Goal: Task Accomplishment & Management: Manage account settings

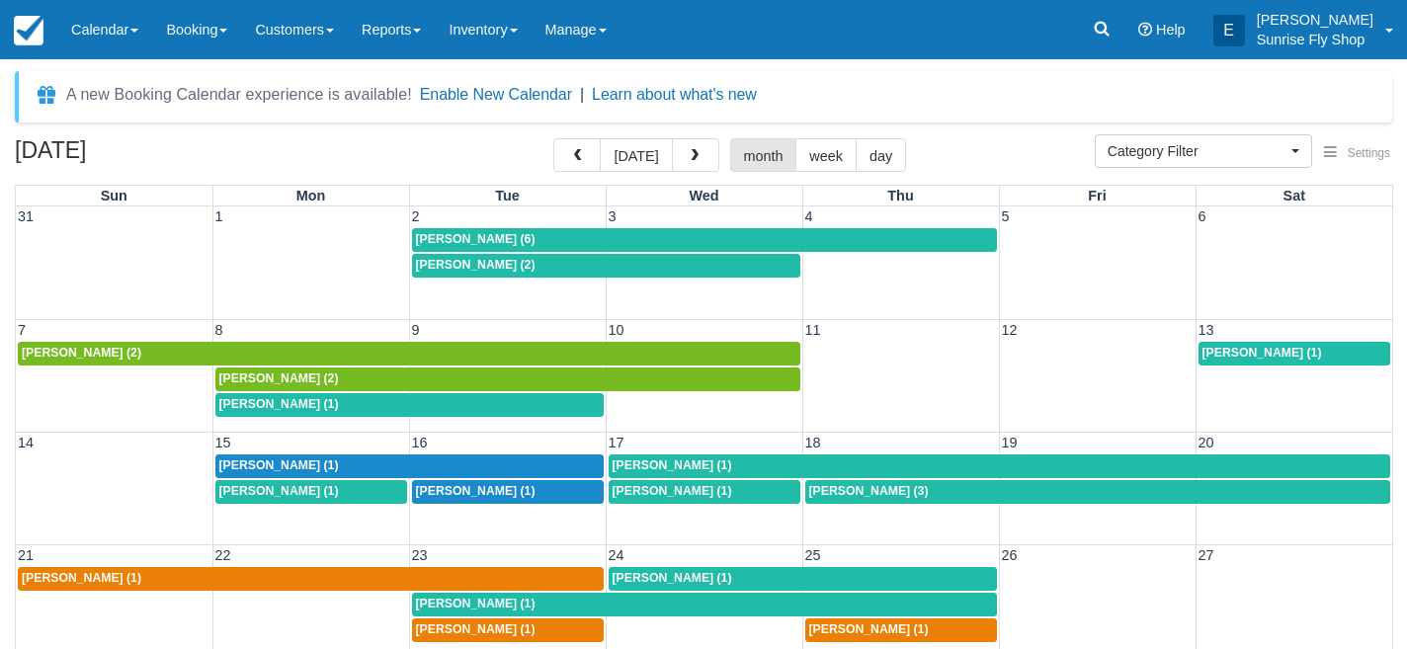
select select
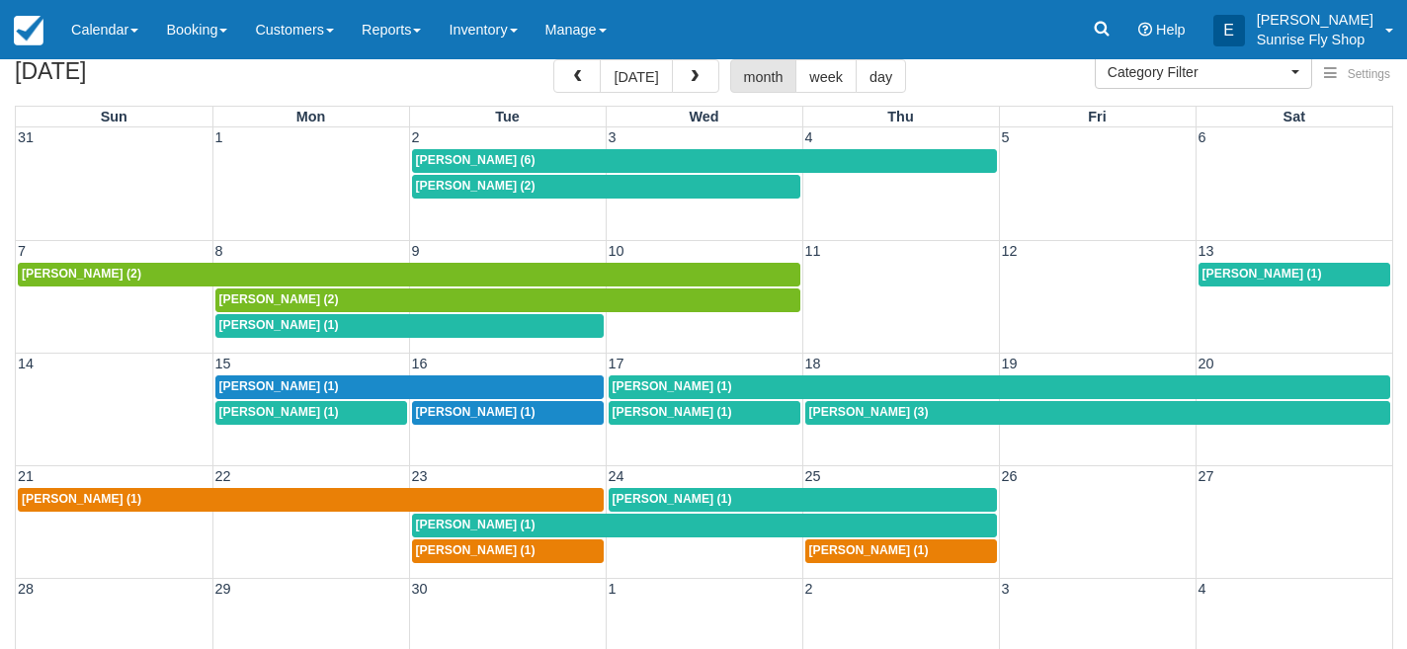
scroll to position [80, 0]
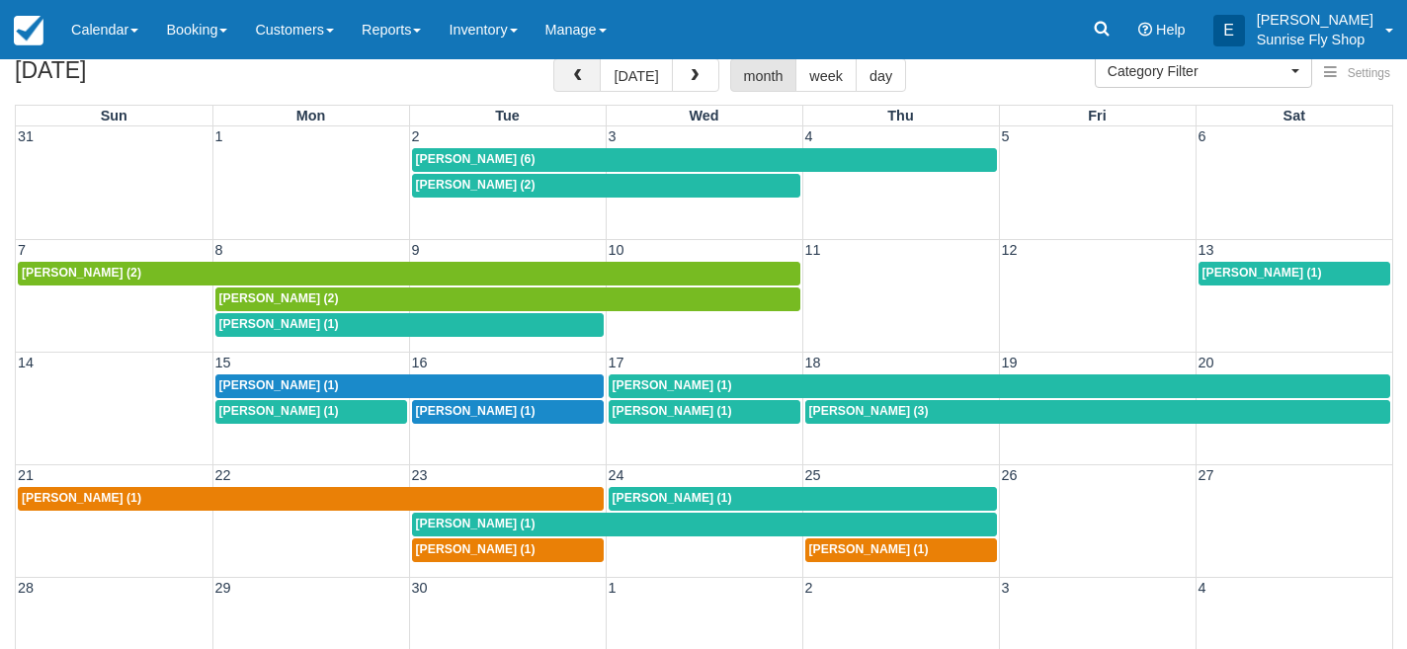
click at [582, 81] on span "button" at bounding box center [577, 76] width 14 height 14
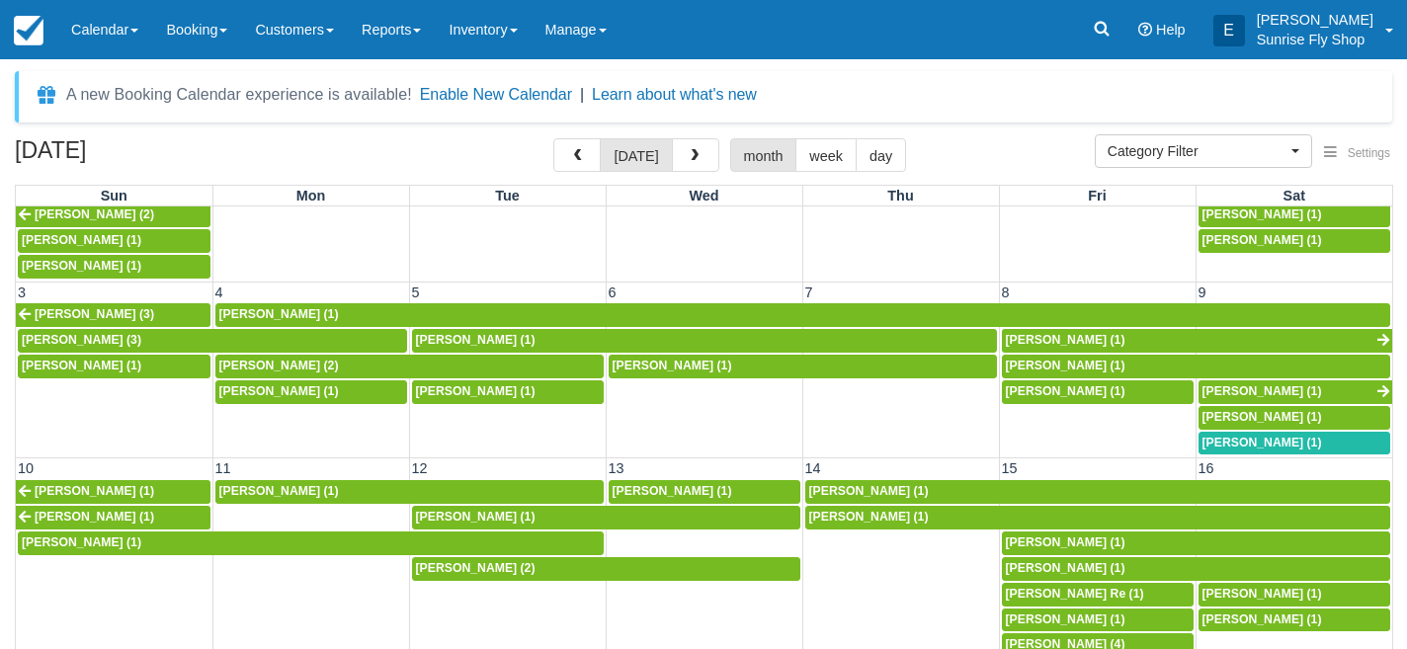
scroll to position [49, 0]
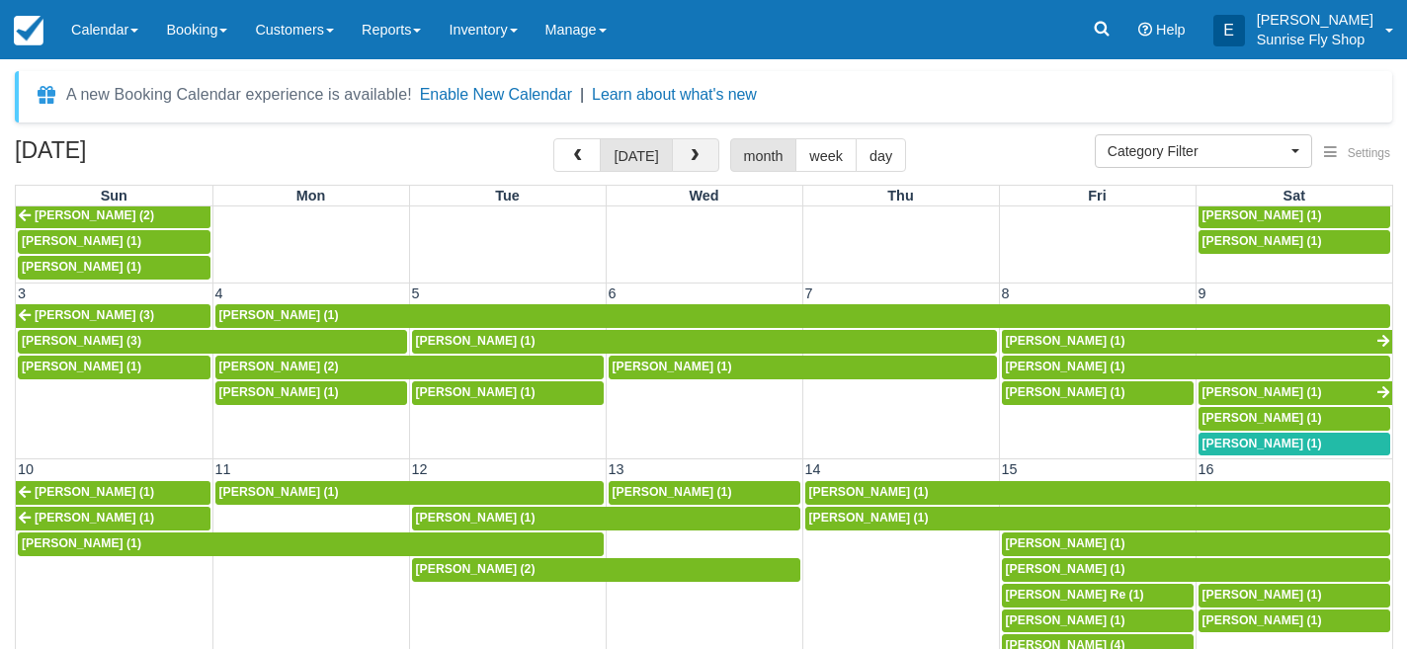
click at [698, 156] on button "button" at bounding box center [695, 155] width 47 height 34
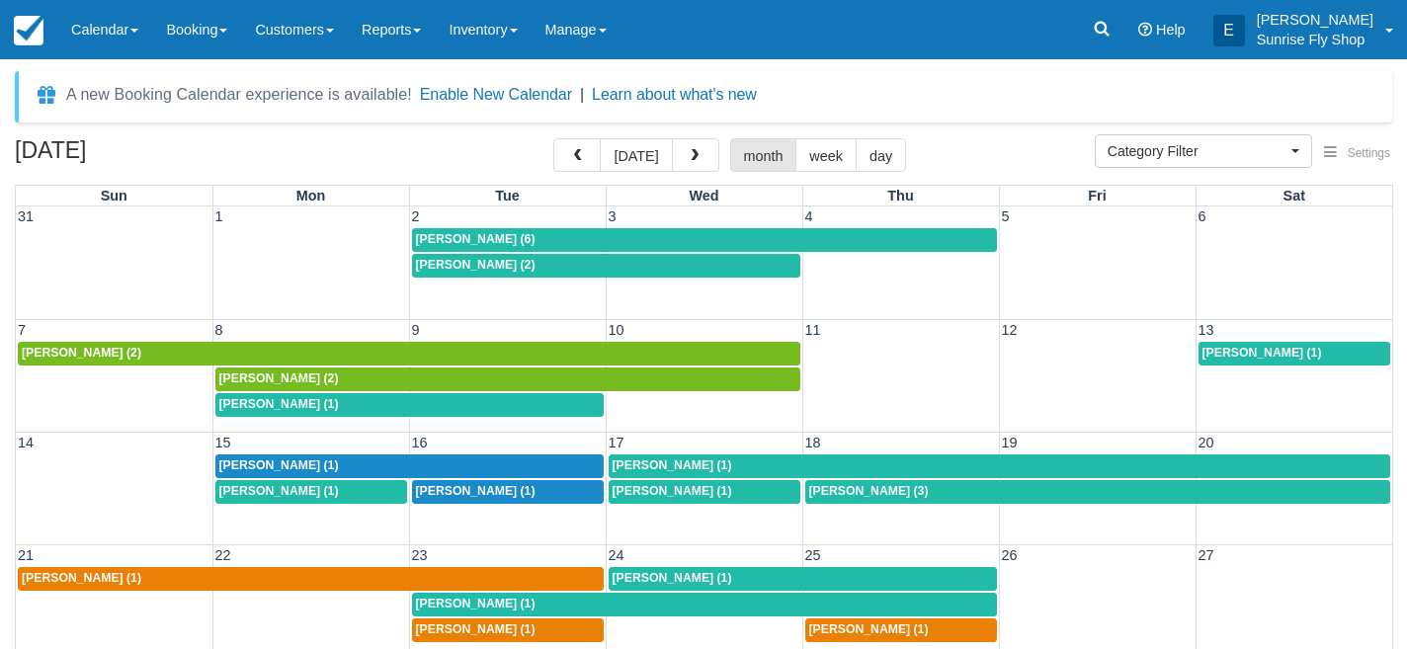
click at [263, 398] on span "William Clune (1)" at bounding box center [279, 404] width 120 height 14
select select
click at [467, 485] on span "Mark Johnson (1)" at bounding box center [476, 491] width 120 height 14
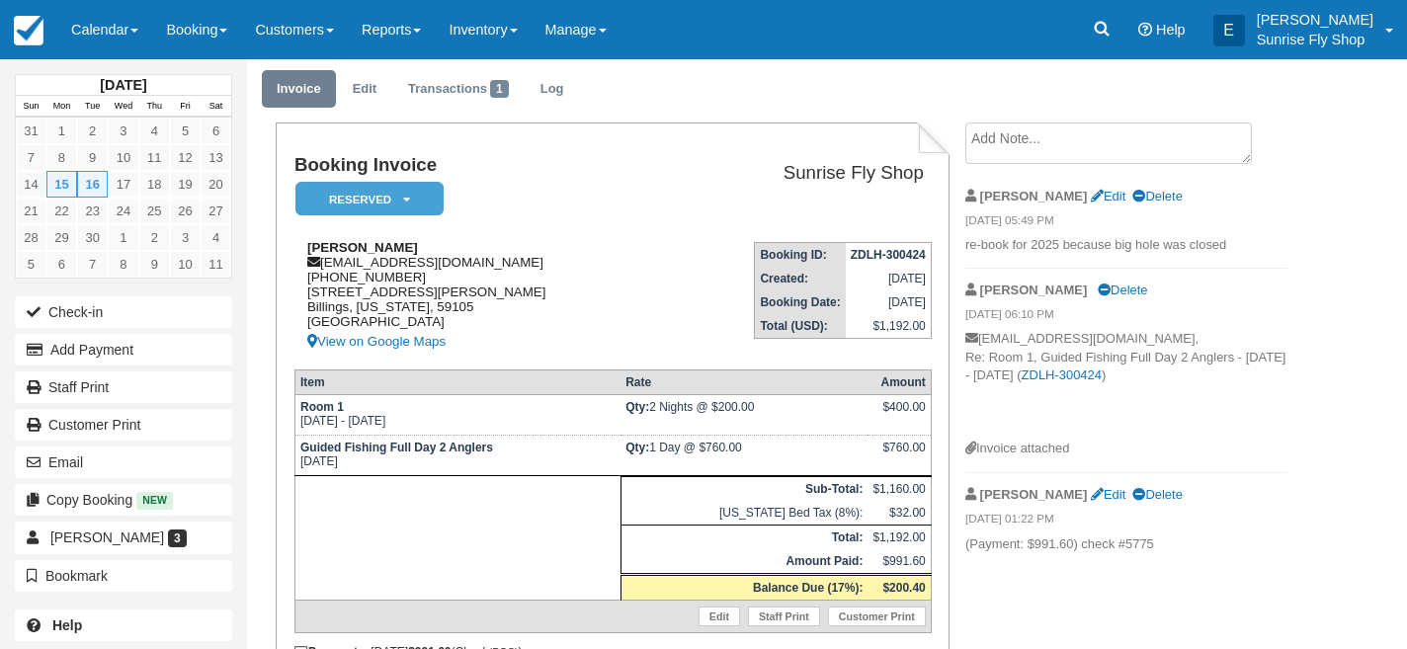
scroll to position [63, 0]
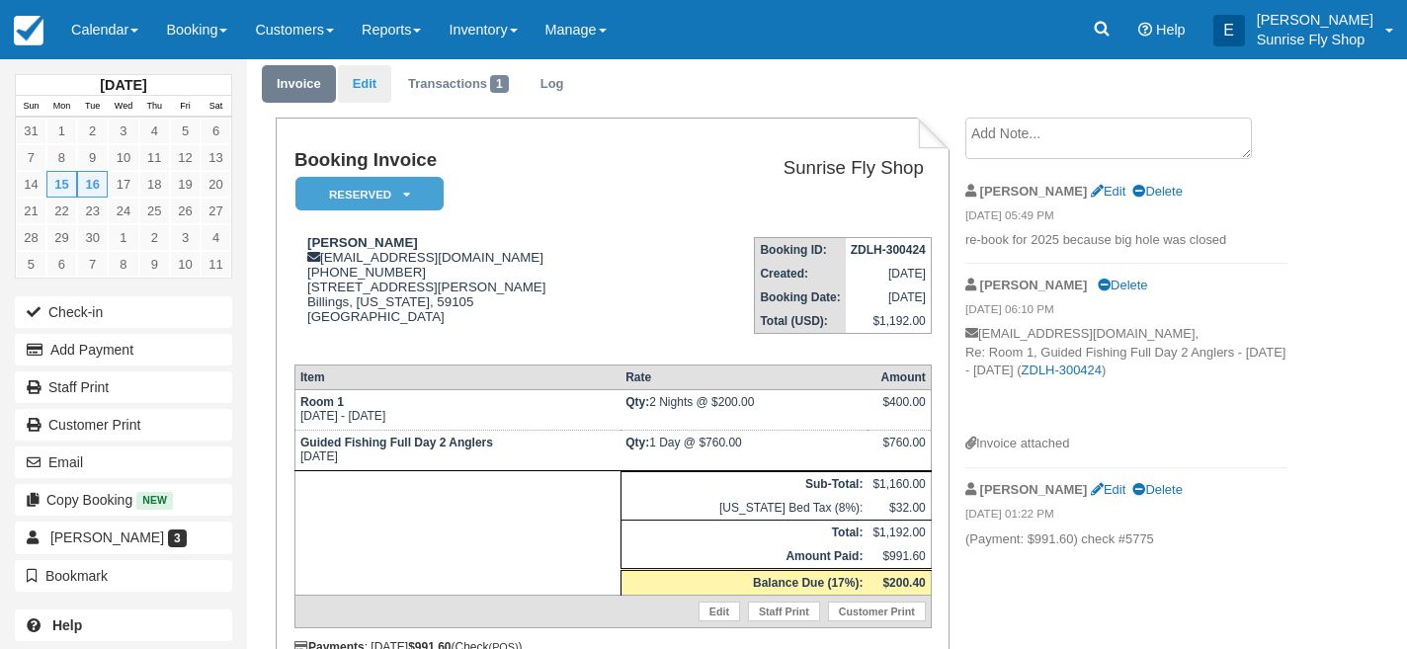
click at [373, 92] on link "Edit" at bounding box center [364, 84] width 53 height 39
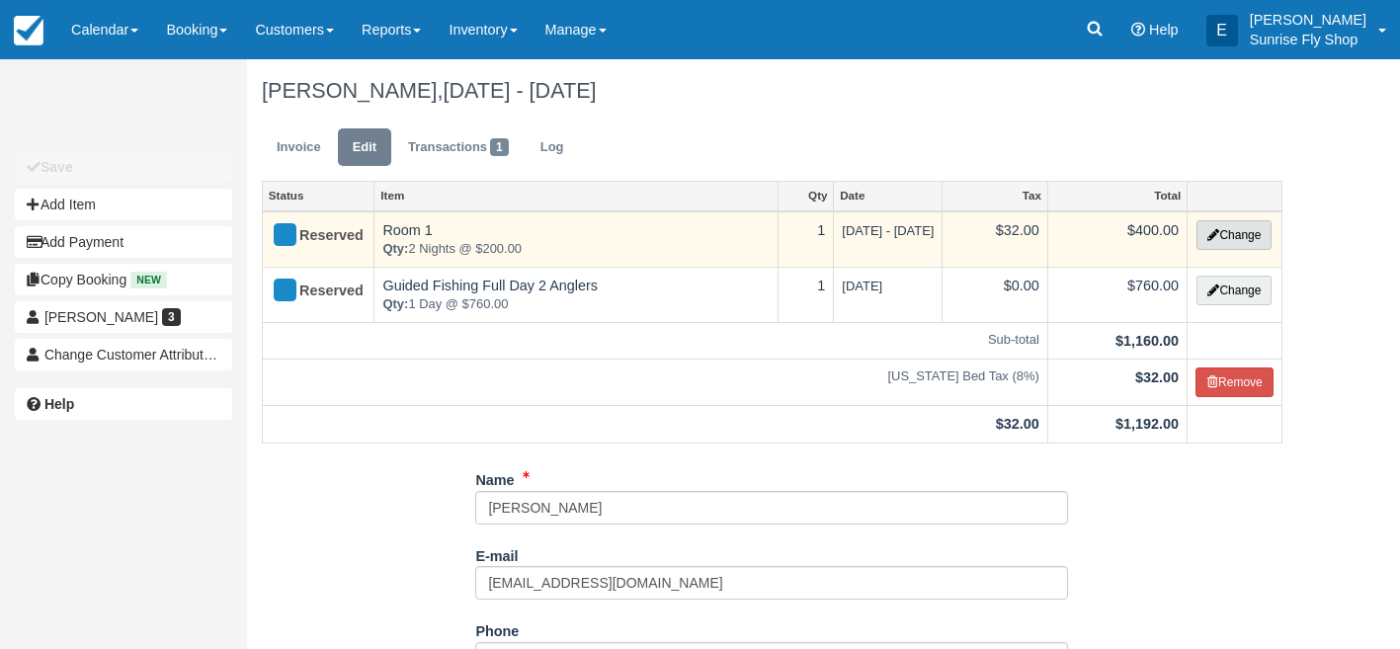
click at [1233, 236] on button "Change" at bounding box center [1233, 235] width 75 height 30
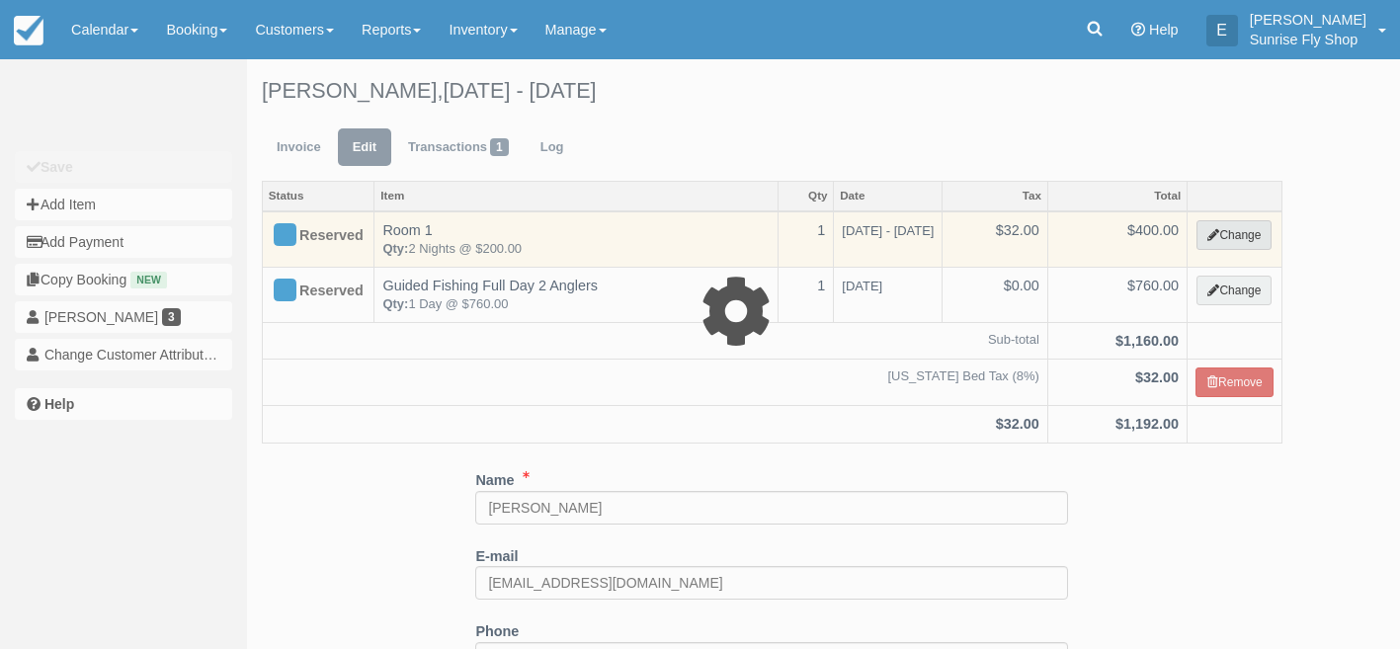
select select "1"
type input "400.00"
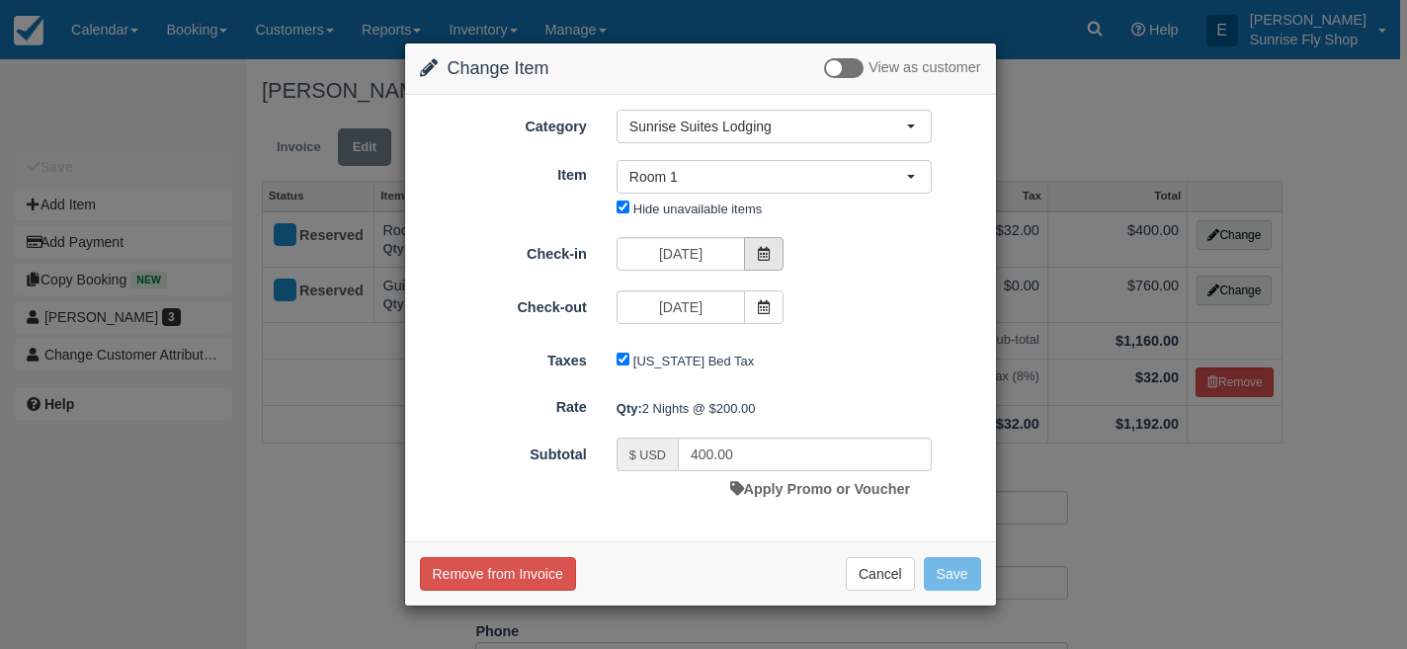
click at [761, 254] on icon at bounding box center [764, 254] width 14 height 14
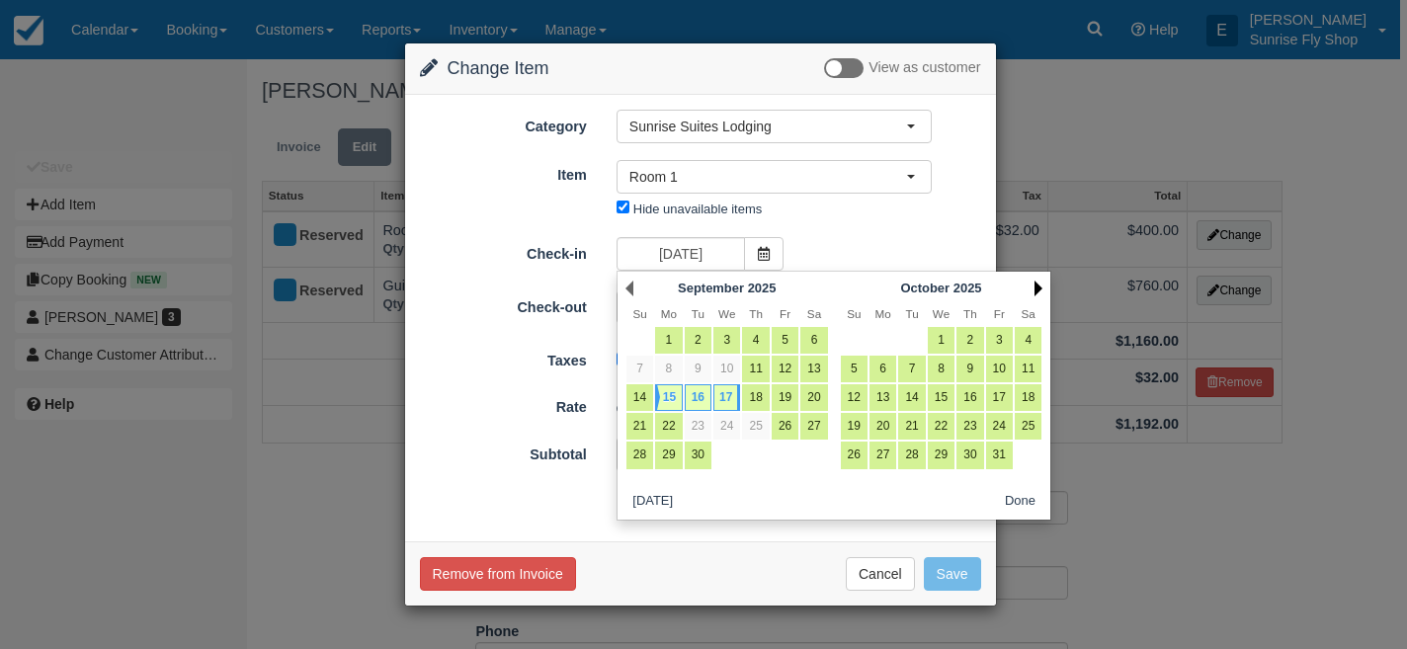
click at [1035, 290] on link "Next" at bounding box center [1038, 289] width 8 height 16
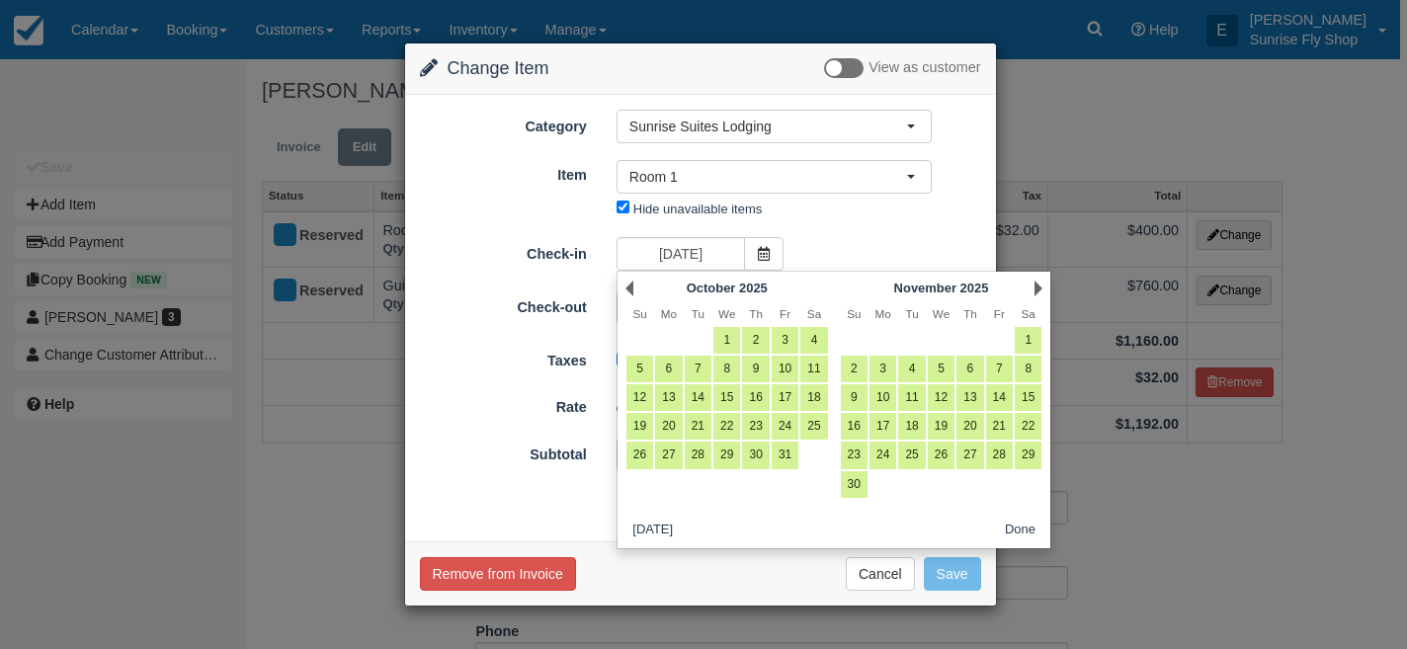
click at [1035, 290] on link "Next" at bounding box center [1038, 289] width 8 height 16
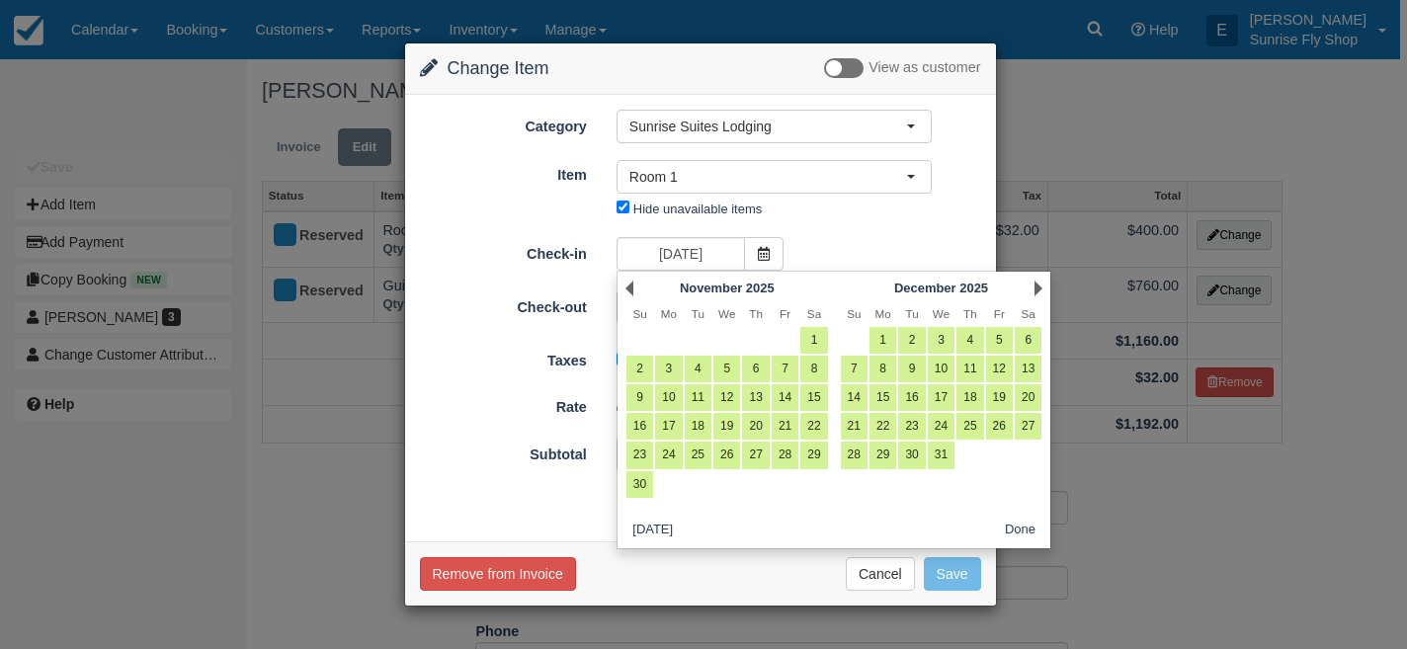
click at [1035, 290] on link "Next" at bounding box center [1038, 289] width 8 height 16
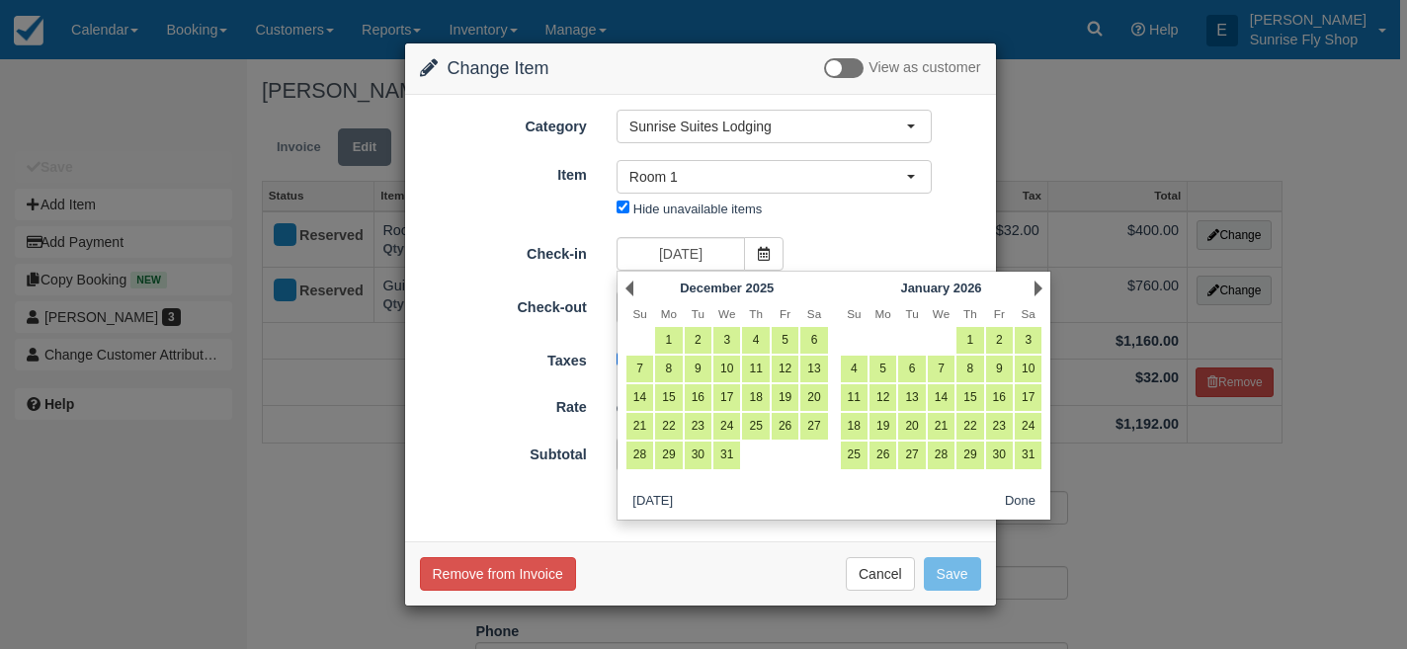
click at [1035, 290] on link "Next" at bounding box center [1038, 289] width 8 height 16
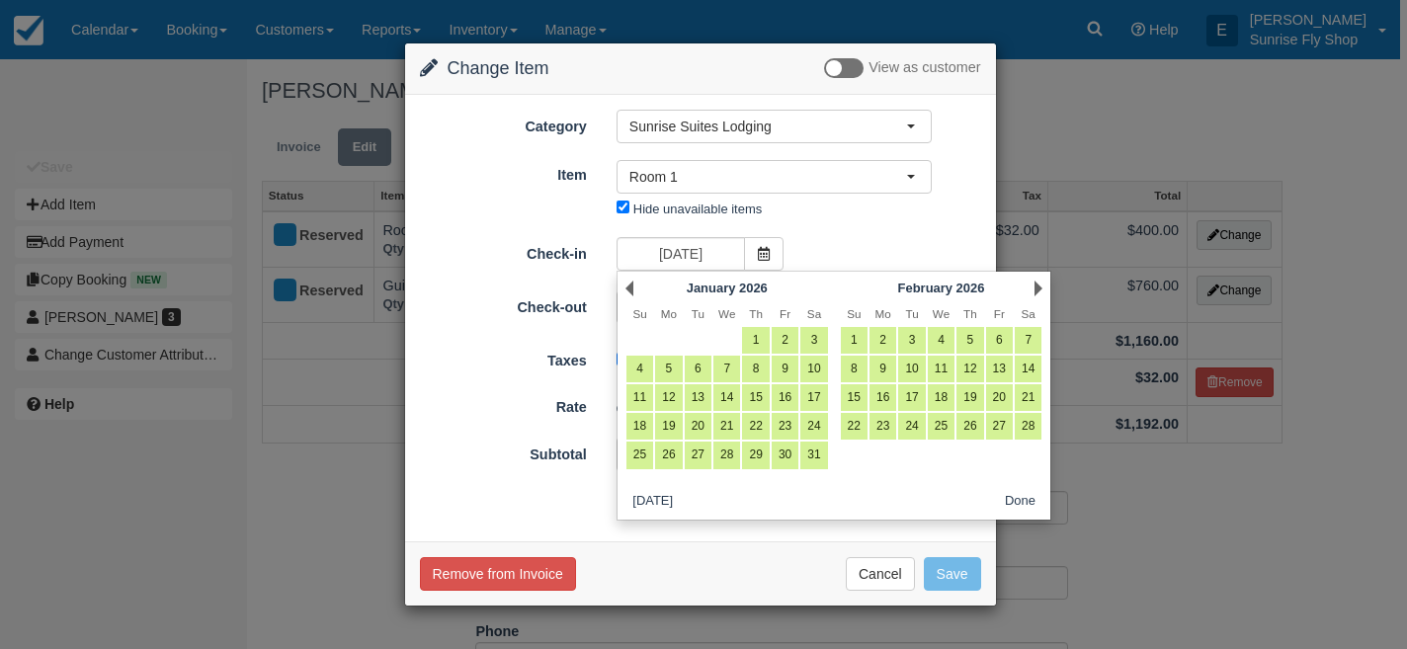
click at [1035, 290] on link "Next" at bounding box center [1038, 289] width 8 height 16
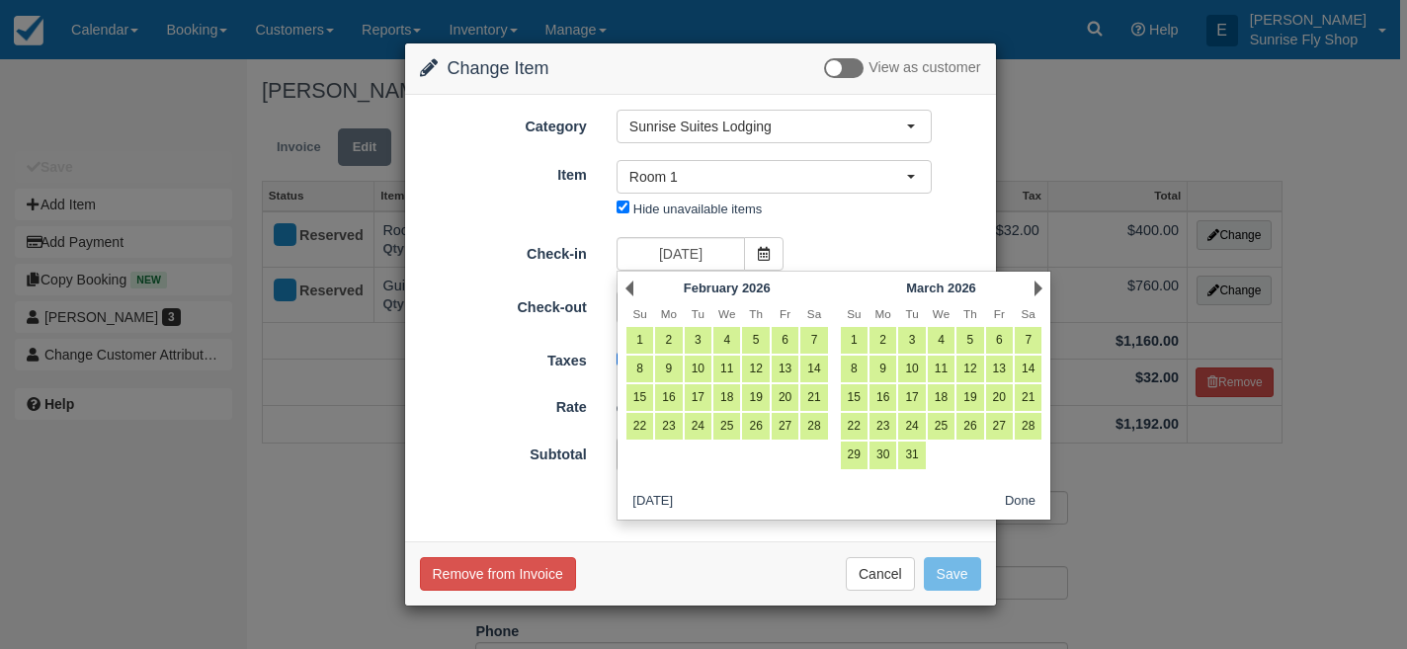
click at [1035, 290] on link "Next" at bounding box center [1038, 289] width 8 height 16
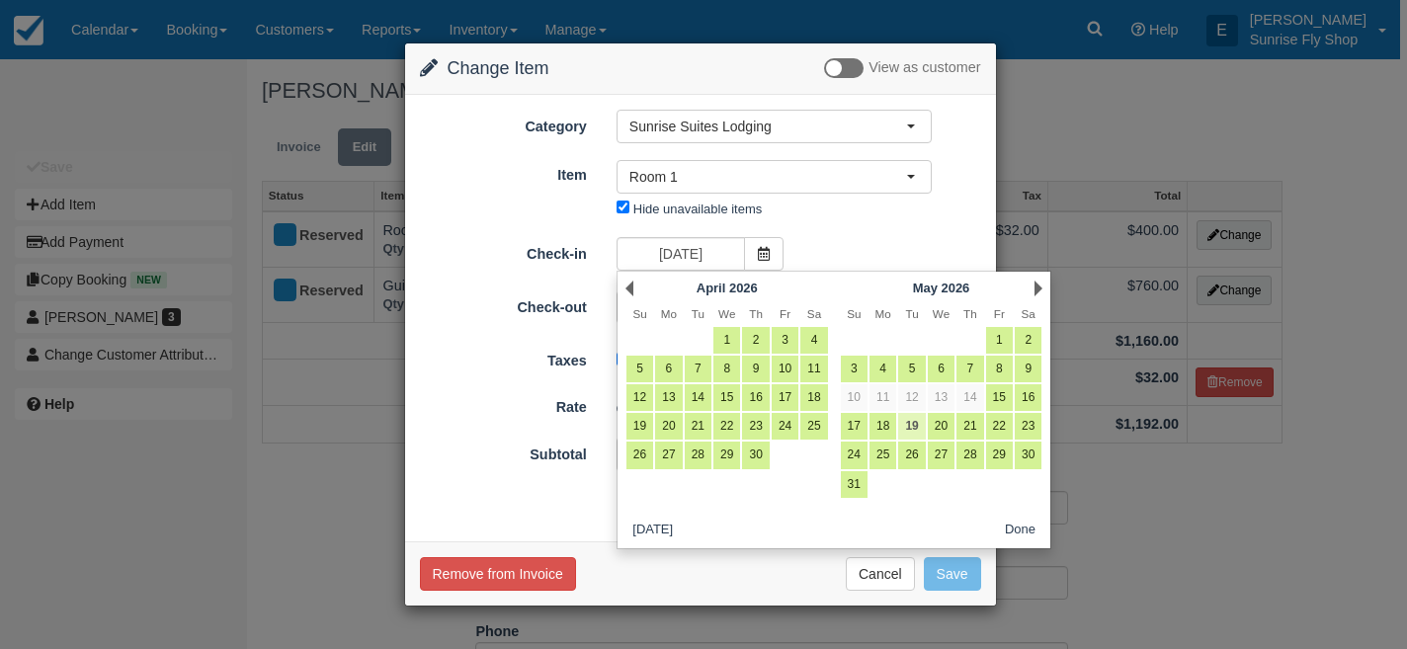
click at [914, 428] on link "19" at bounding box center [911, 426] width 27 height 27
type input "05/19/26"
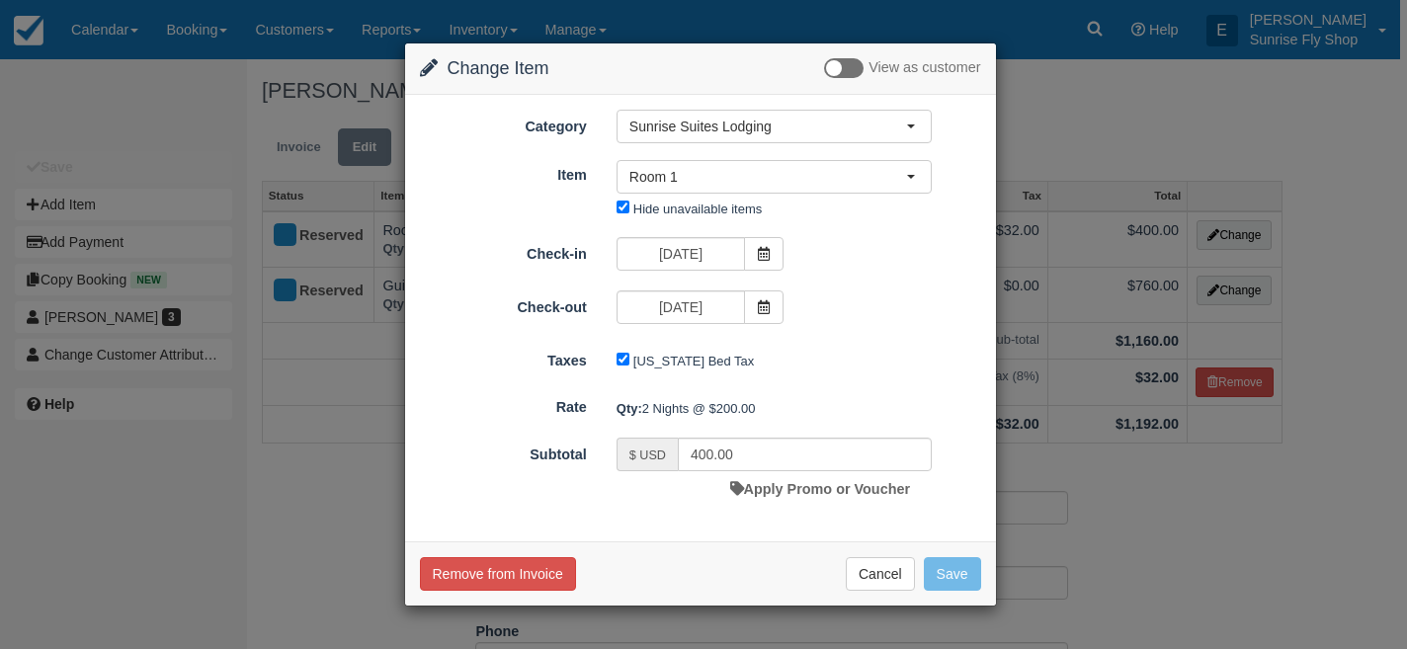
type input "0.00"
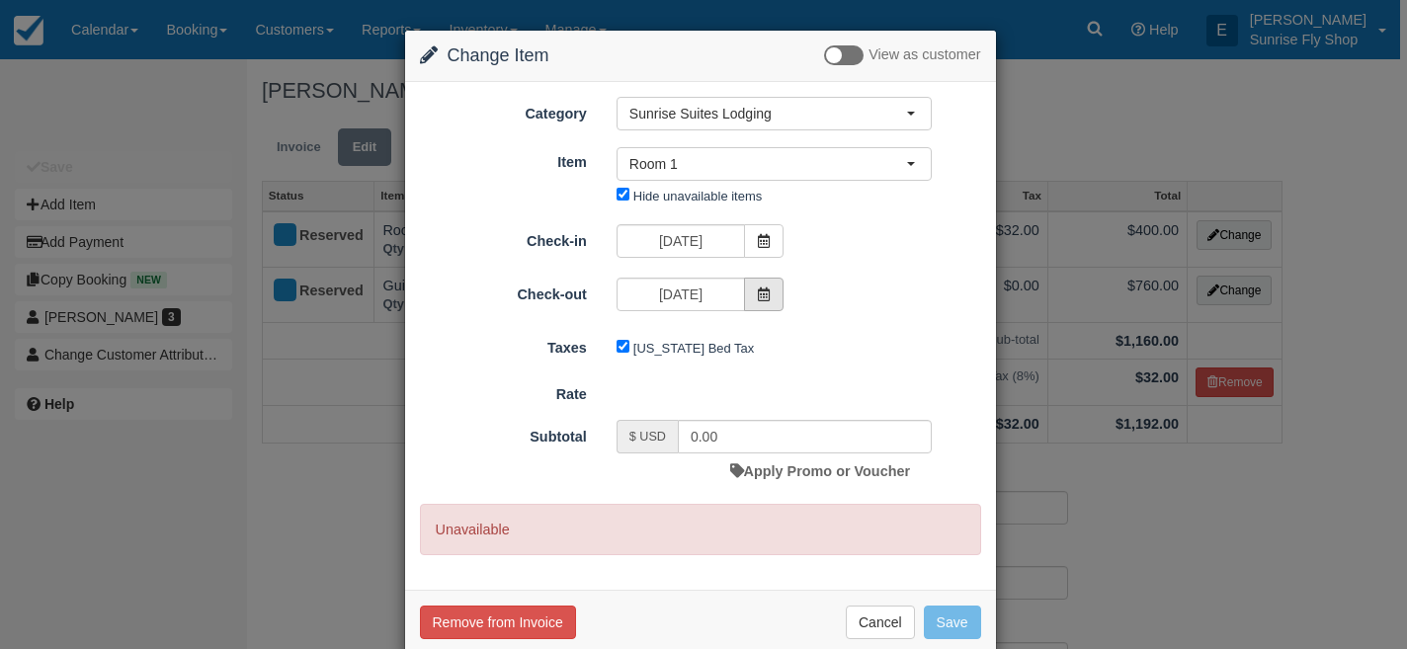
click at [764, 295] on icon at bounding box center [764, 294] width 14 height 14
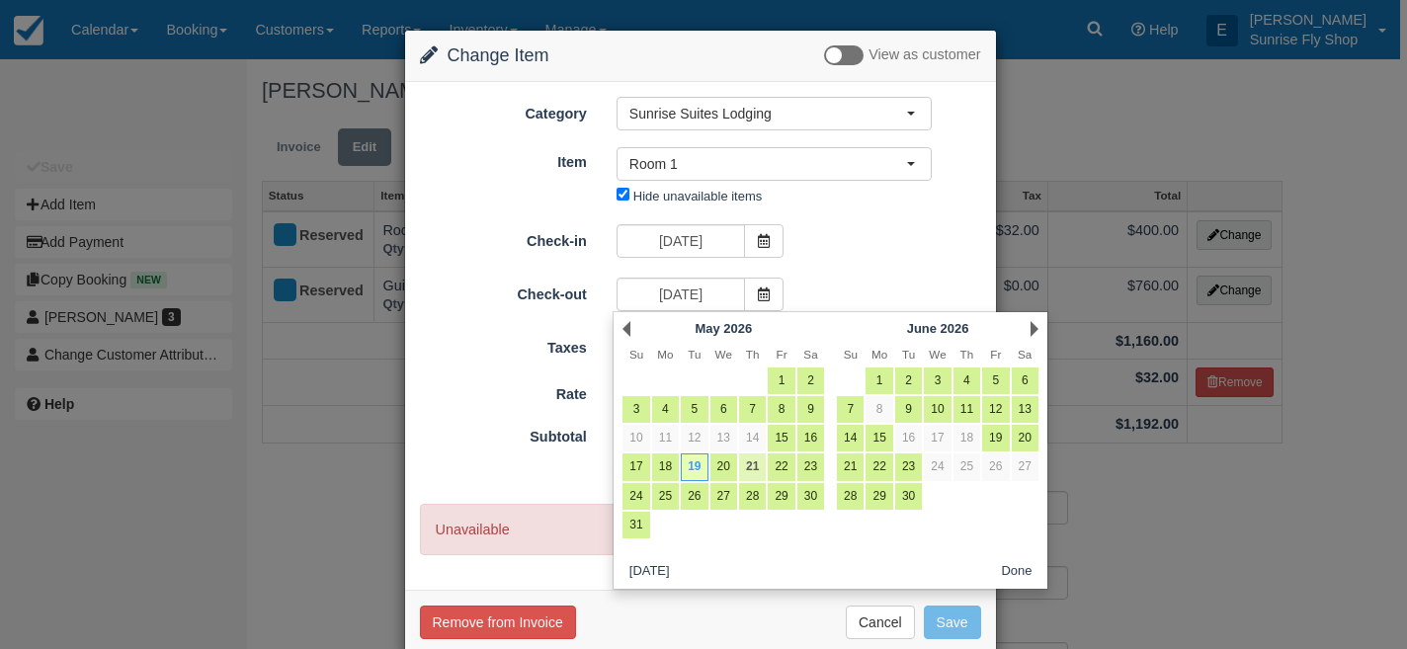
click at [753, 463] on link "21" at bounding box center [752, 466] width 27 height 27
type input "05/21/26"
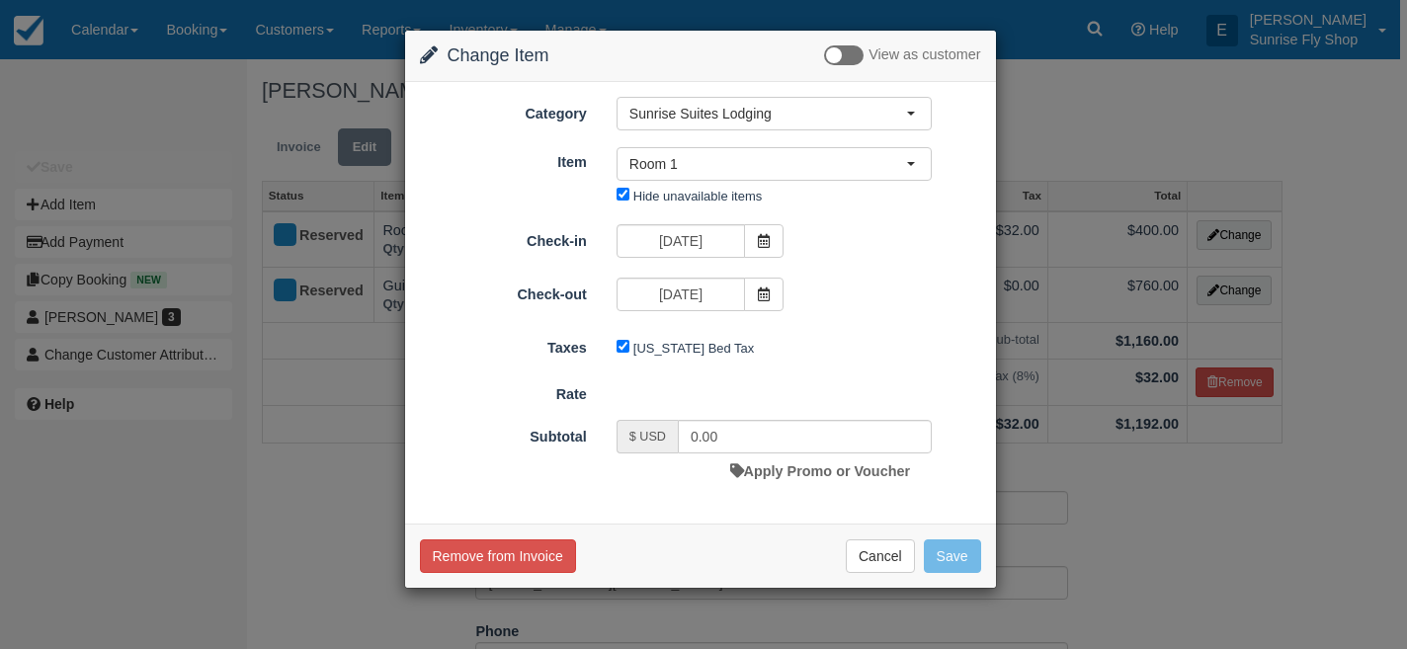
type input "400.00"
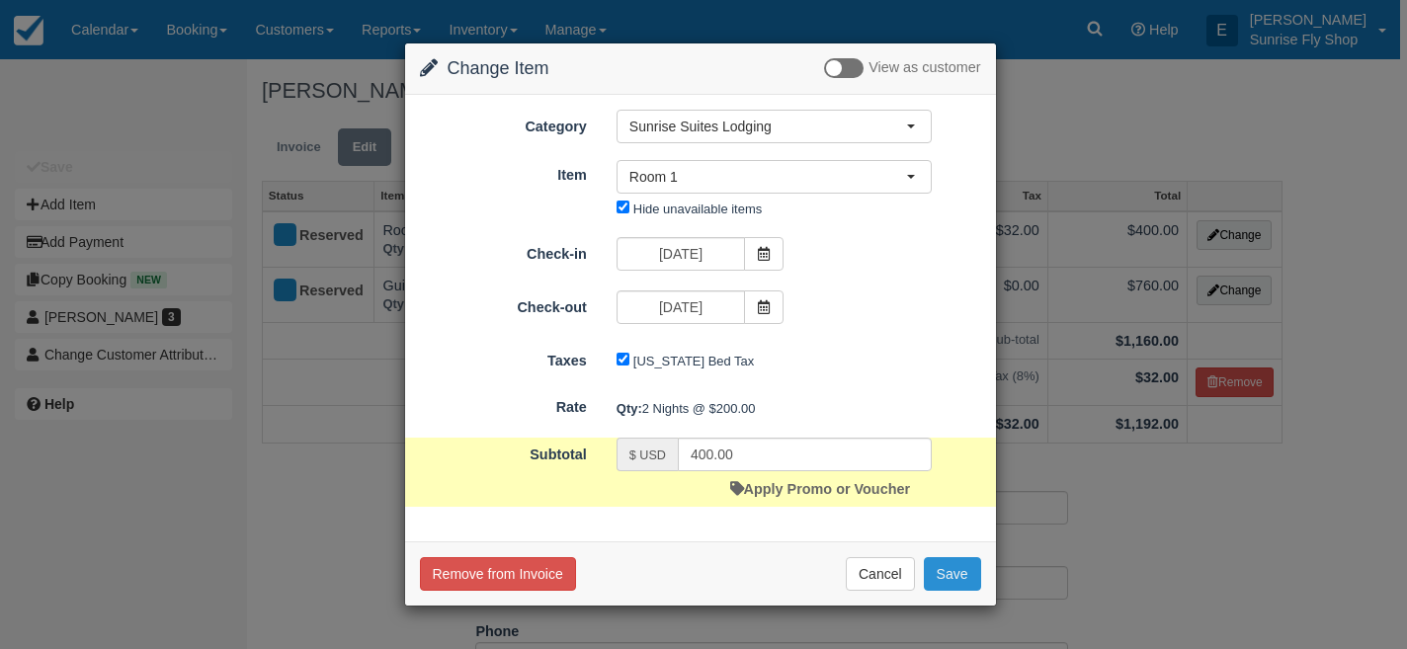
click at [952, 575] on button "Save" at bounding box center [952, 574] width 57 height 34
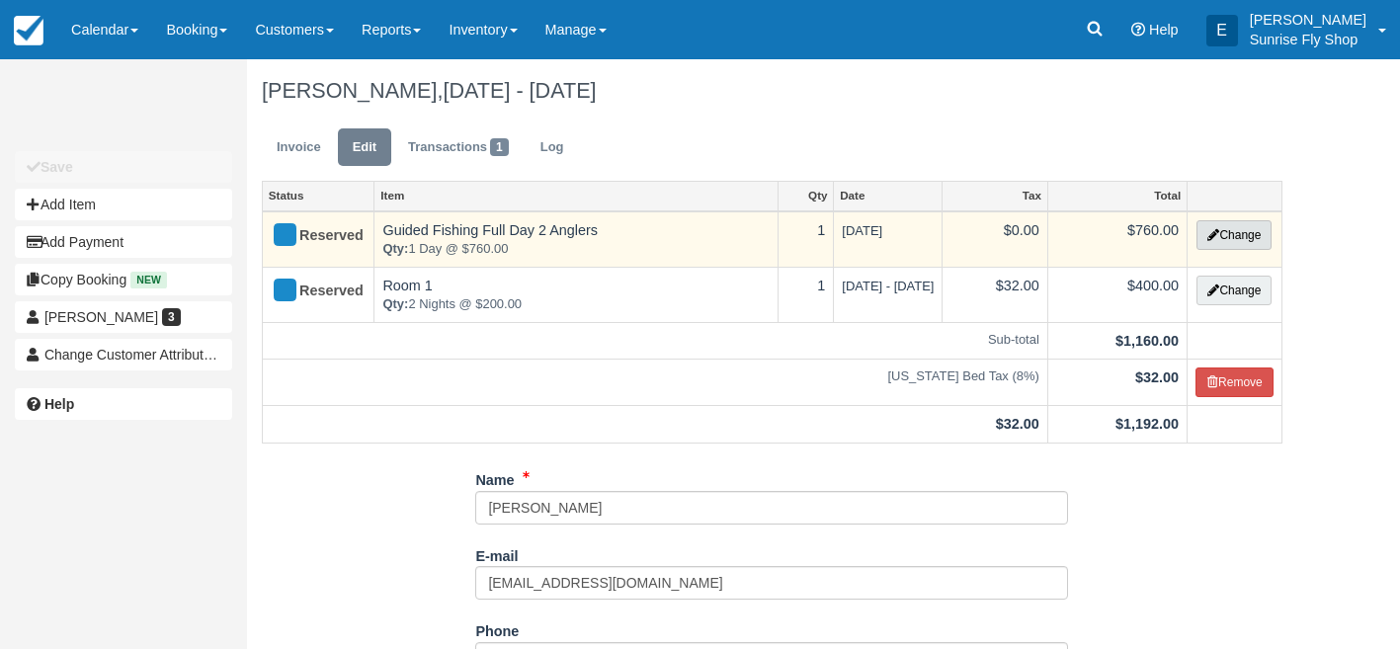
click at [1212, 241] on button "Change" at bounding box center [1233, 235] width 75 height 30
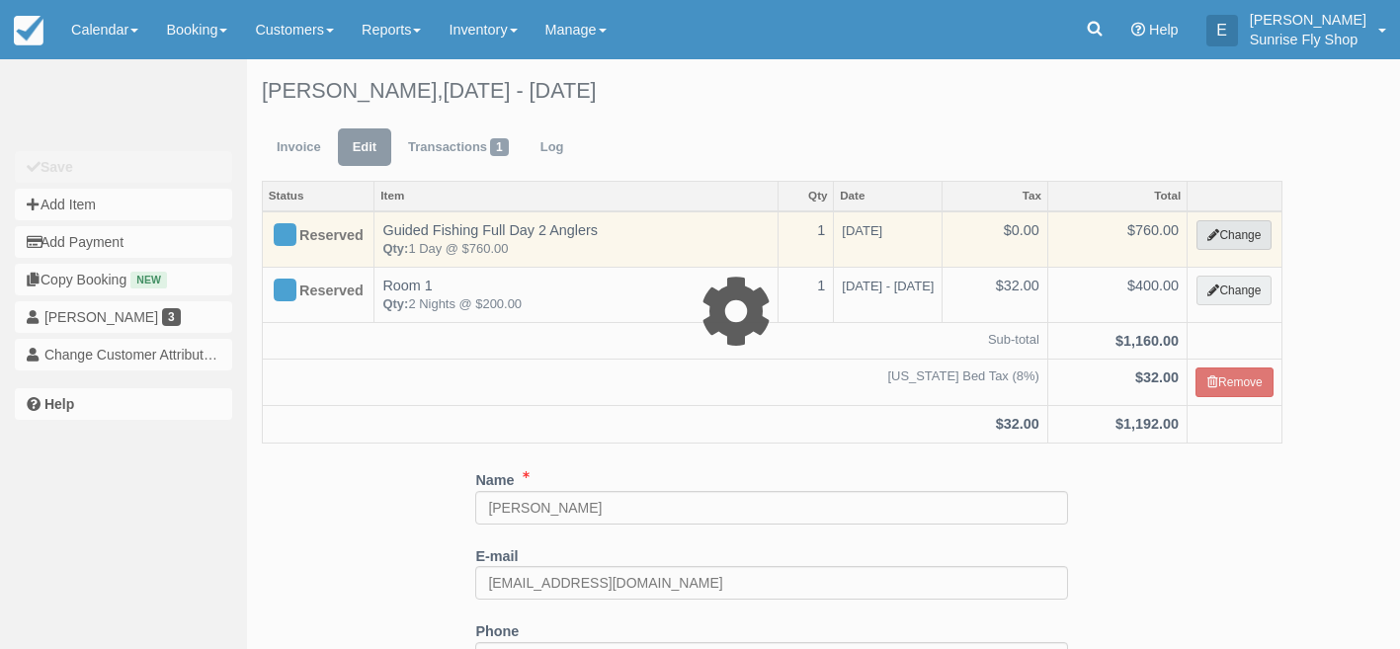
type input "760.00"
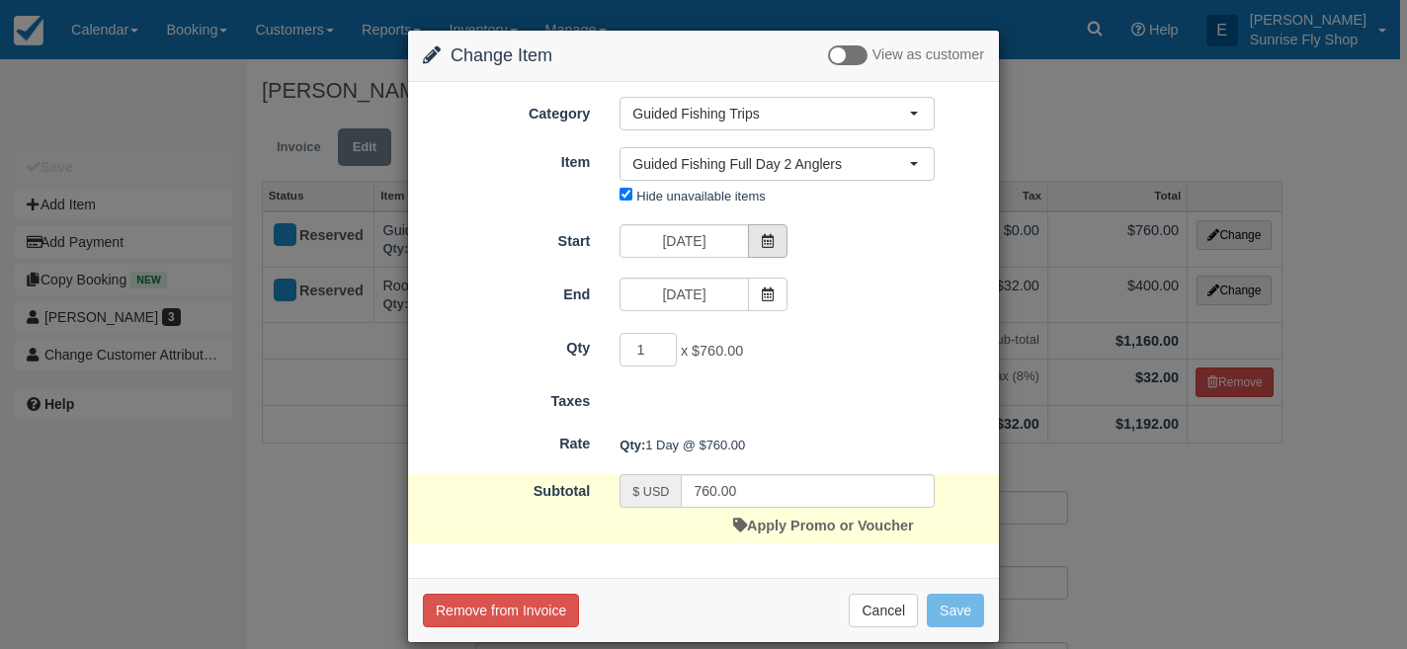
click at [764, 242] on icon at bounding box center [768, 241] width 14 height 14
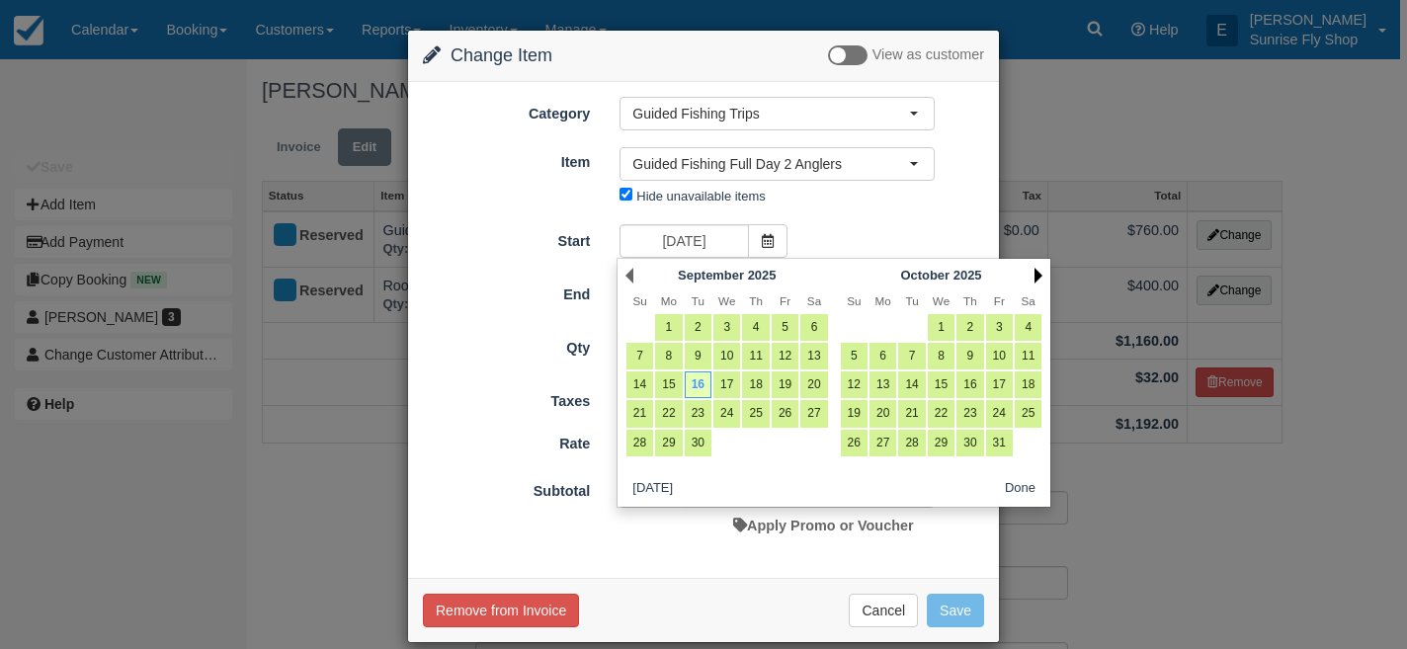
click at [1041, 274] on link "Next" at bounding box center [1038, 276] width 8 height 16
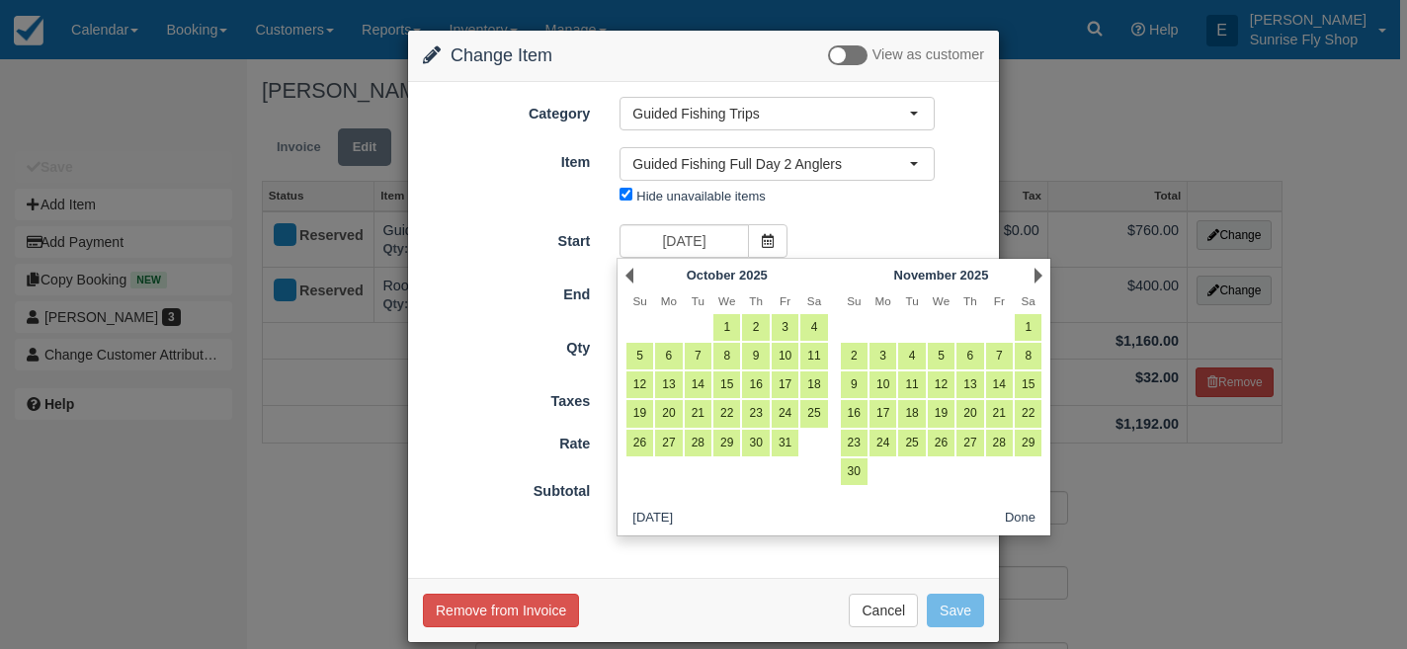
click at [1041, 274] on link "Next" at bounding box center [1038, 276] width 8 height 16
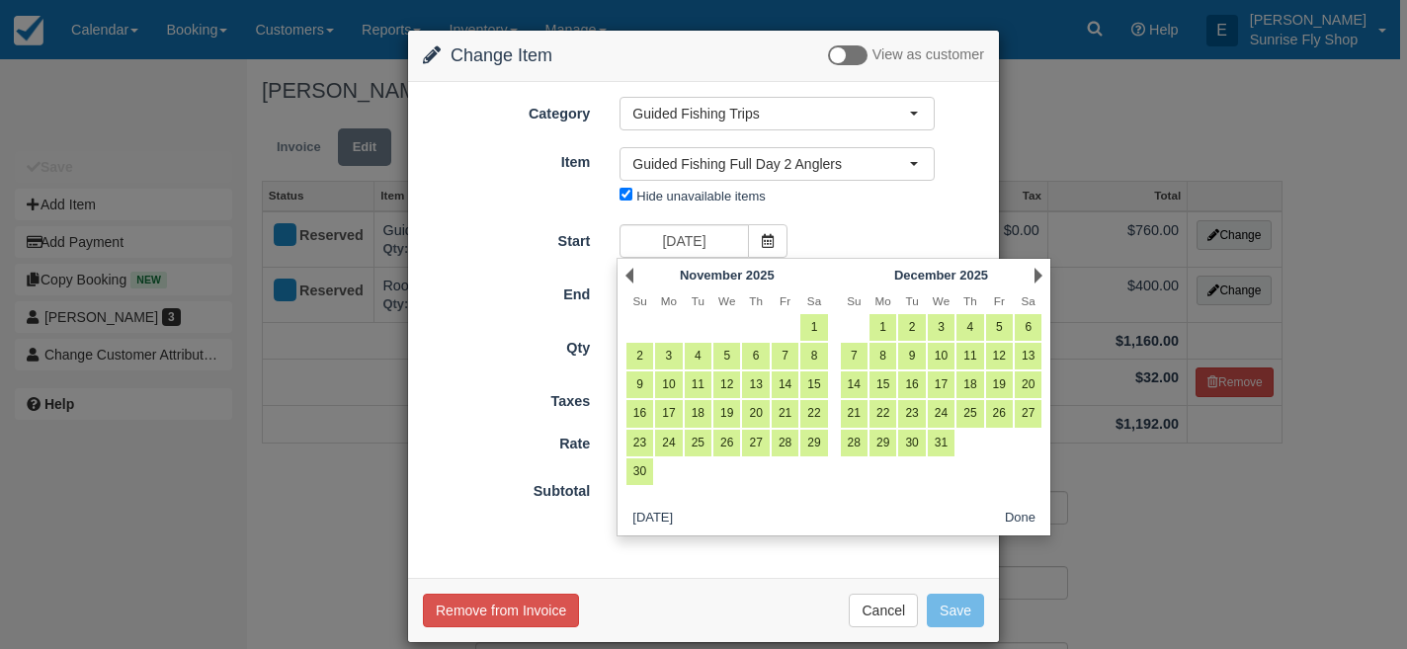
click at [1041, 274] on link "Next" at bounding box center [1038, 276] width 8 height 16
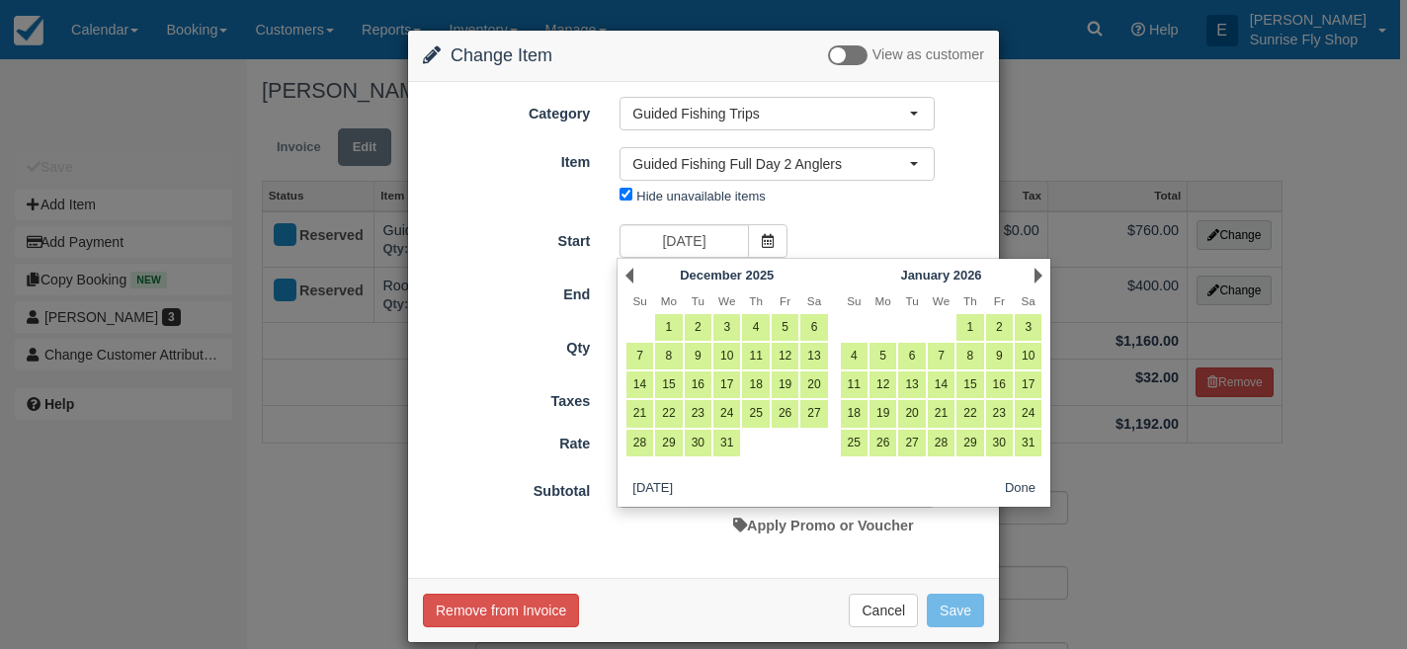
click at [1041, 274] on link "Next" at bounding box center [1038, 276] width 8 height 16
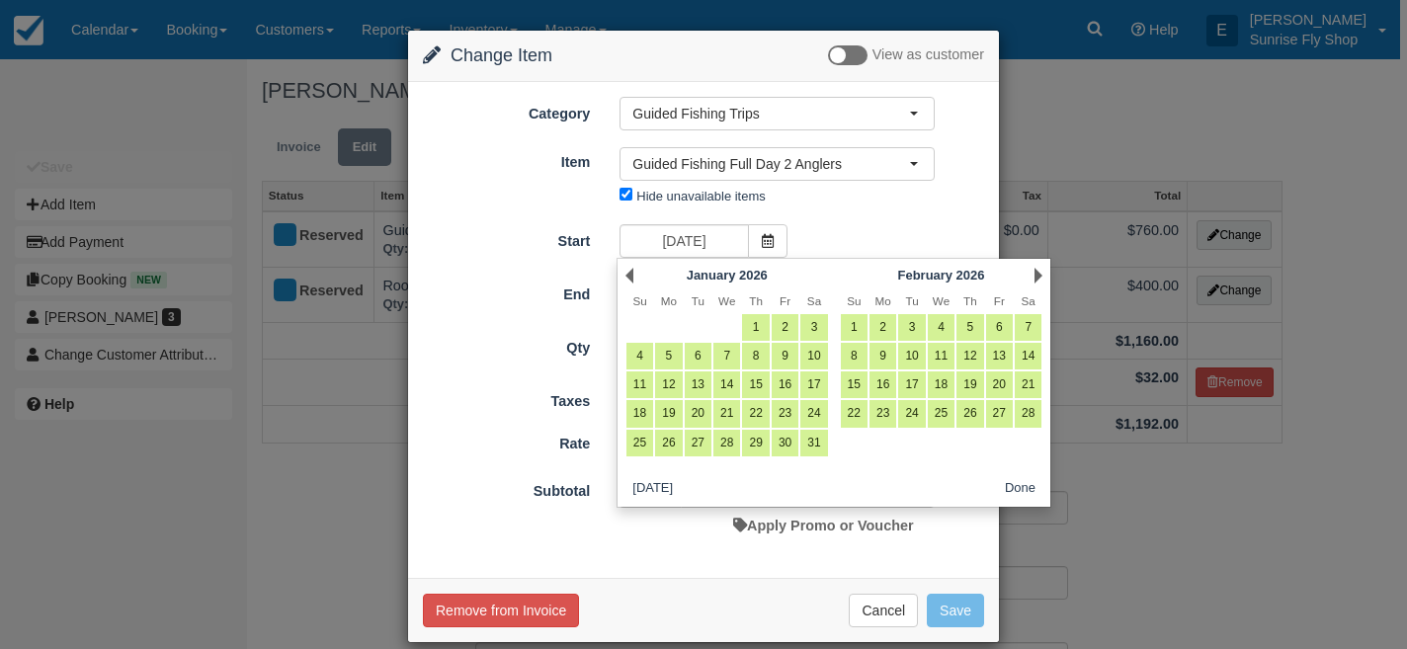
click at [1041, 274] on link "Next" at bounding box center [1038, 276] width 8 height 16
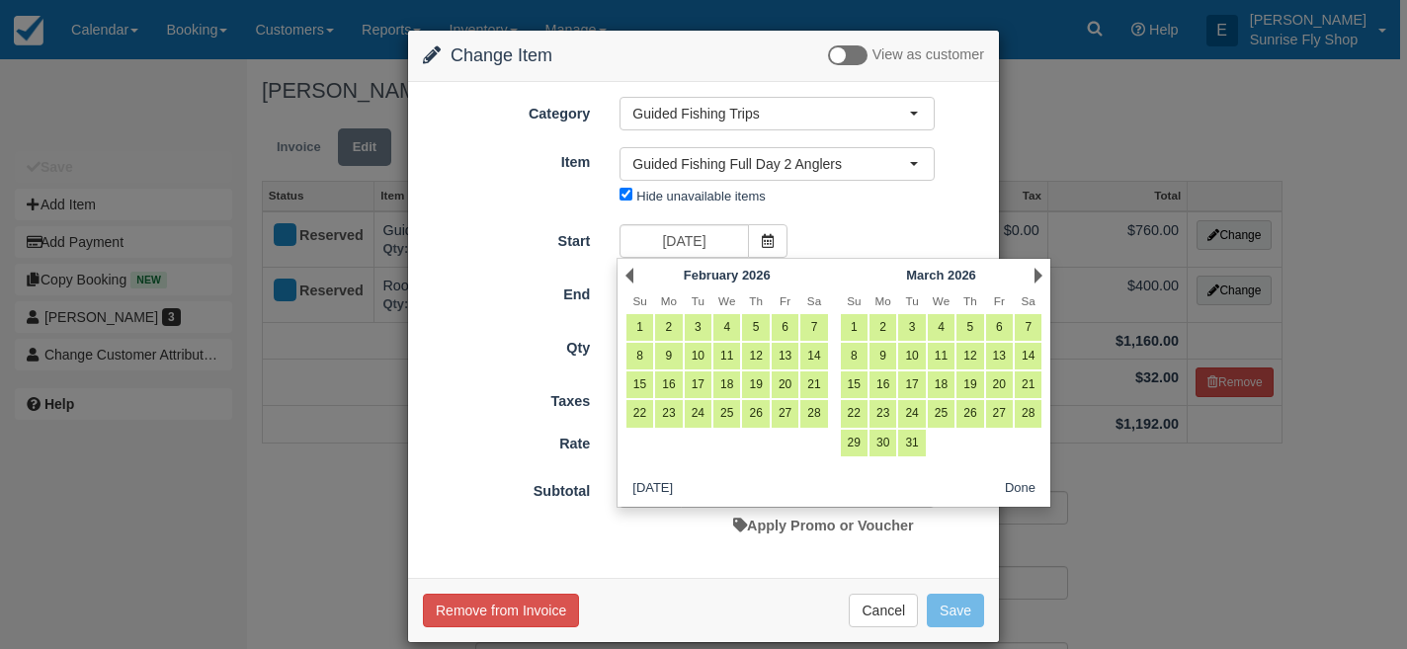
click at [1041, 274] on link "Next" at bounding box center [1038, 276] width 8 height 16
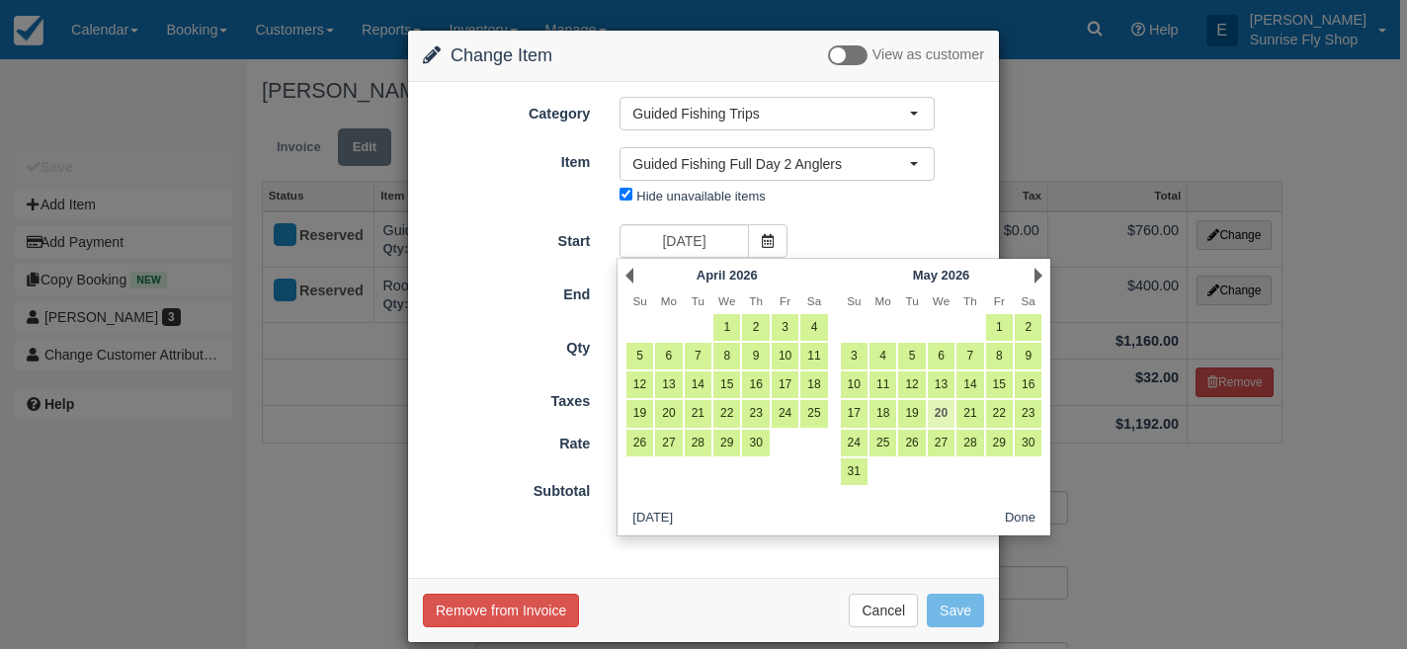
click at [943, 414] on link "20" at bounding box center [940, 413] width 27 height 27
type input "05/20/26"
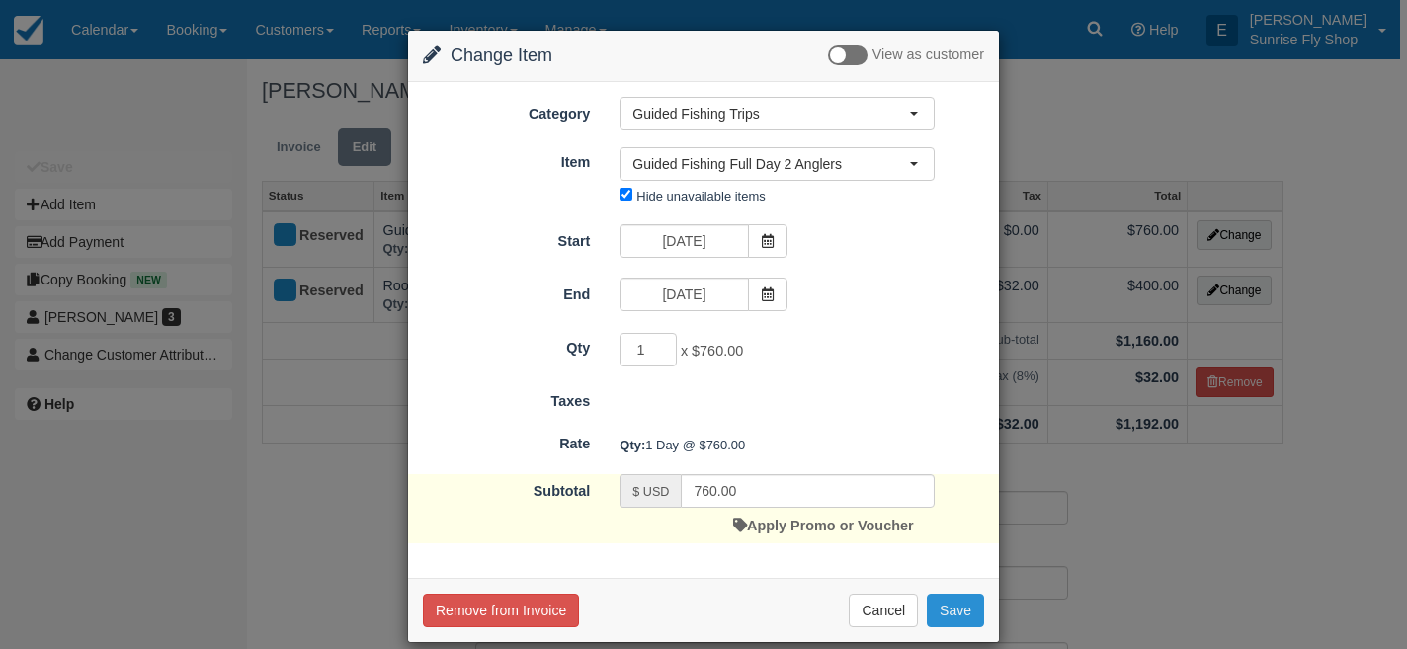
click at [938, 616] on button "Save" at bounding box center [954, 611] width 57 height 34
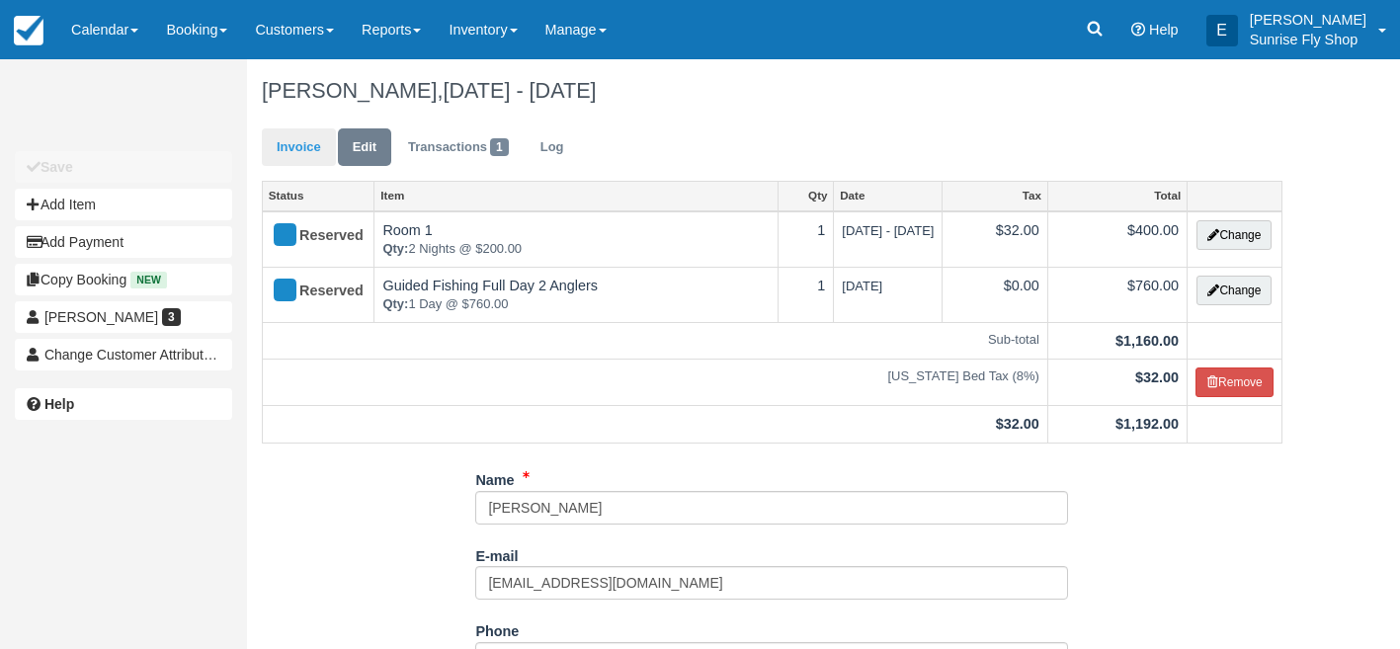
click at [310, 149] on link "Invoice" at bounding box center [299, 147] width 74 height 39
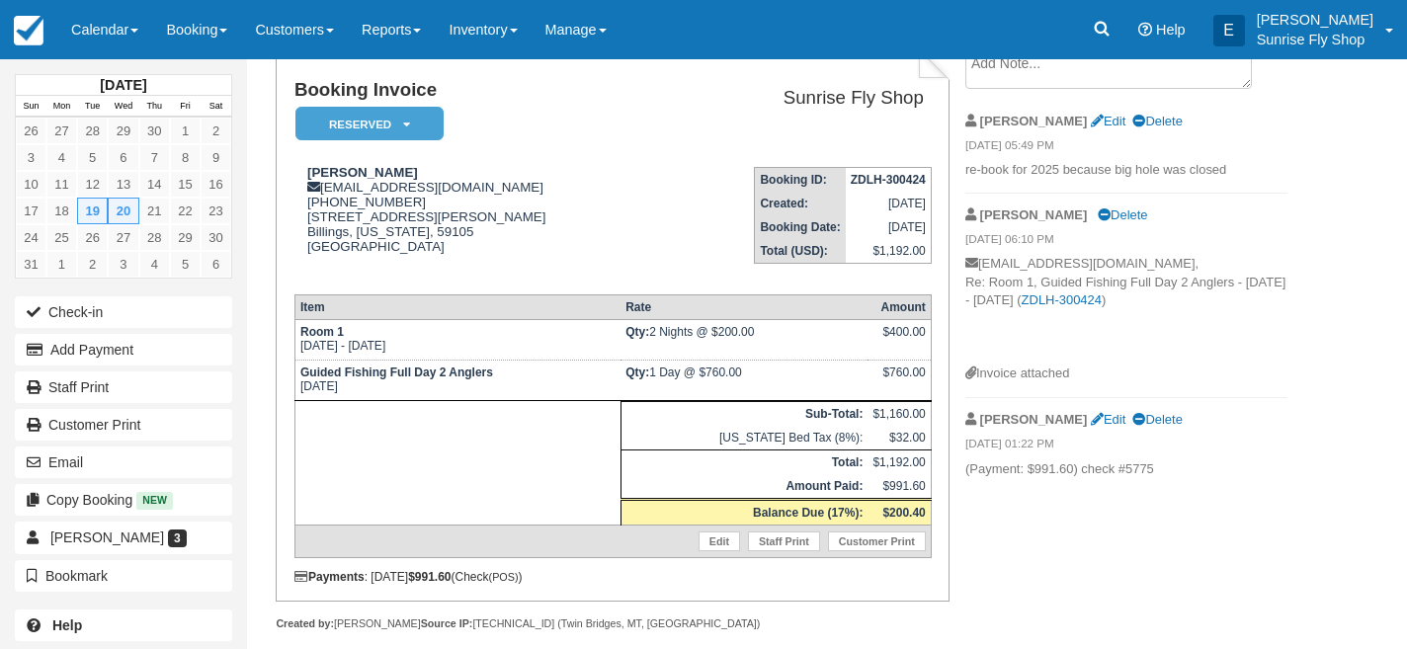
scroll to position [54, 0]
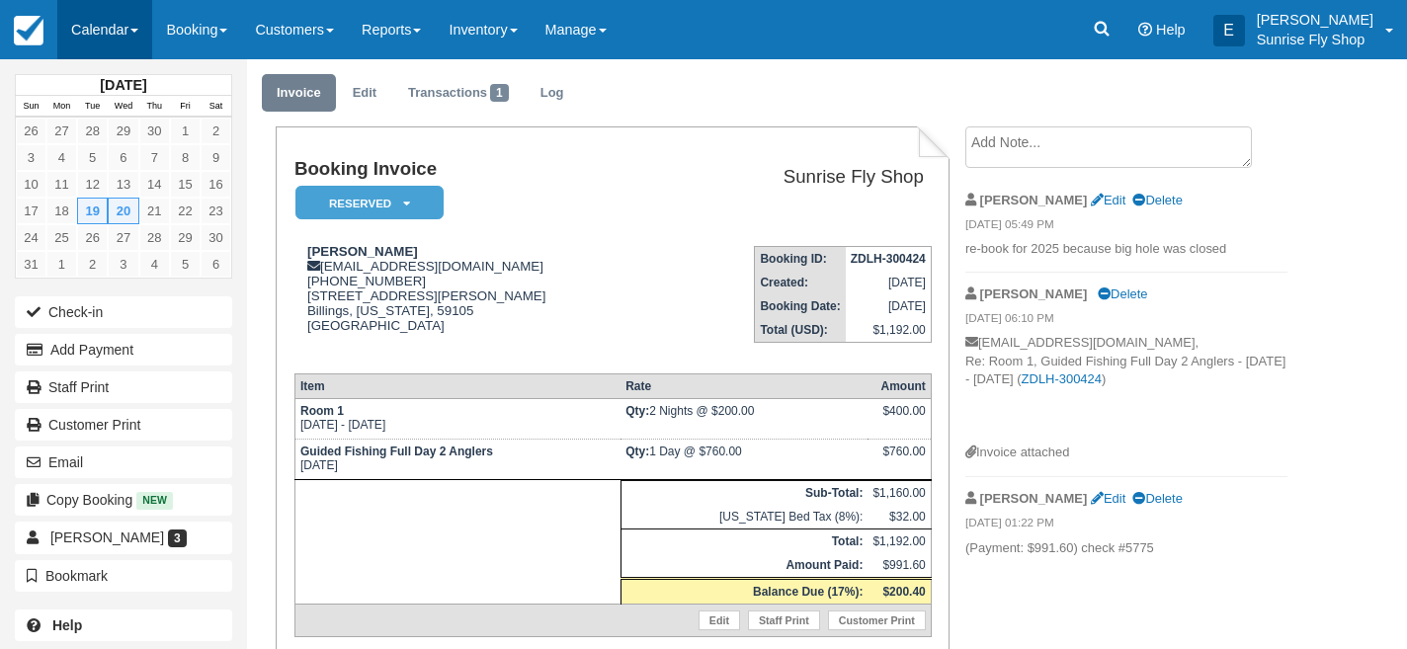
click at [101, 42] on link "Calendar" at bounding box center [104, 29] width 95 height 59
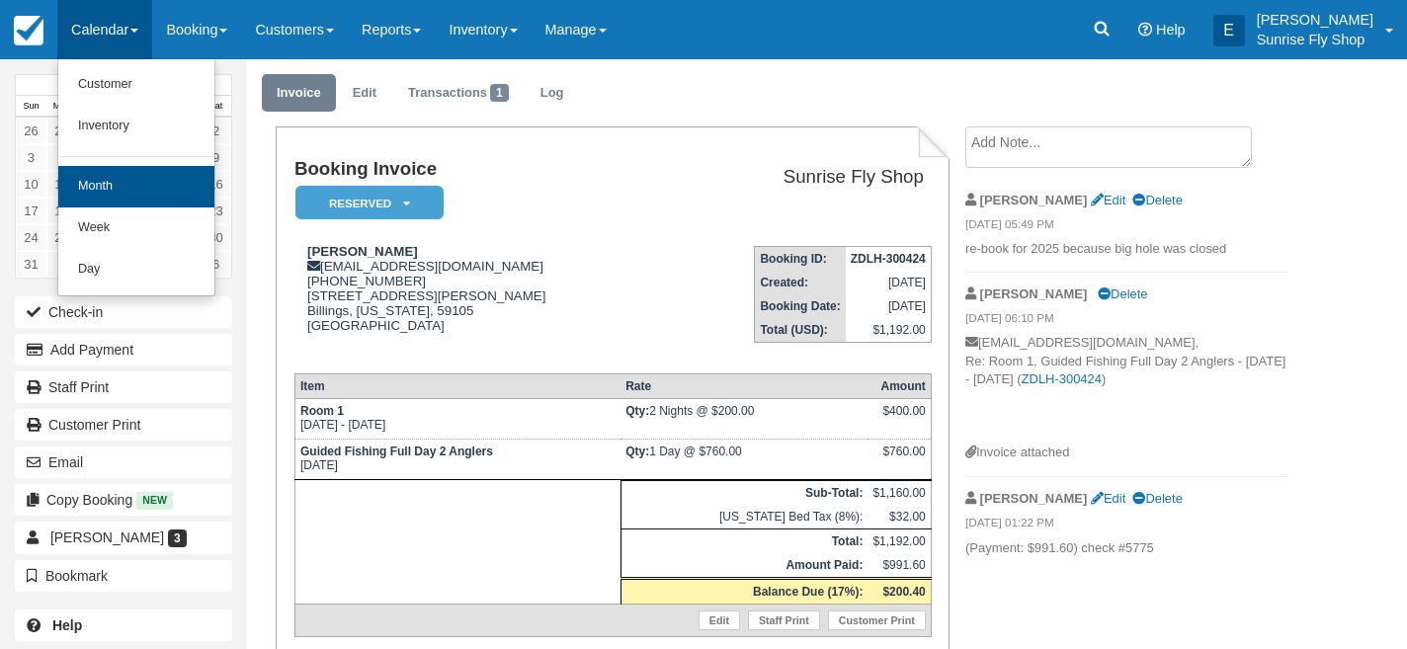
click at [103, 179] on link "Month" at bounding box center [136, 186] width 156 height 41
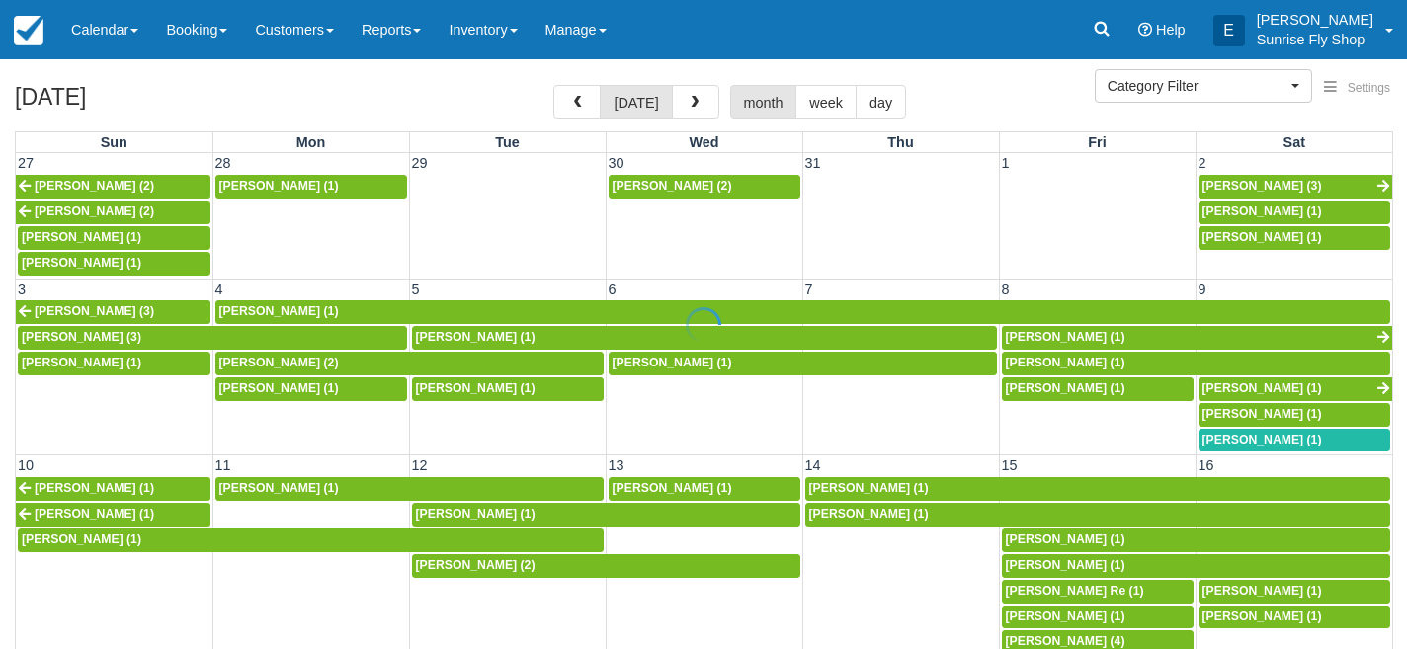
select select
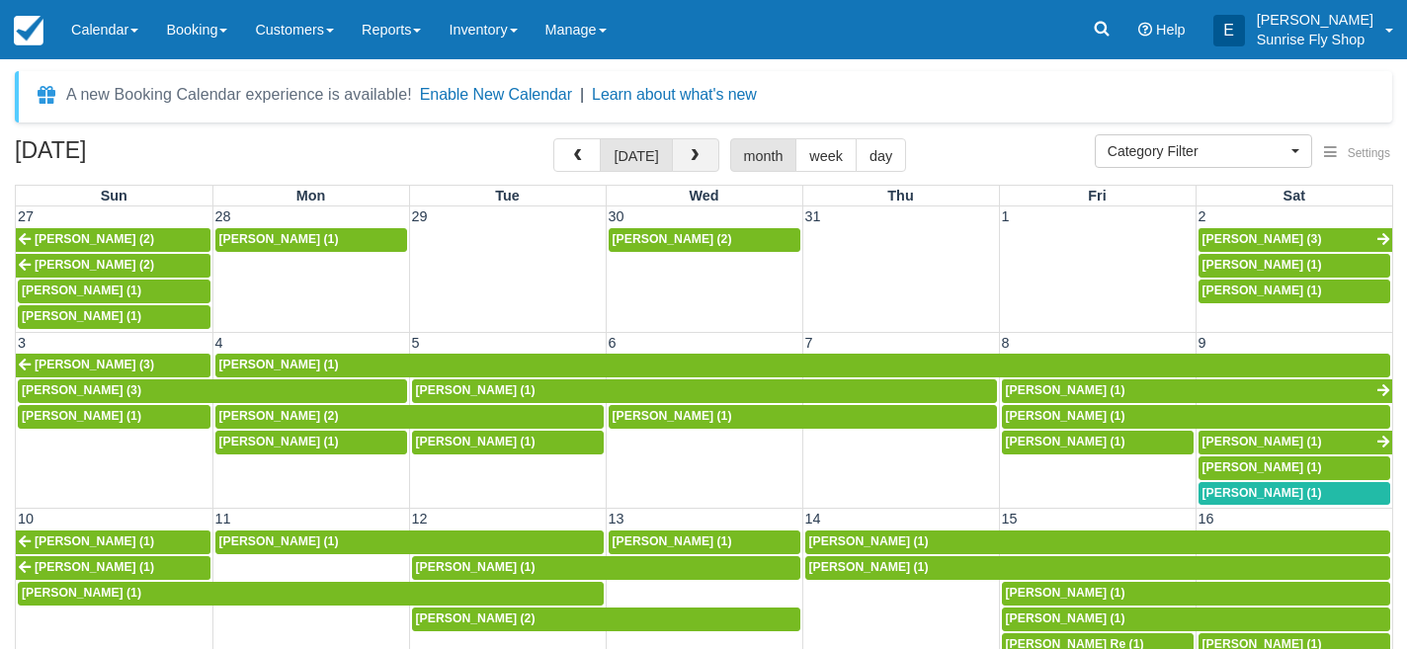
click at [687, 151] on span "button" at bounding box center [694, 156] width 14 height 14
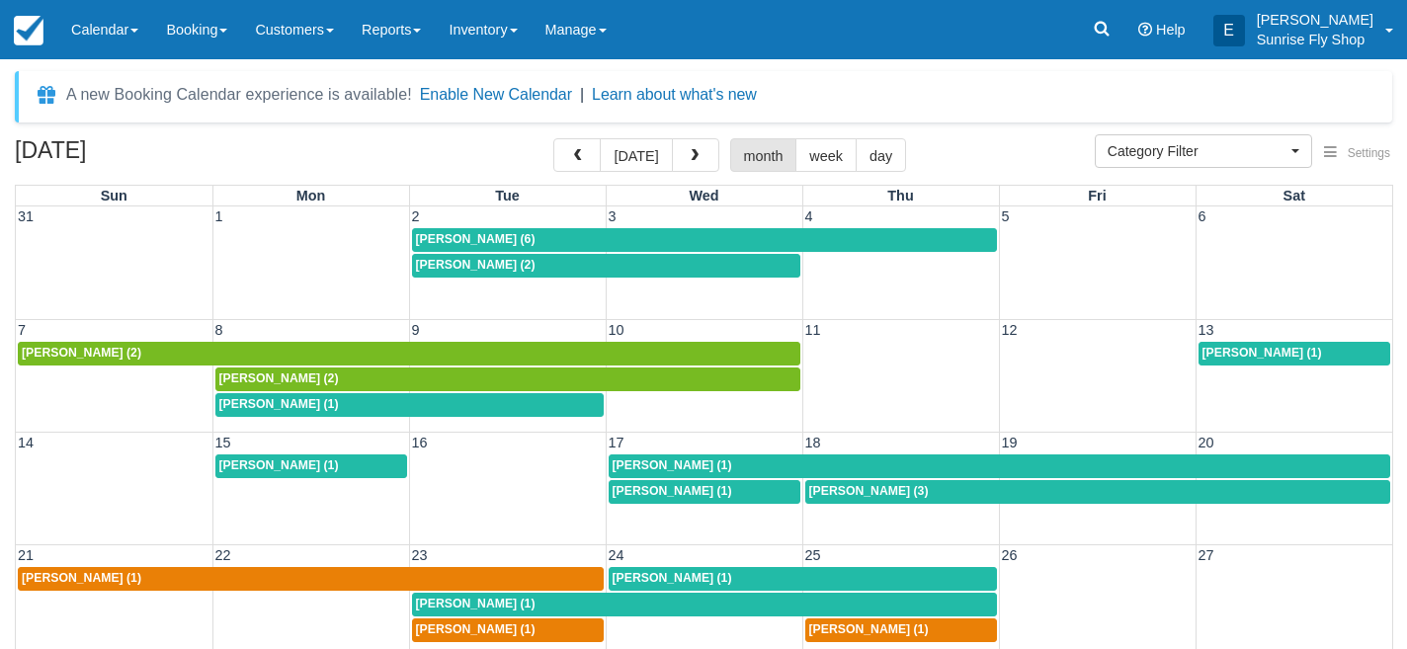
click at [156, 576] on div "Thomas Light (1)" at bounding box center [311, 579] width 578 height 16
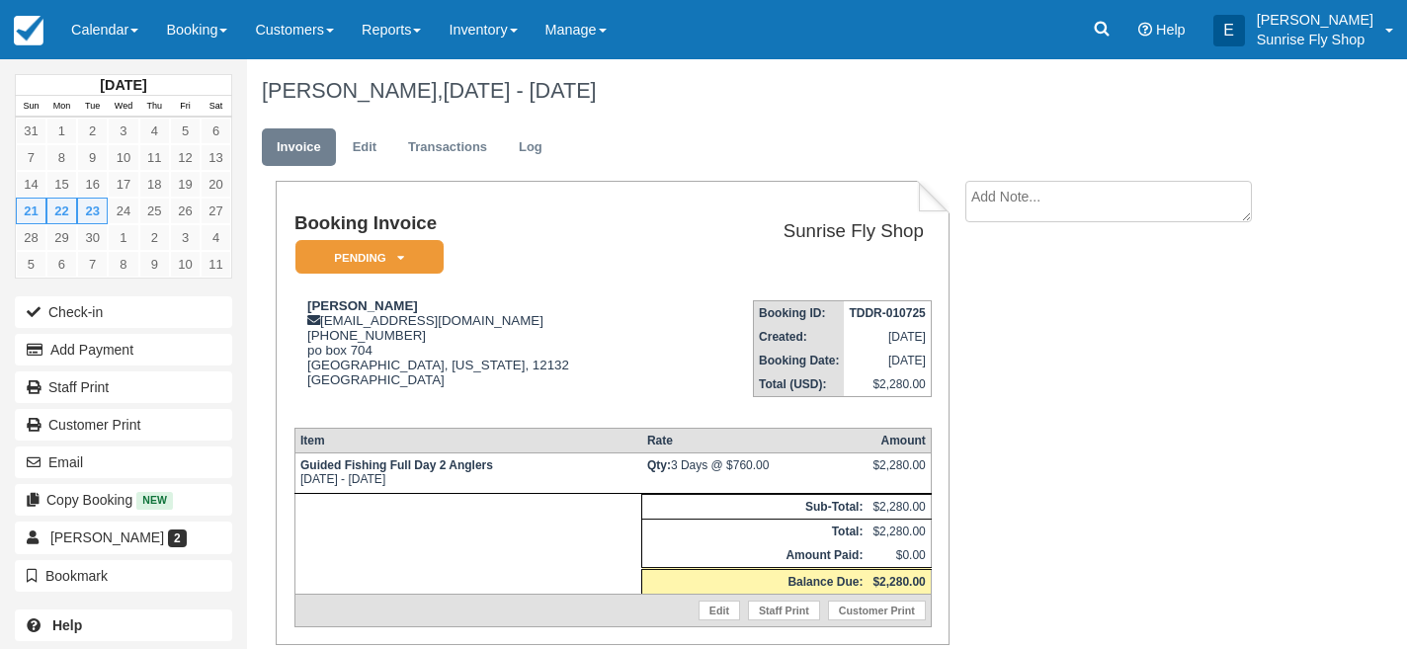
click at [369, 252] on em "Pending" at bounding box center [369, 257] width 148 height 35
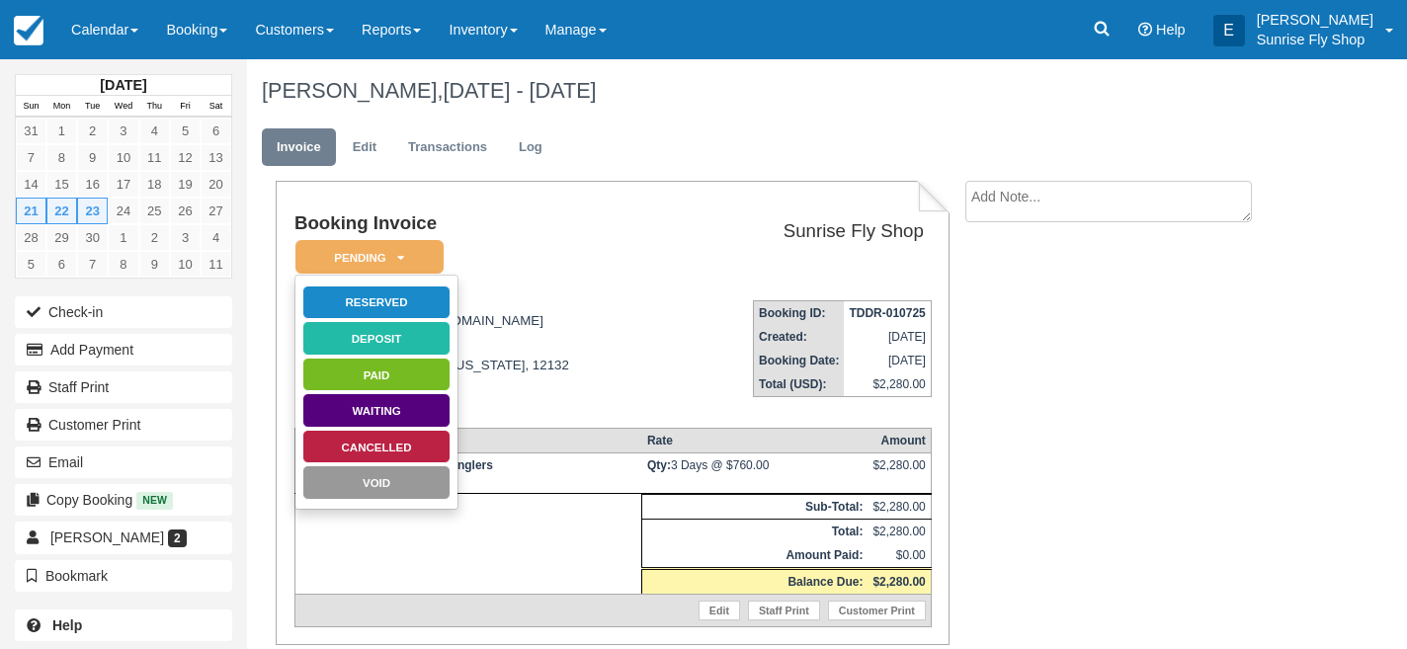
click at [362, 442] on link "Cancelled" at bounding box center [376, 447] width 148 height 35
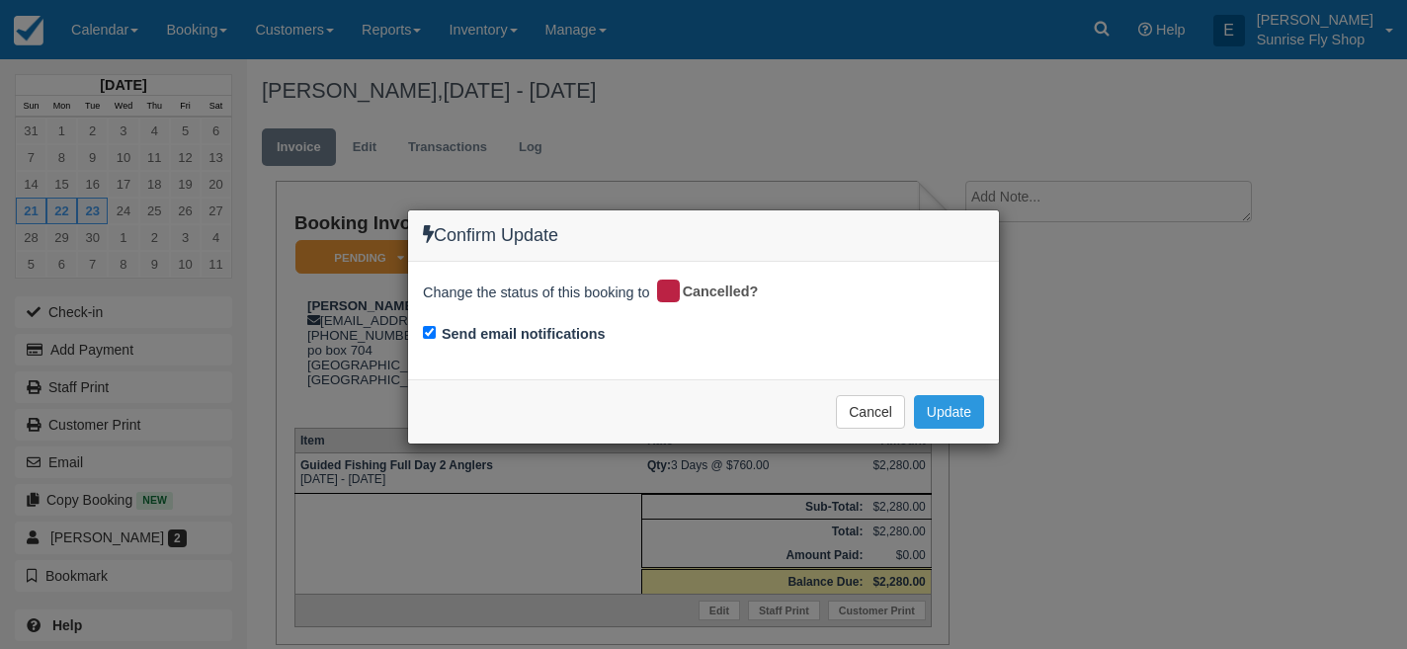
click at [429, 331] on input "Send email notifications" at bounding box center [429, 332] width 13 height 13
checkbox input "false"
click at [955, 401] on button "Update" at bounding box center [949, 412] width 70 height 34
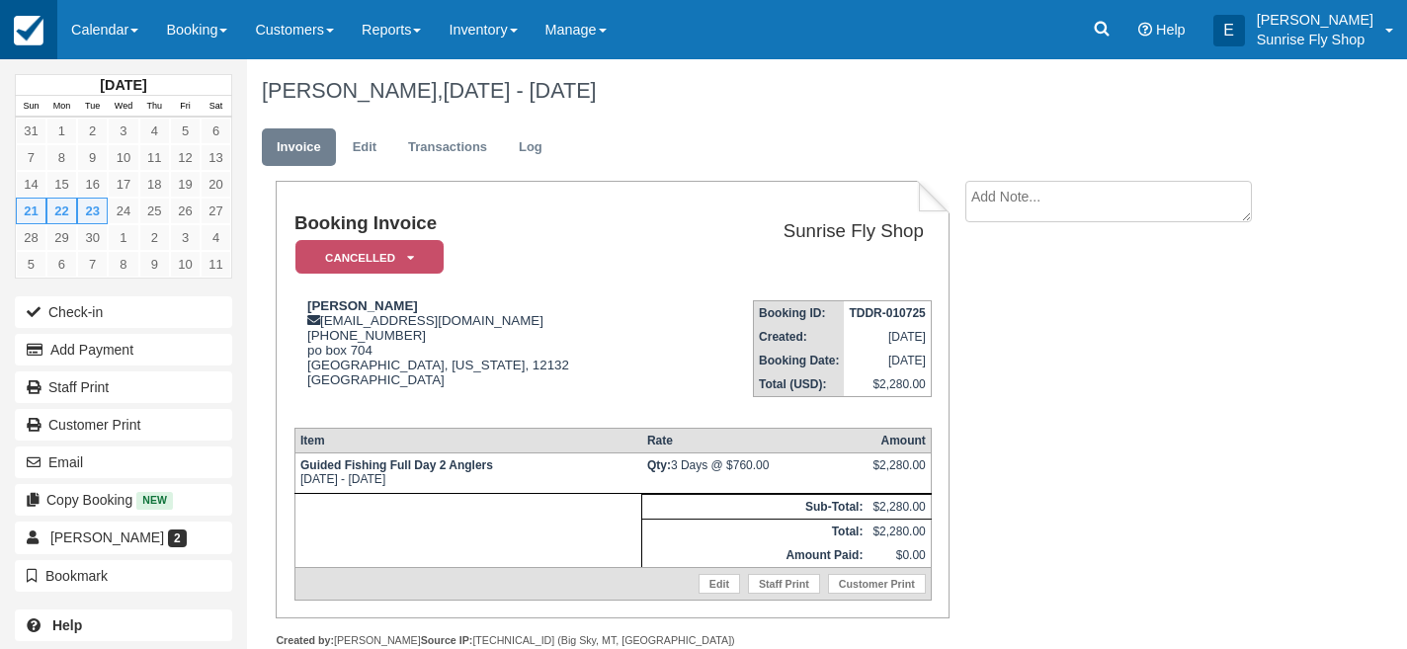
click at [28, 36] on img at bounding box center [29, 31] width 30 height 30
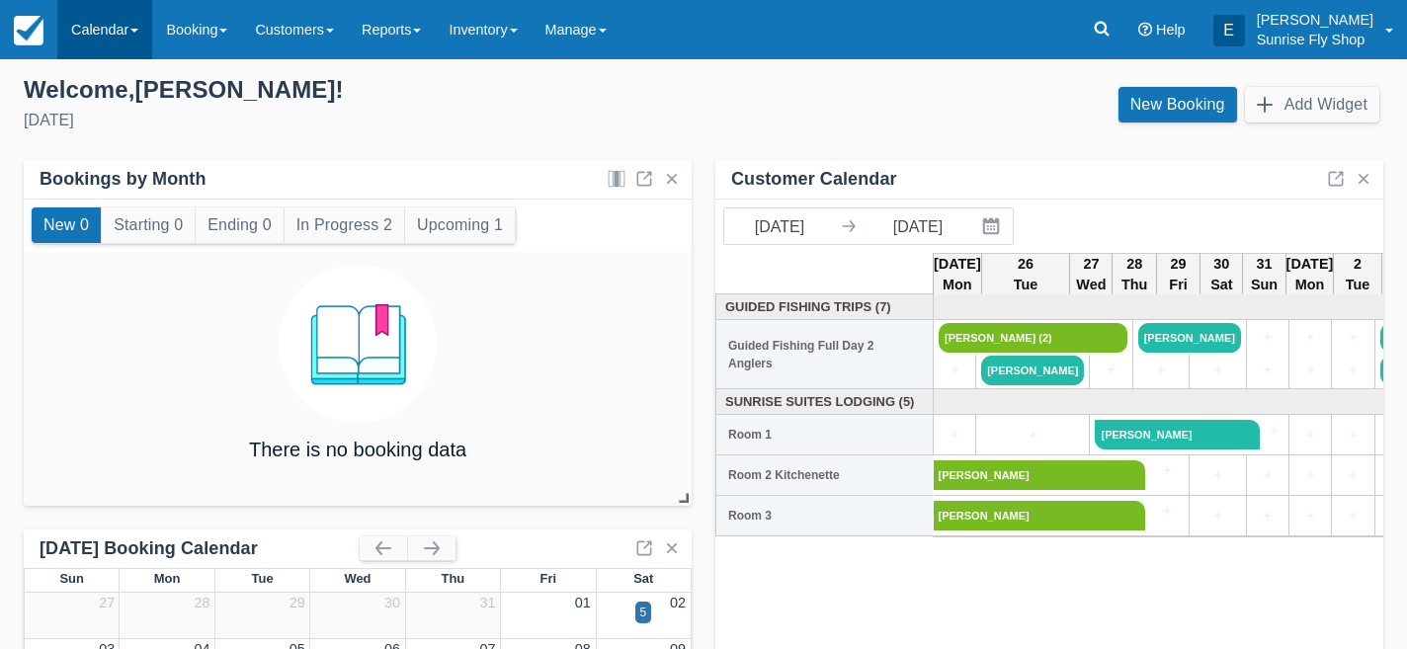
click at [117, 39] on link "Calendar" at bounding box center [104, 29] width 95 height 59
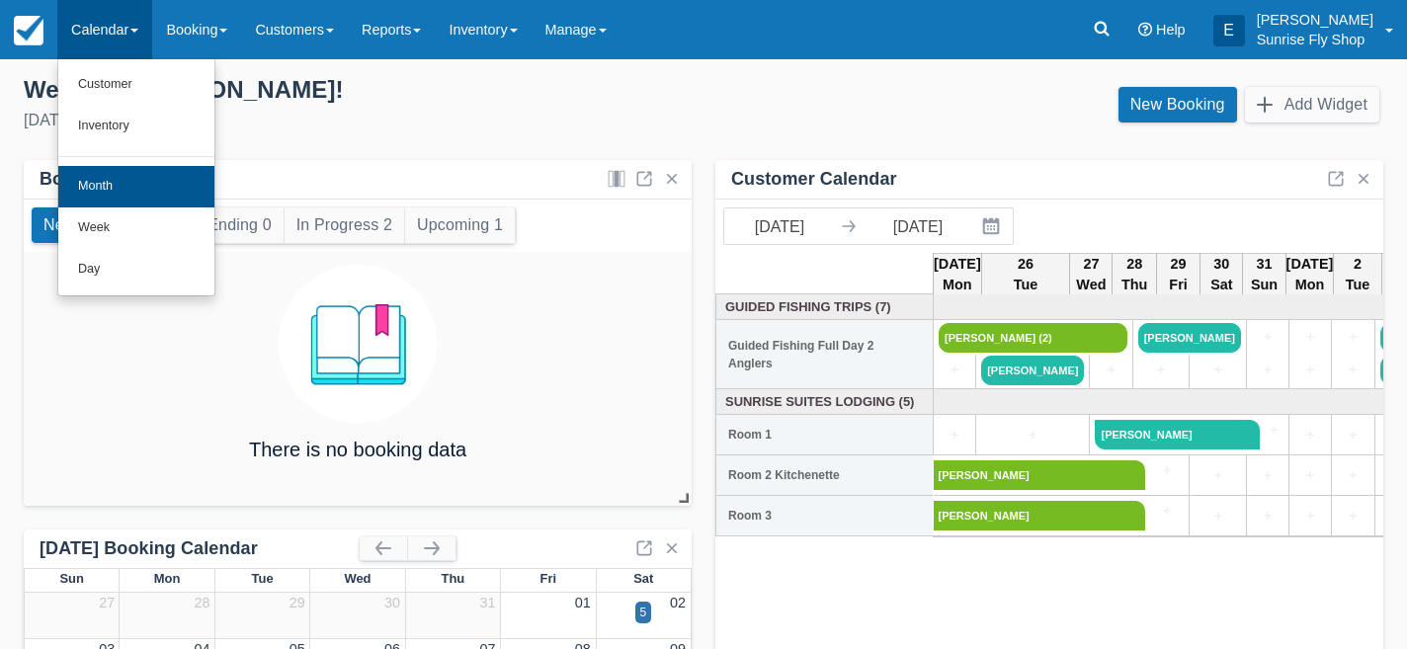
click at [120, 179] on link "Month" at bounding box center [136, 186] width 156 height 41
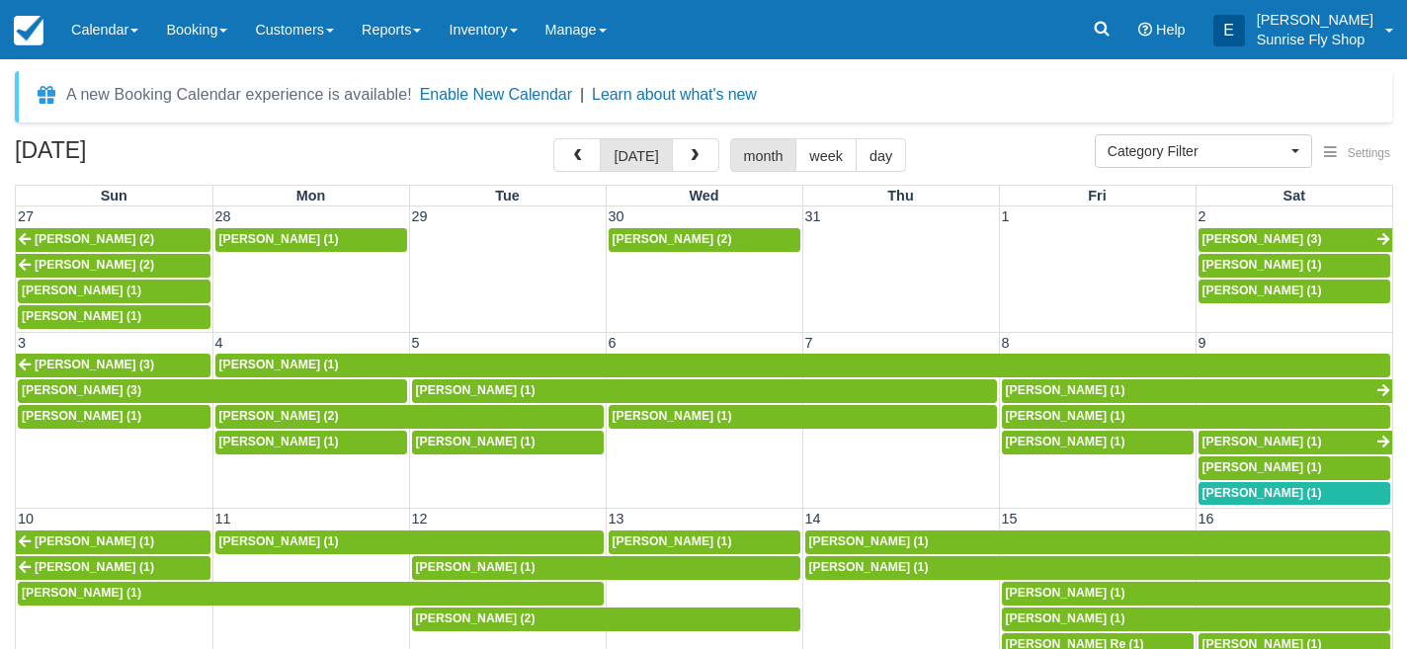
select select
click at [687, 155] on span "button" at bounding box center [694, 156] width 14 height 14
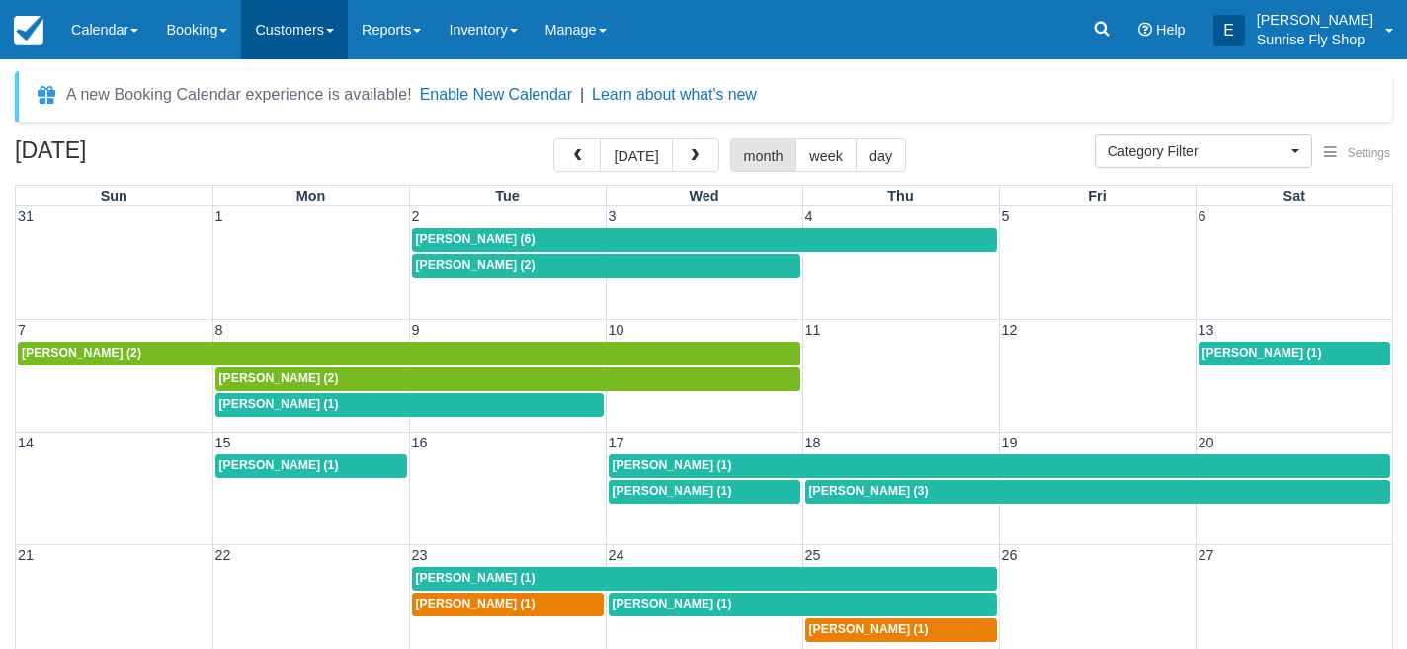
click at [295, 40] on link "Customers" at bounding box center [294, 29] width 107 height 59
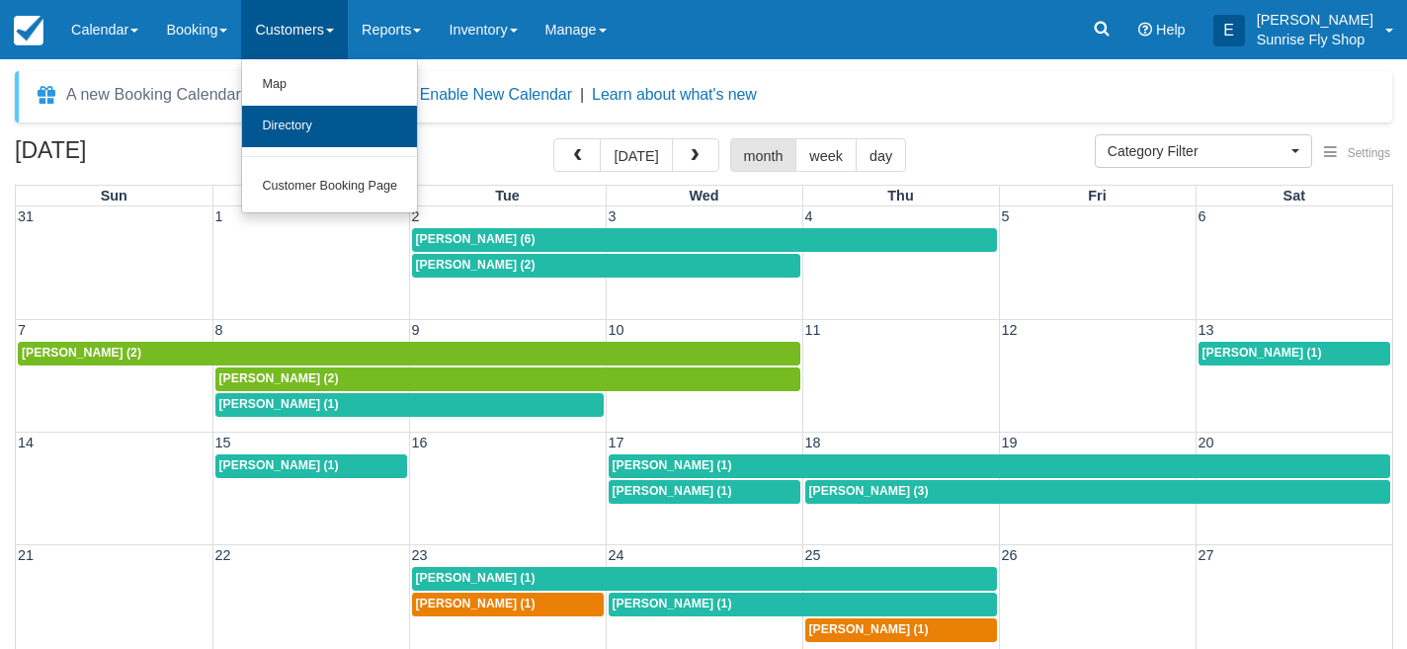
click at [290, 114] on link "Directory" at bounding box center [329, 126] width 175 height 41
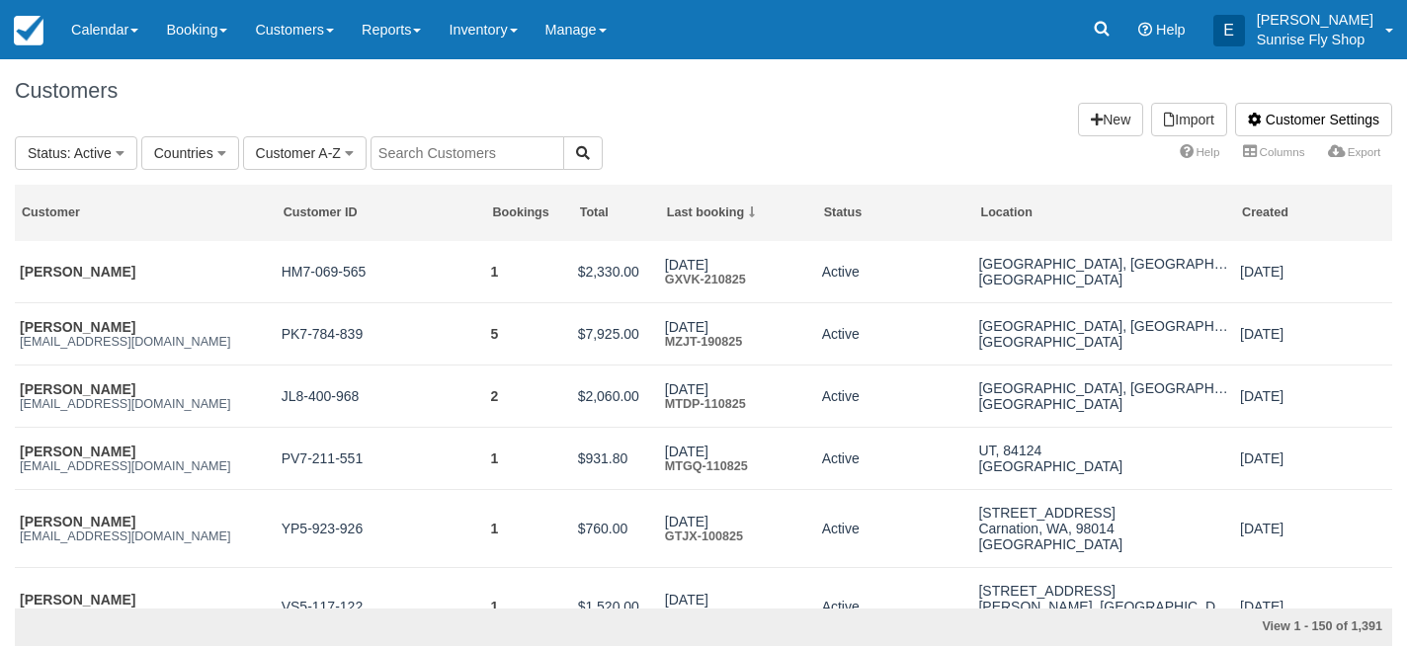
click at [432, 144] on input "text" at bounding box center [467, 153] width 194 height 34
type input "light"
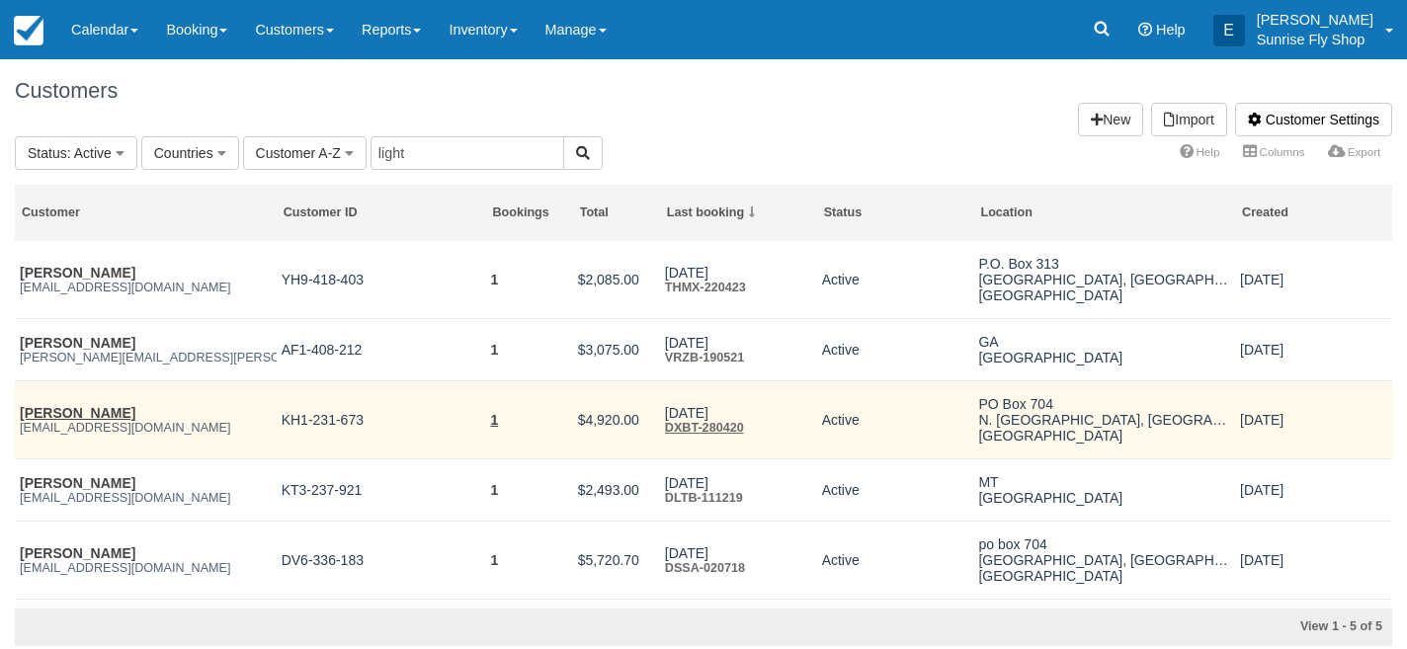
click at [67, 414] on link "[PERSON_NAME]" at bounding box center [78, 413] width 116 height 16
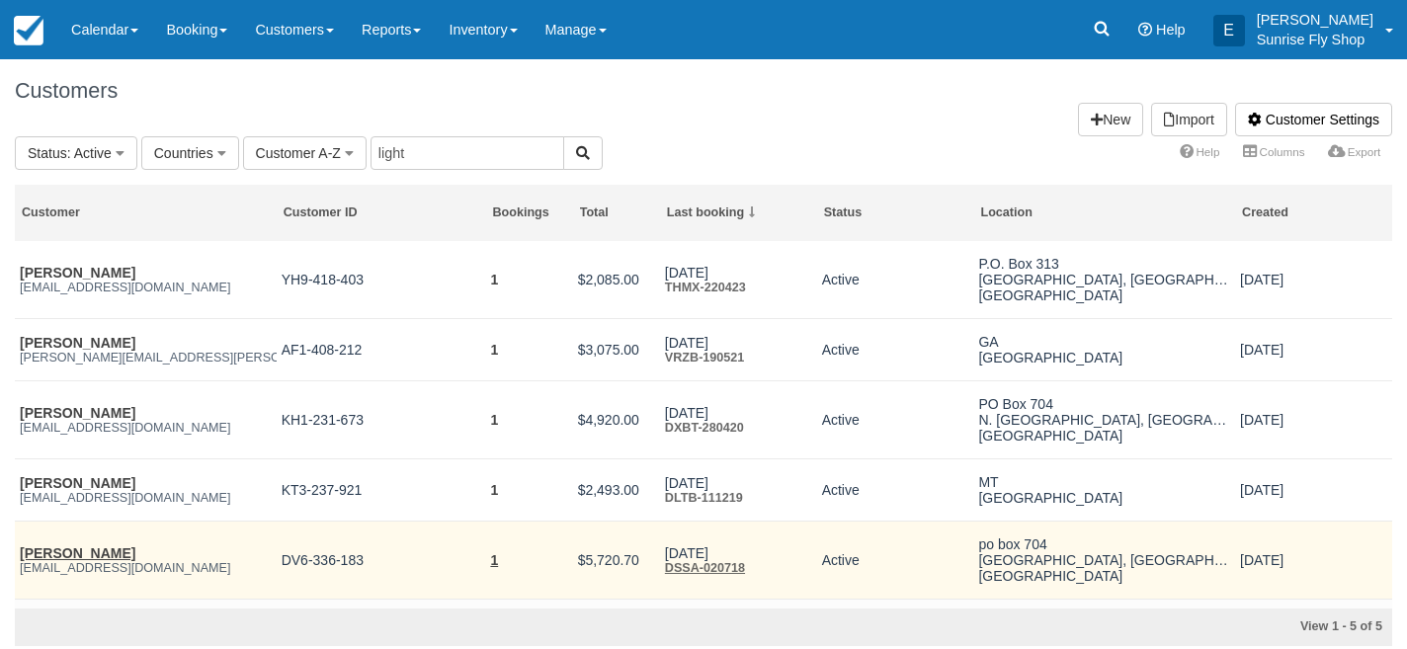
click at [53, 551] on link "[PERSON_NAME]" at bounding box center [78, 553] width 116 height 16
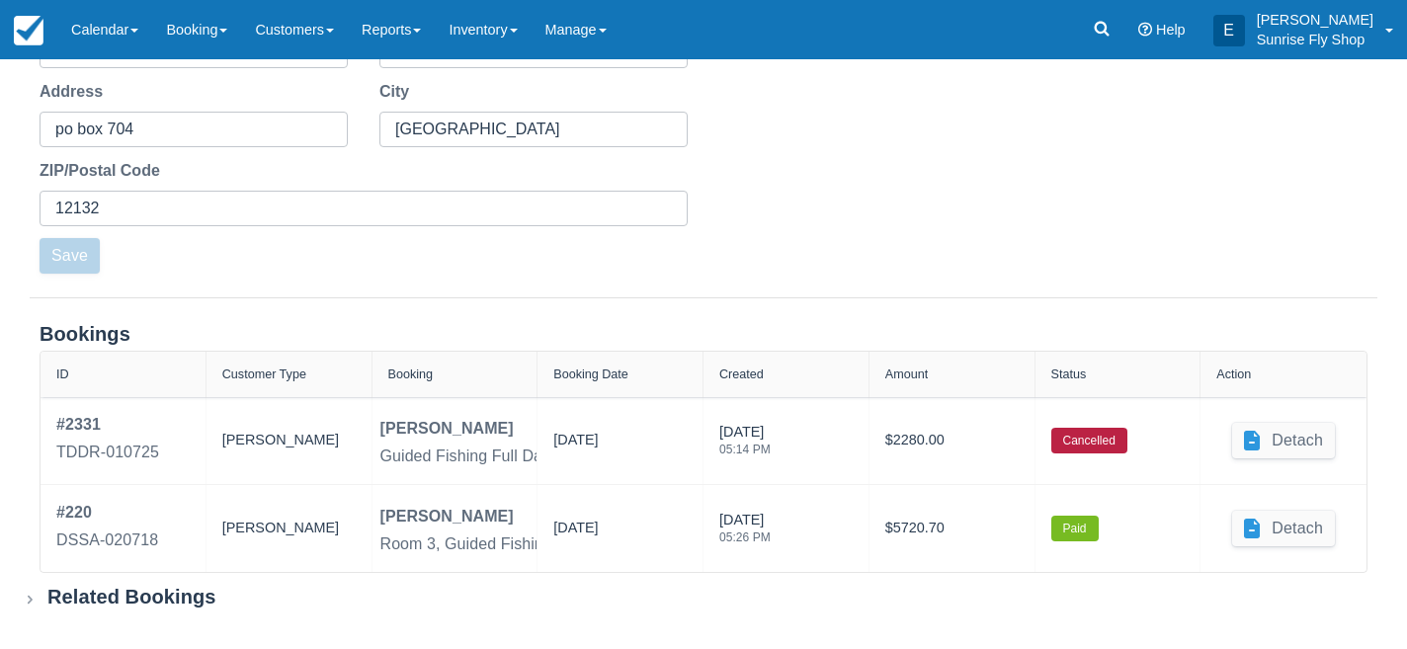
scroll to position [575, 0]
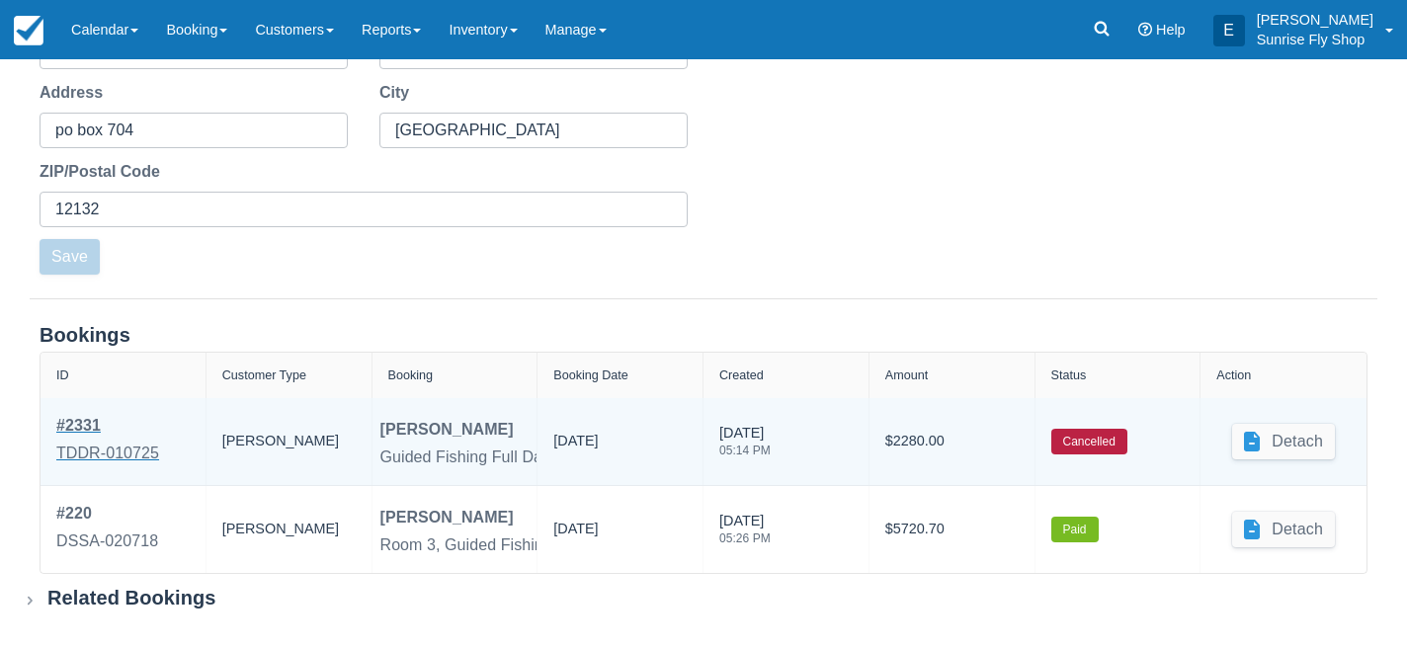
click at [77, 446] on div "TDDR-010725" at bounding box center [107, 454] width 103 height 24
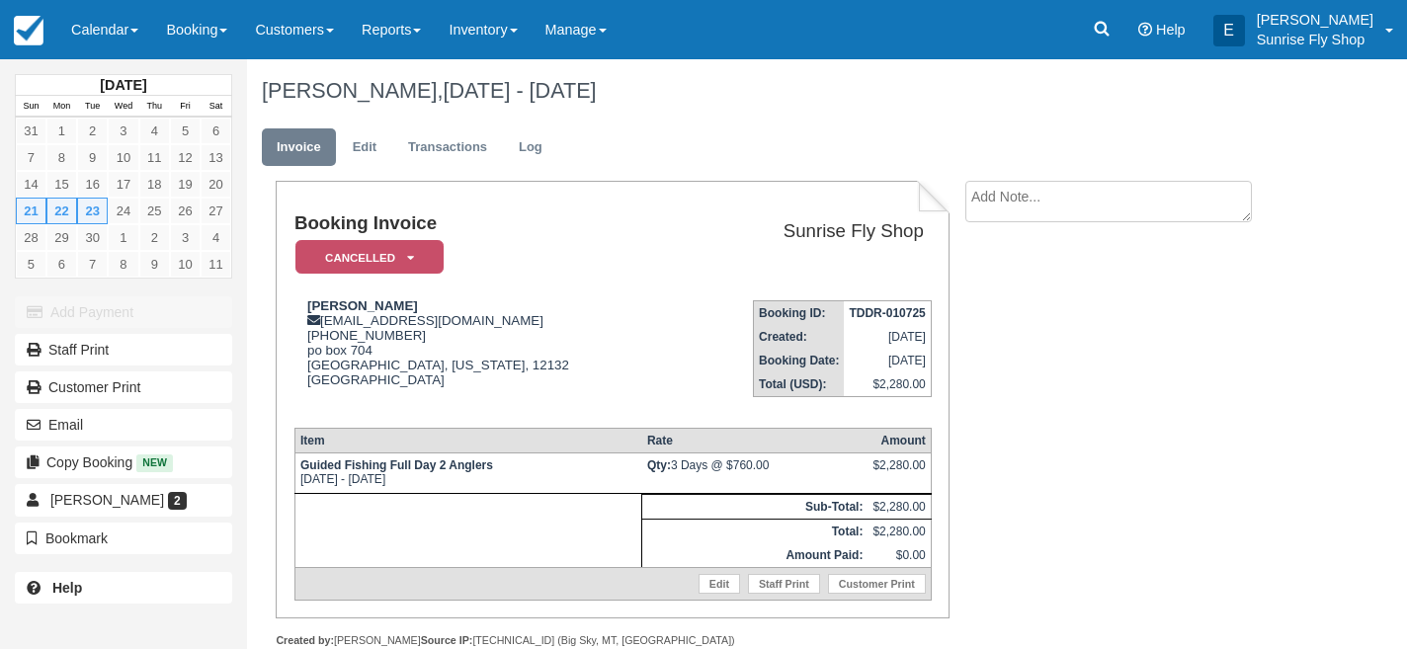
click at [377, 255] on em "Cancelled" at bounding box center [369, 257] width 148 height 35
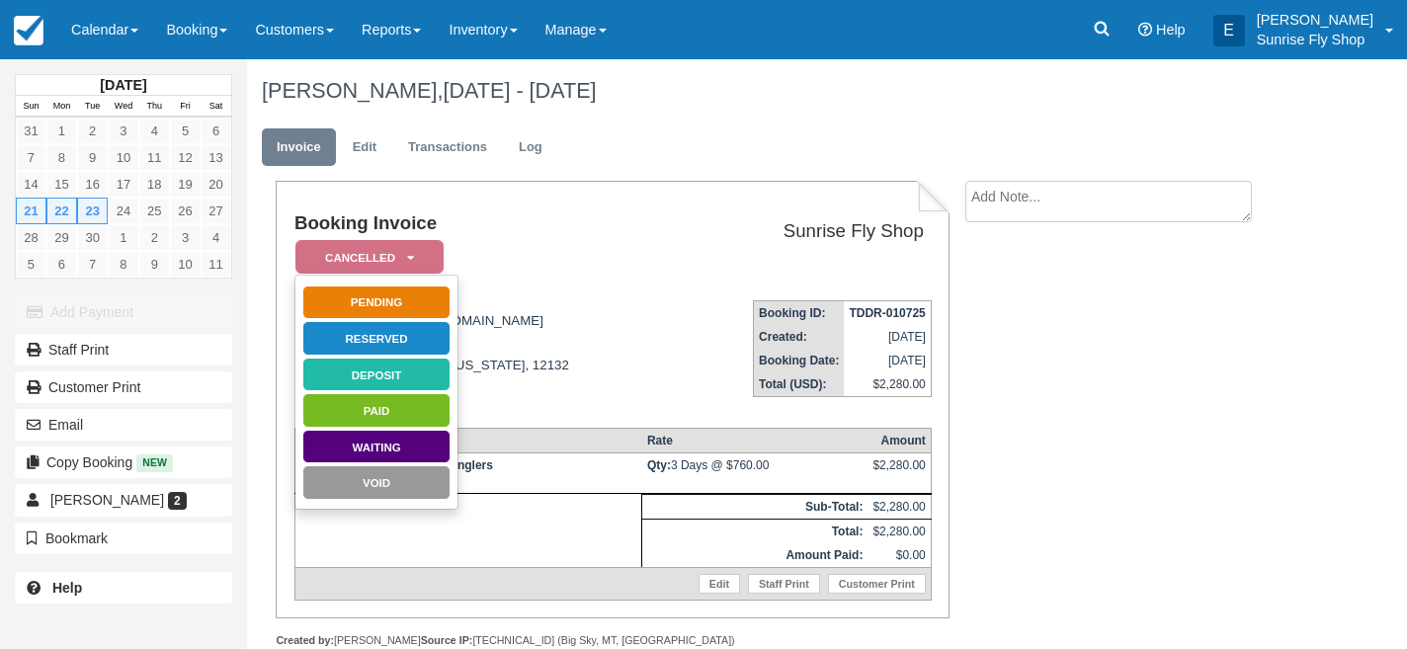
click at [372, 298] on link "Pending" at bounding box center [376, 302] width 148 height 35
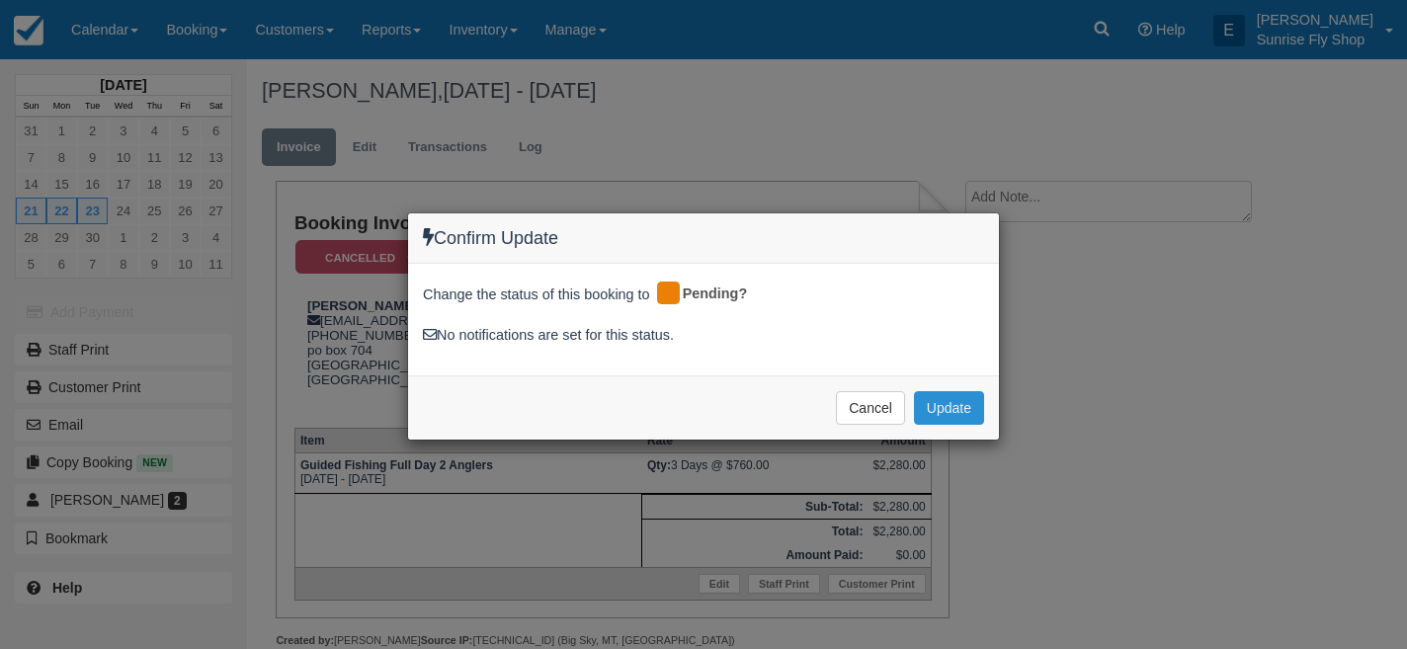
click at [943, 396] on button "Update" at bounding box center [949, 408] width 70 height 34
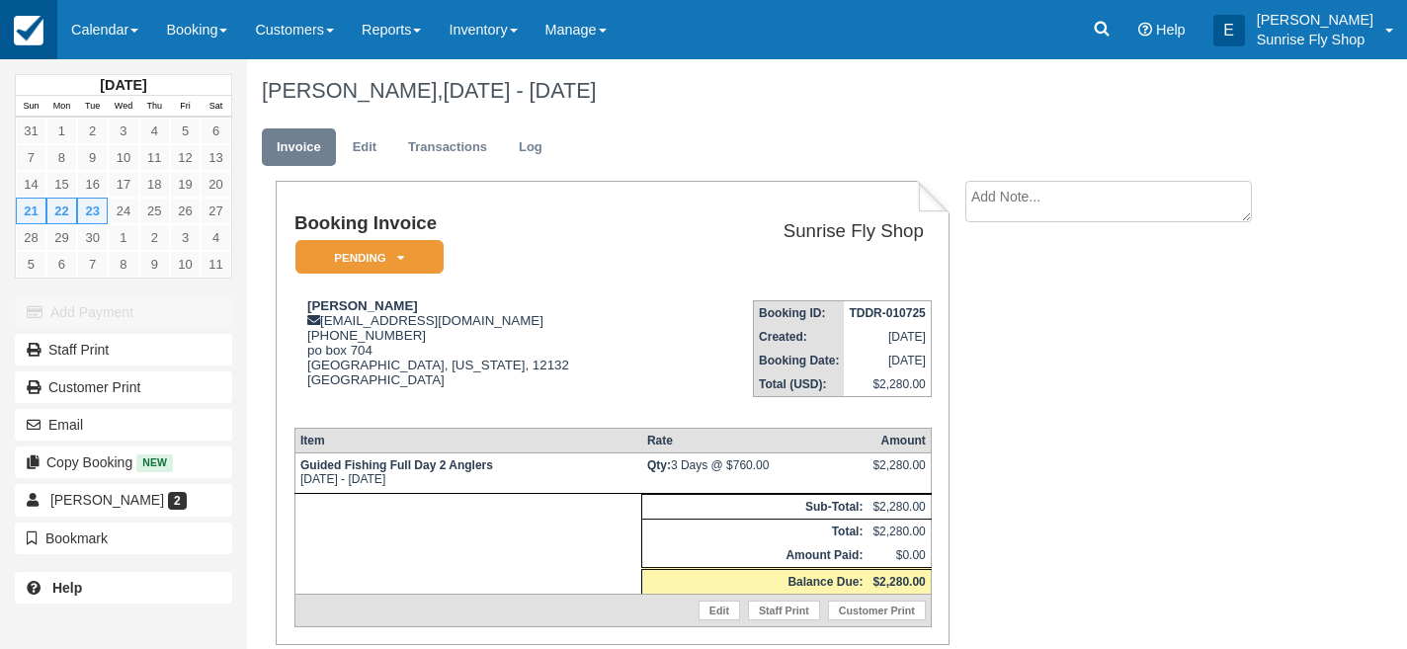
click at [44, 27] on link at bounding box center [28, 29] width 57 height 59
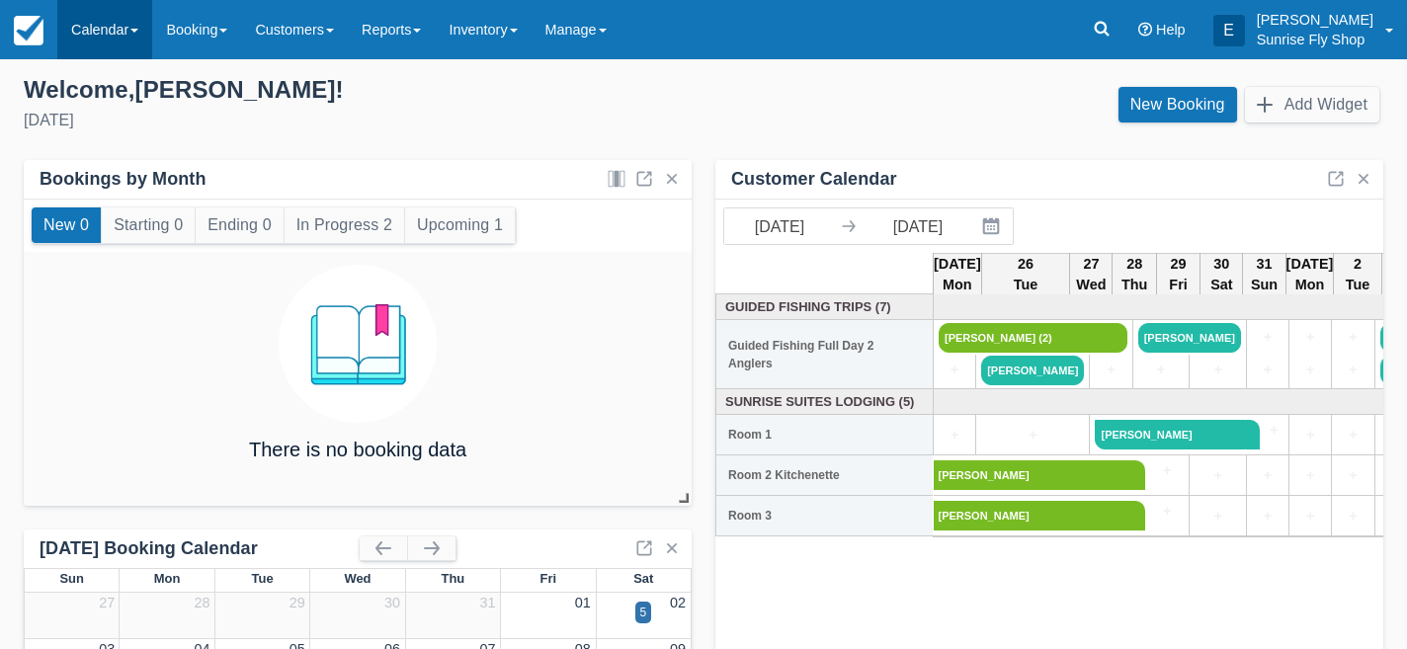
click at [116, 39] on link "Calendar" at bounding box center [104, 29] width 95 height 59
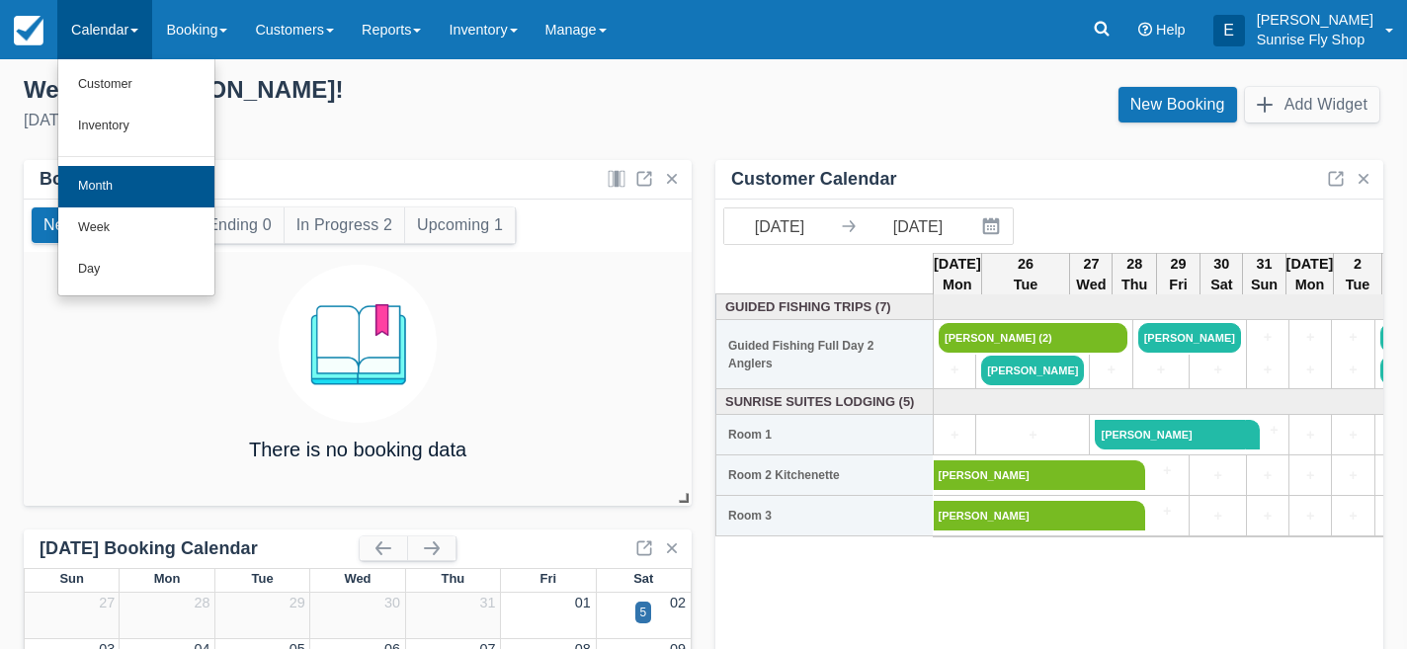
click at [112, 173] on link "Month" at bounding box center [136, 186] width 156 height 41
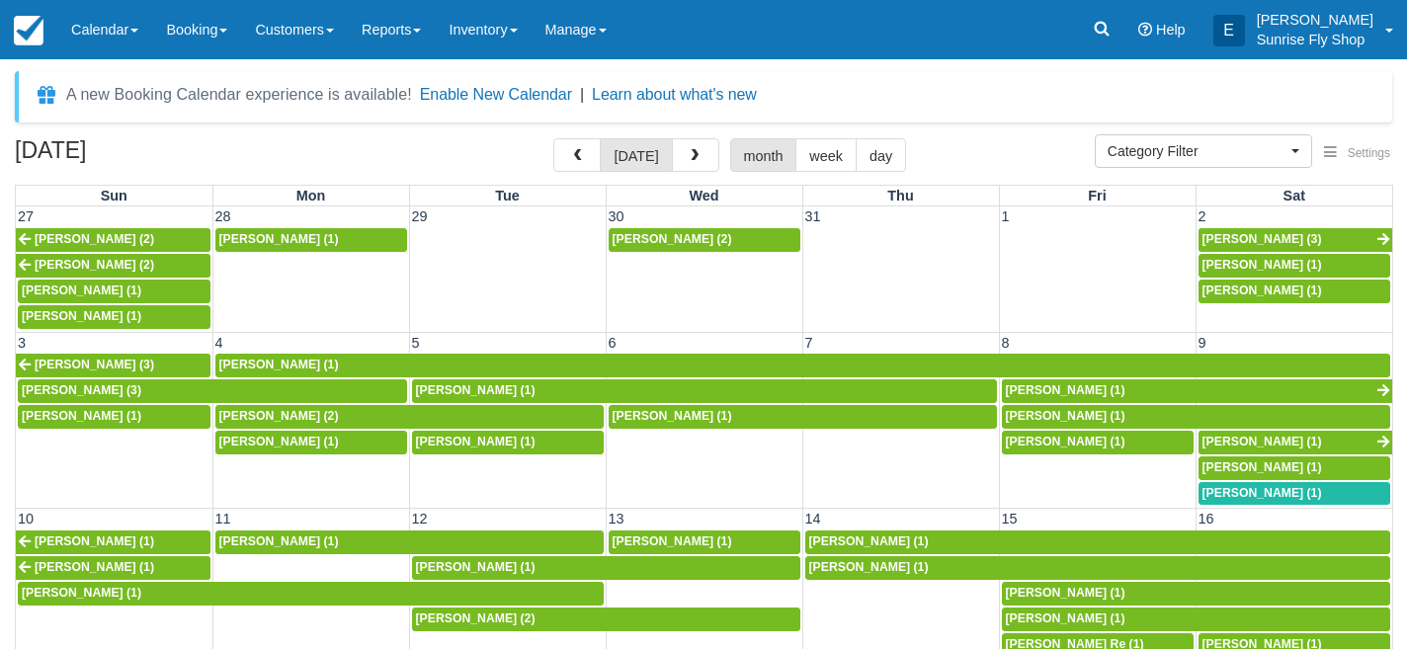
select select
click at [691, 161] on span "button" at bounding box center [694, 156] width 14 height 14
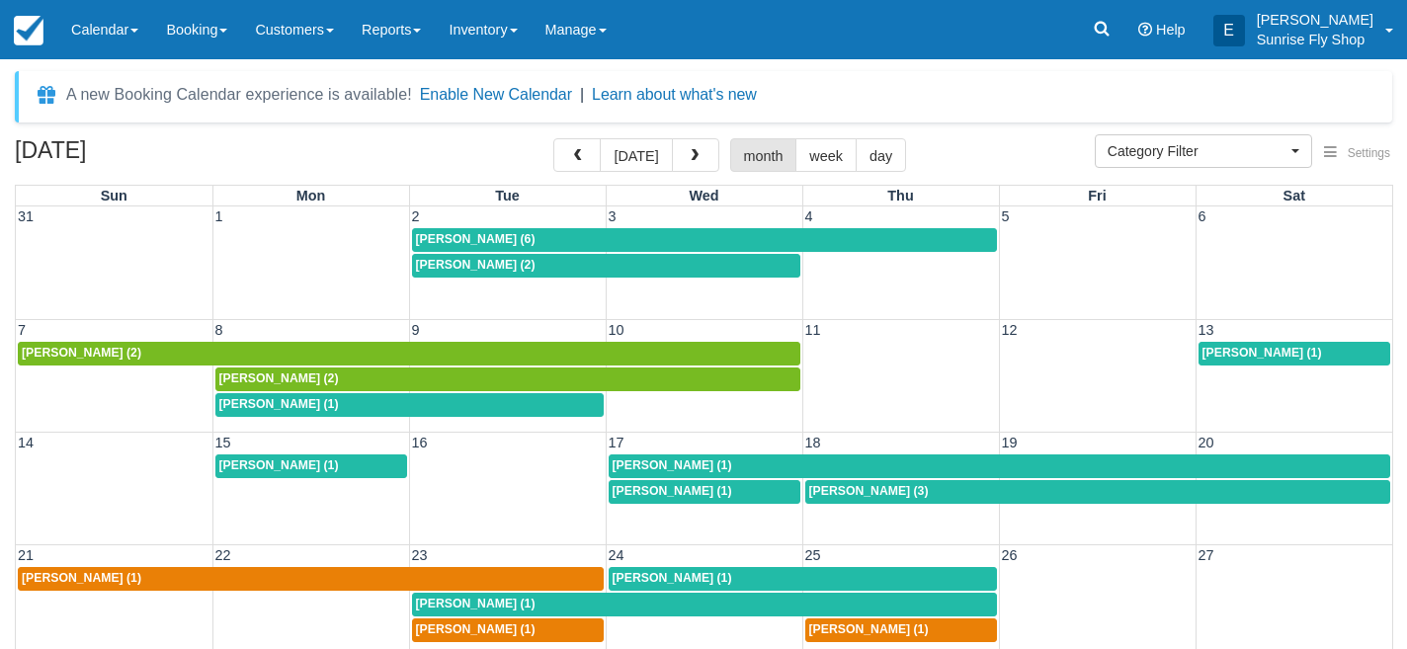
click at [78, 574] on span "[PERSON_NAME] (1)" at bounding box center [82, 578] width 120 height 14
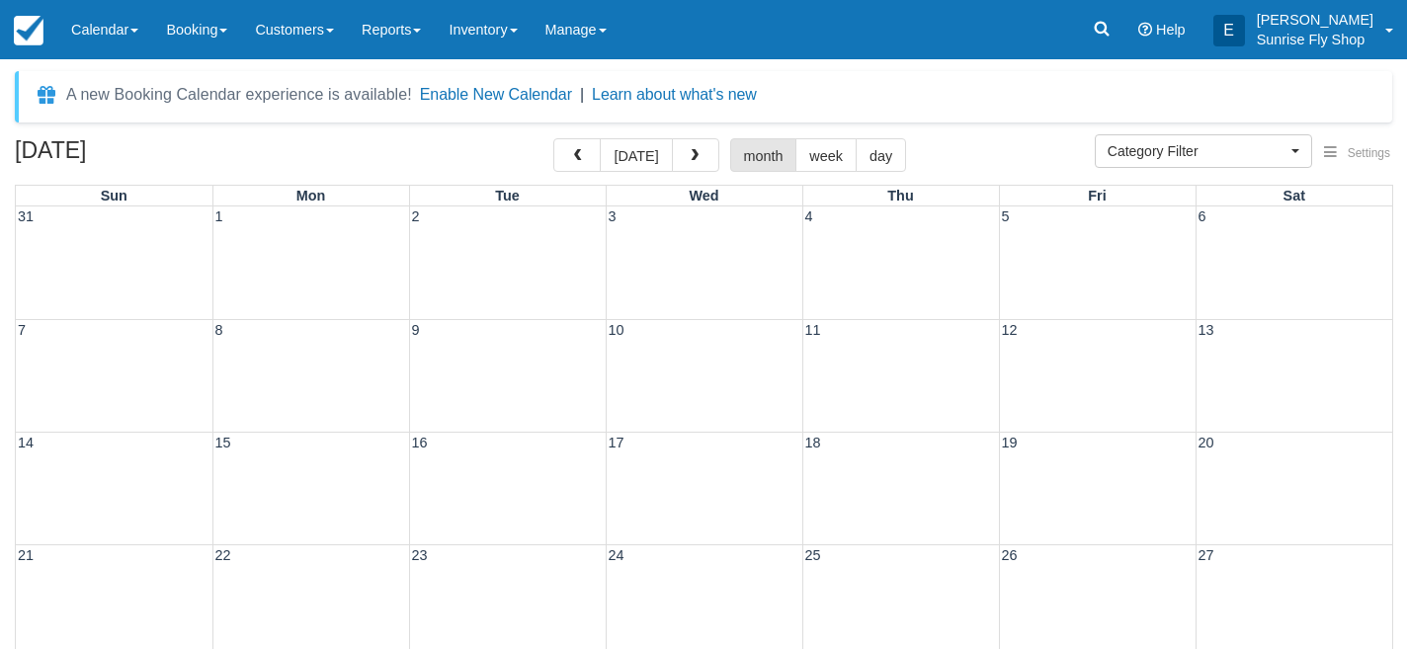
select select
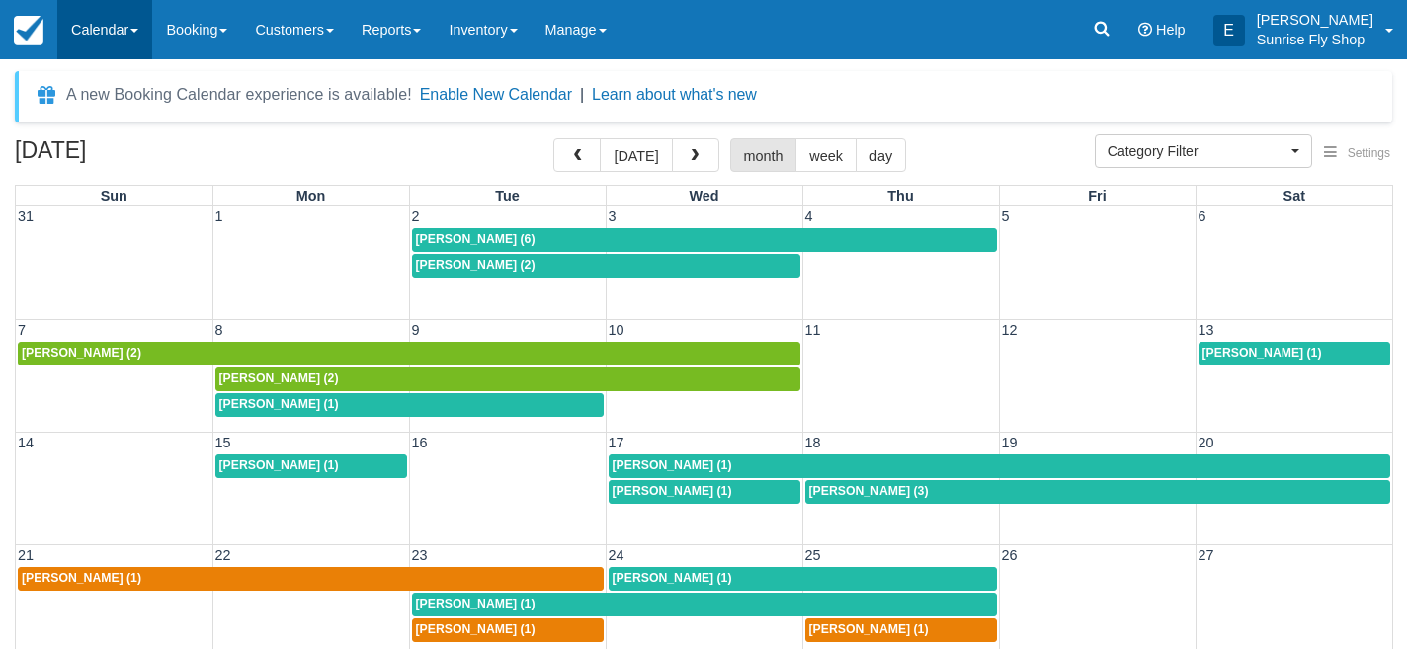
click at [103, 36] on link "Calendar" at bounding box center [104, 29] width 95 height 59
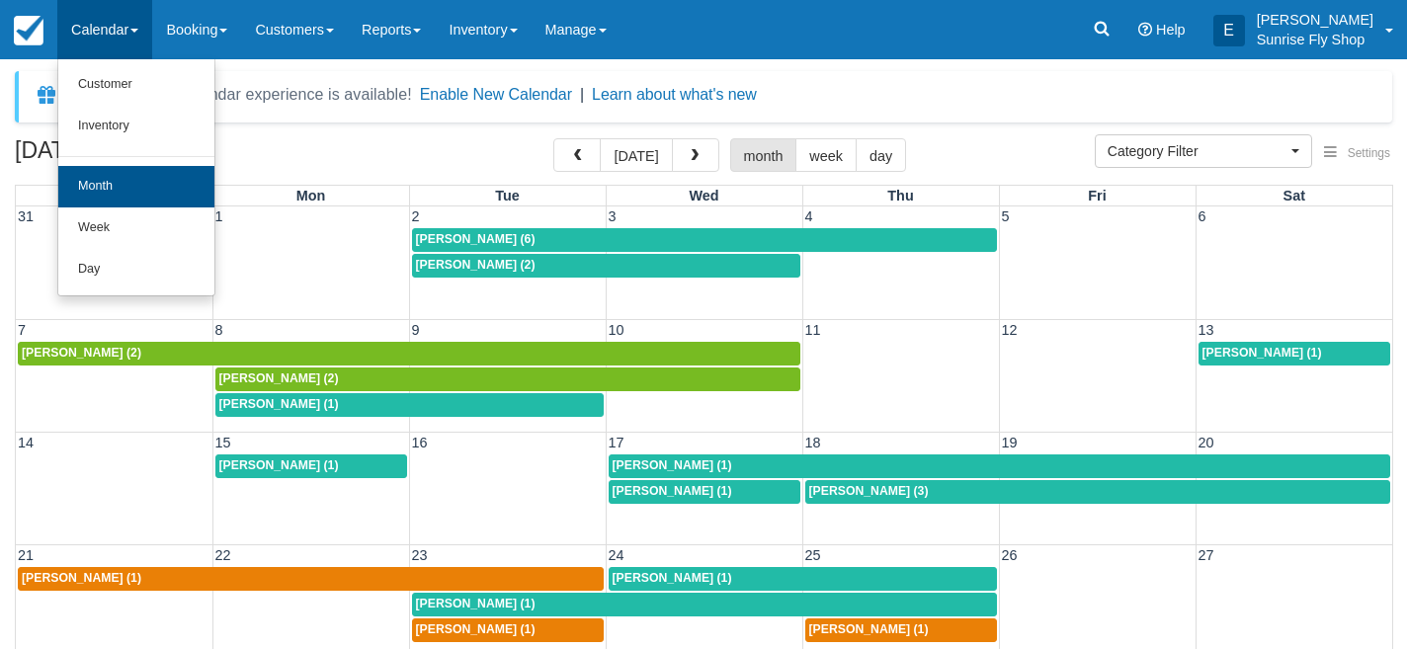
click at [103, 181] on link "Month" at bounding box center [136, 186] width 156 height 41
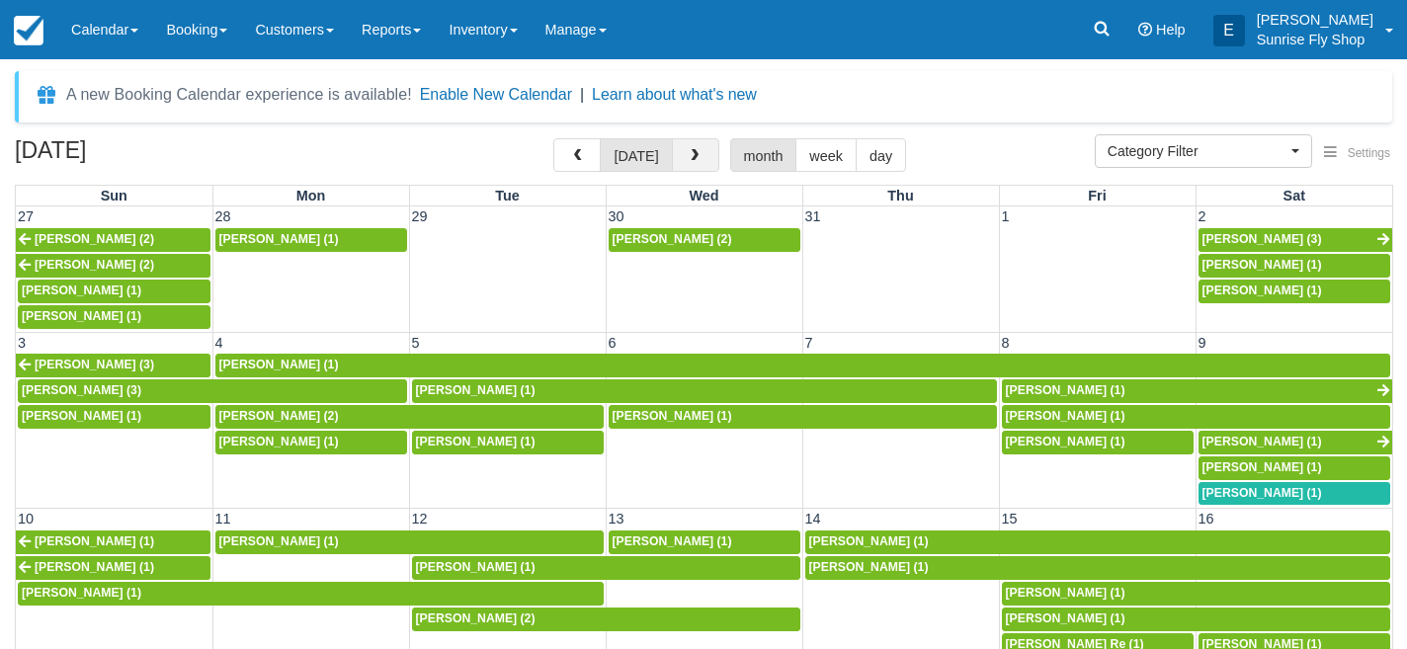
click at [687, 152] on span "button" at bounding box center [694, 156] width 14 height 14
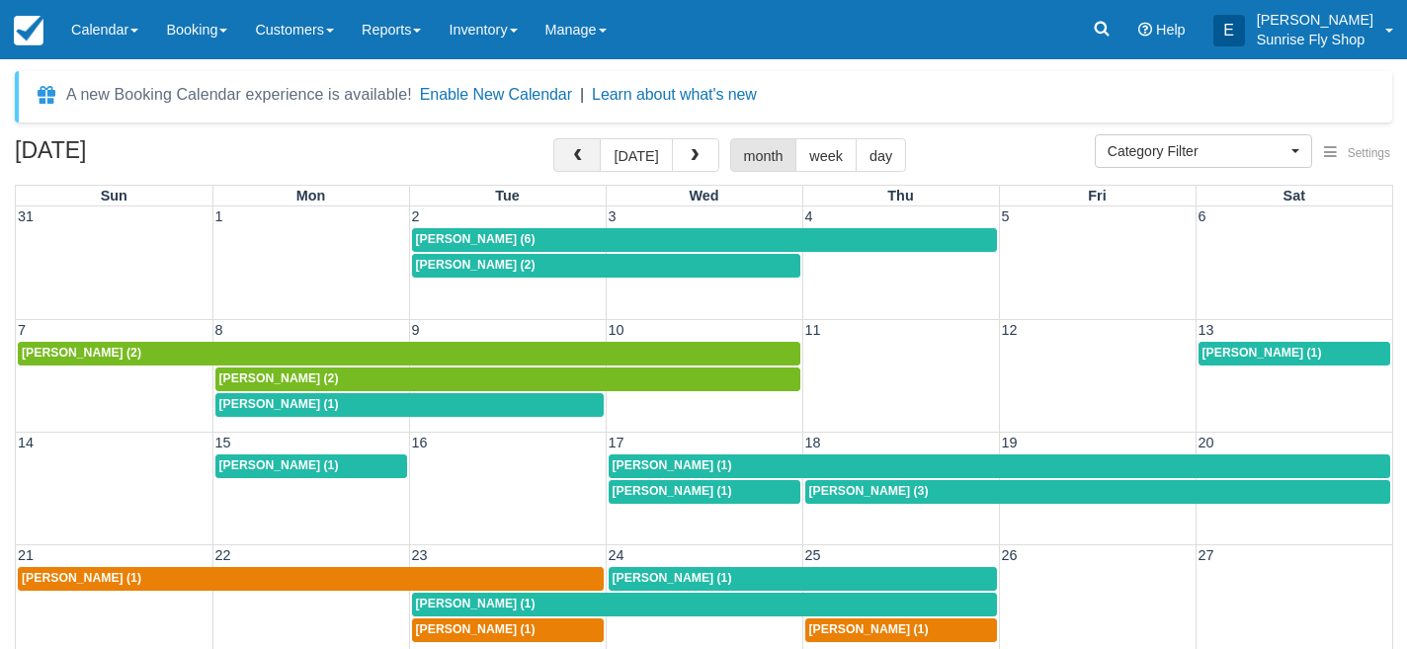
click at [574, 154] on span "button" at bounding box center [577, 156] width 14 height 14
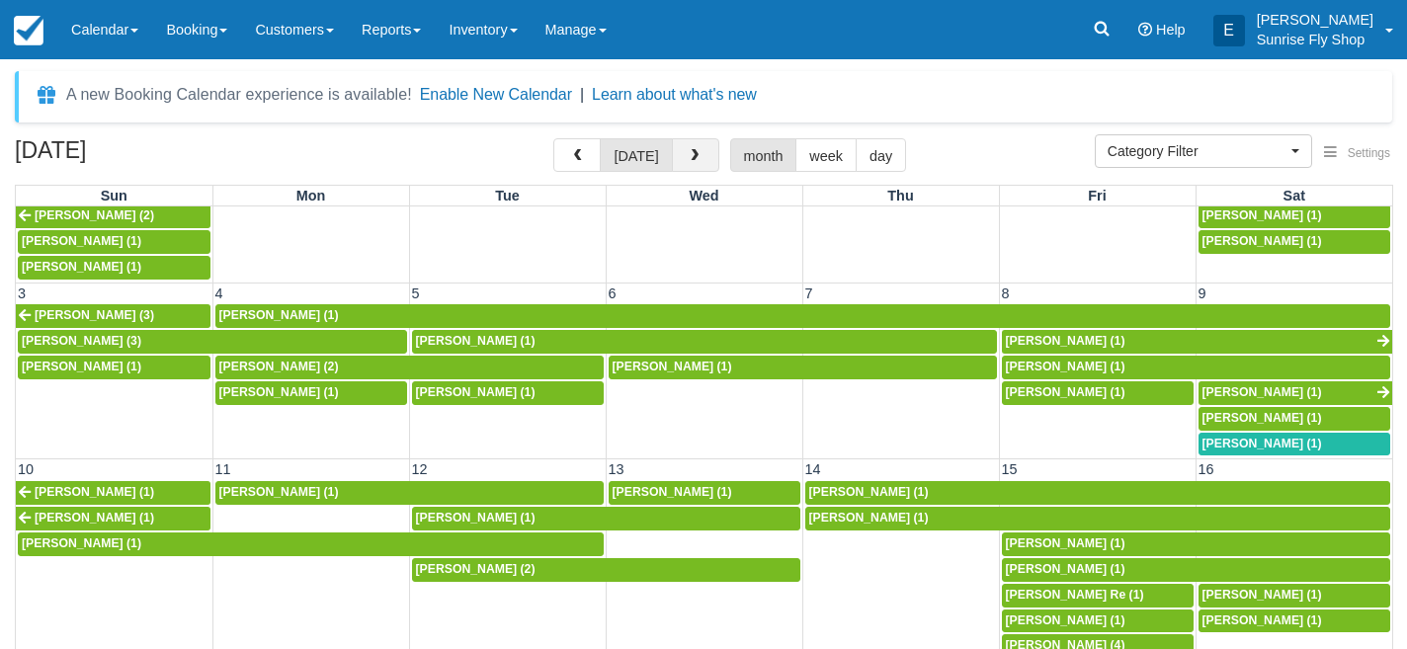
click at [687, 154] on span "button" at bounding box center [694, 156] width 14 height 14
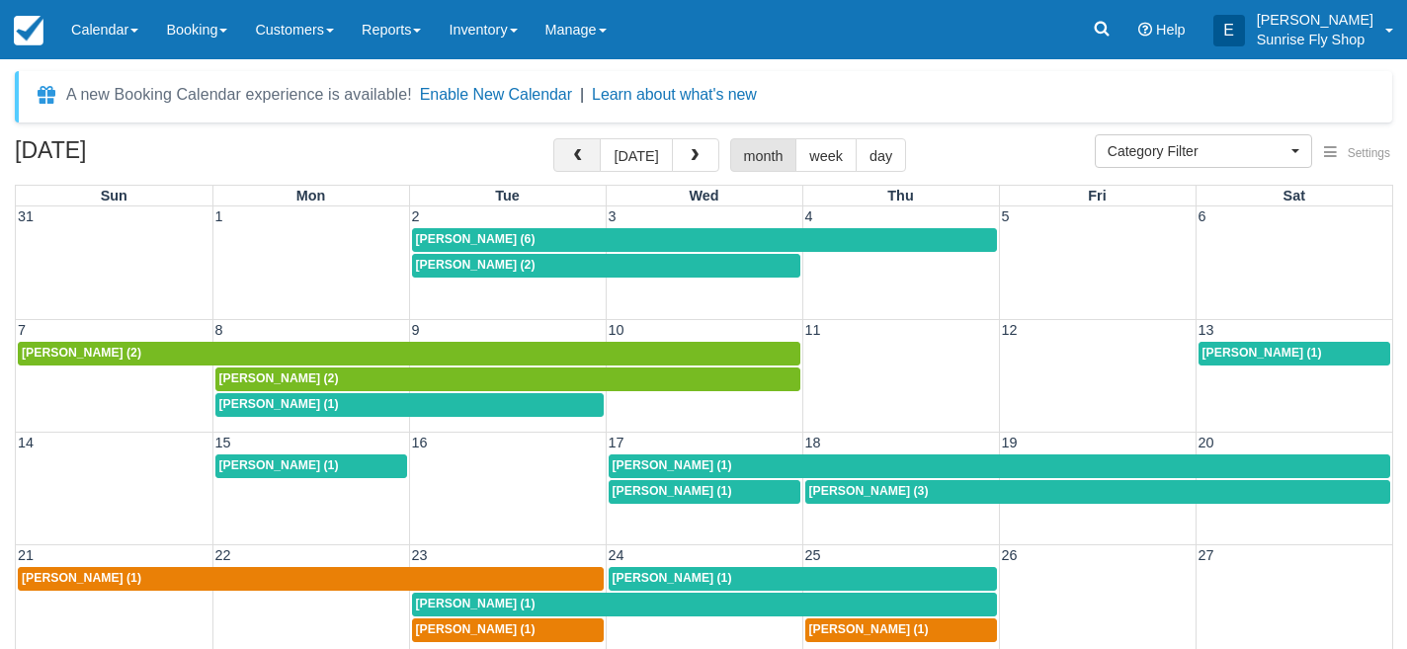
click at [584, 155] on span "button" at bounding box center [577, 156] width 14 height 14
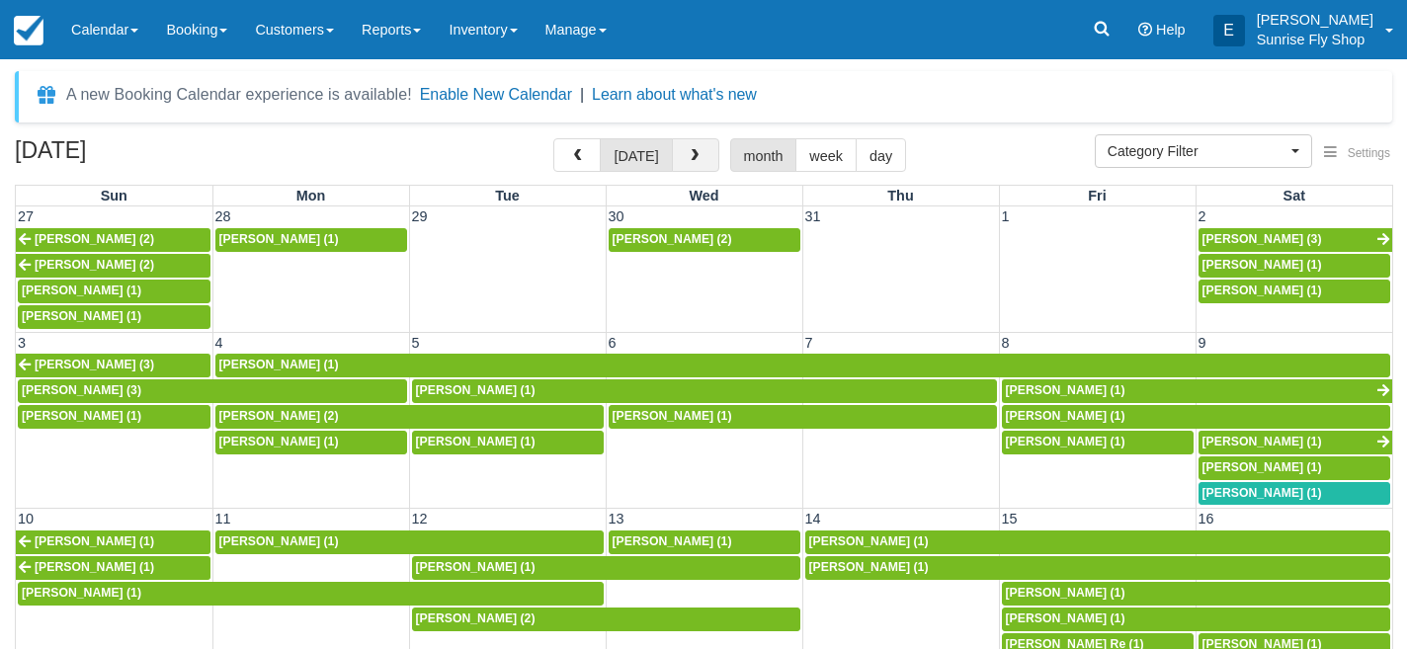
click at [681, 161] on button "button" at bounding box center [695, 155] width 47 height 34
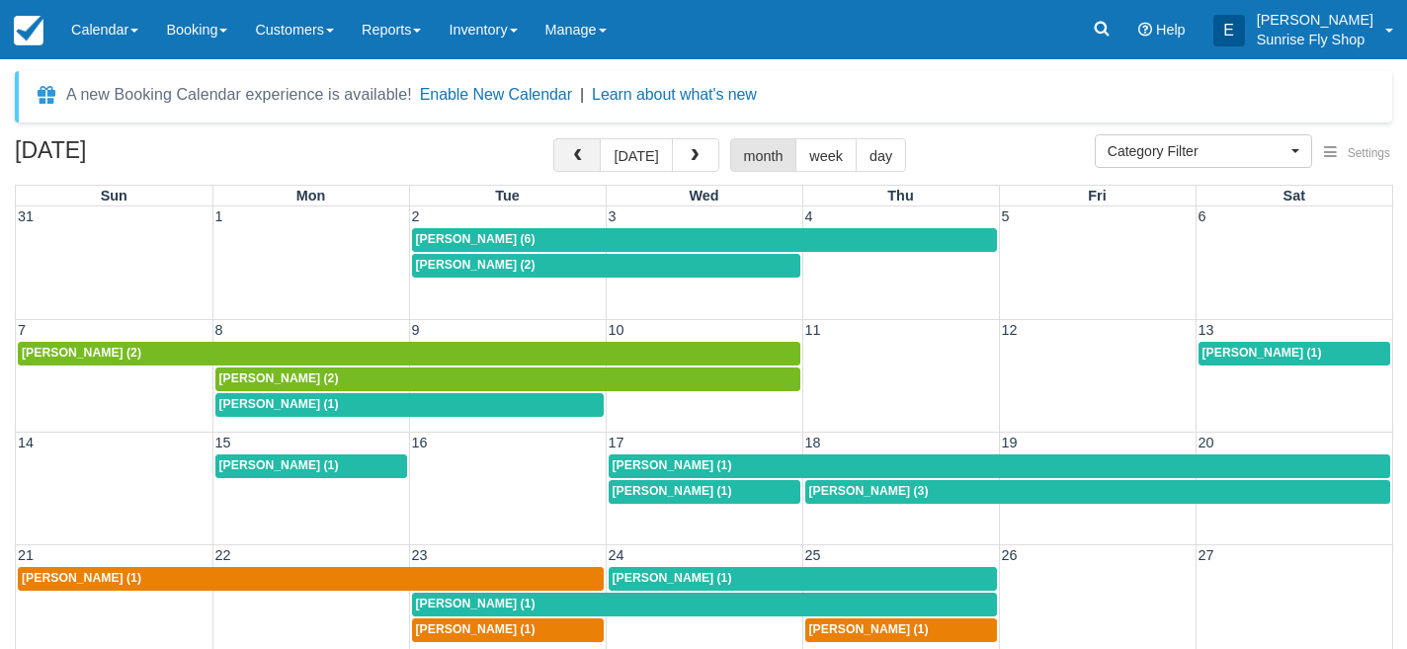
click at [601, 154] on button "button" at bounding box center [576, 155] width 47 height 34
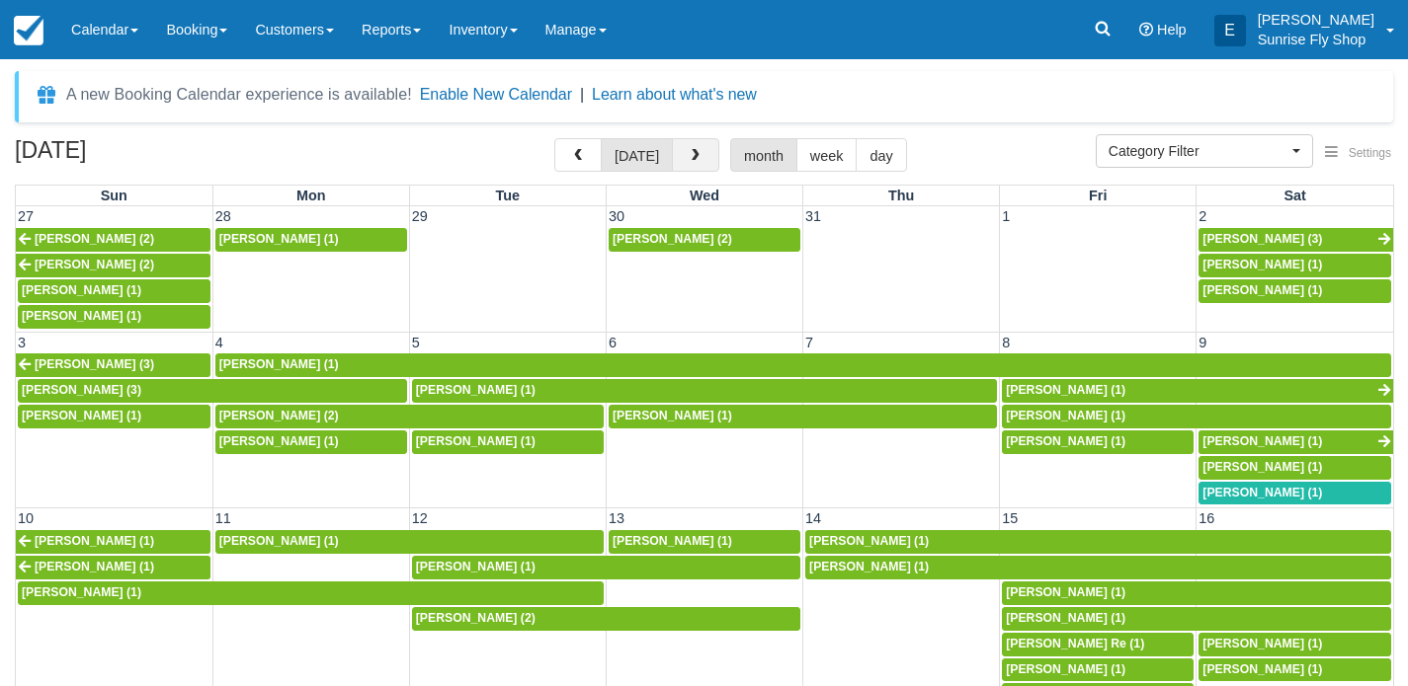
click at [686, 148] on button "button" at bounding box center [695, 155] width 47 height 34
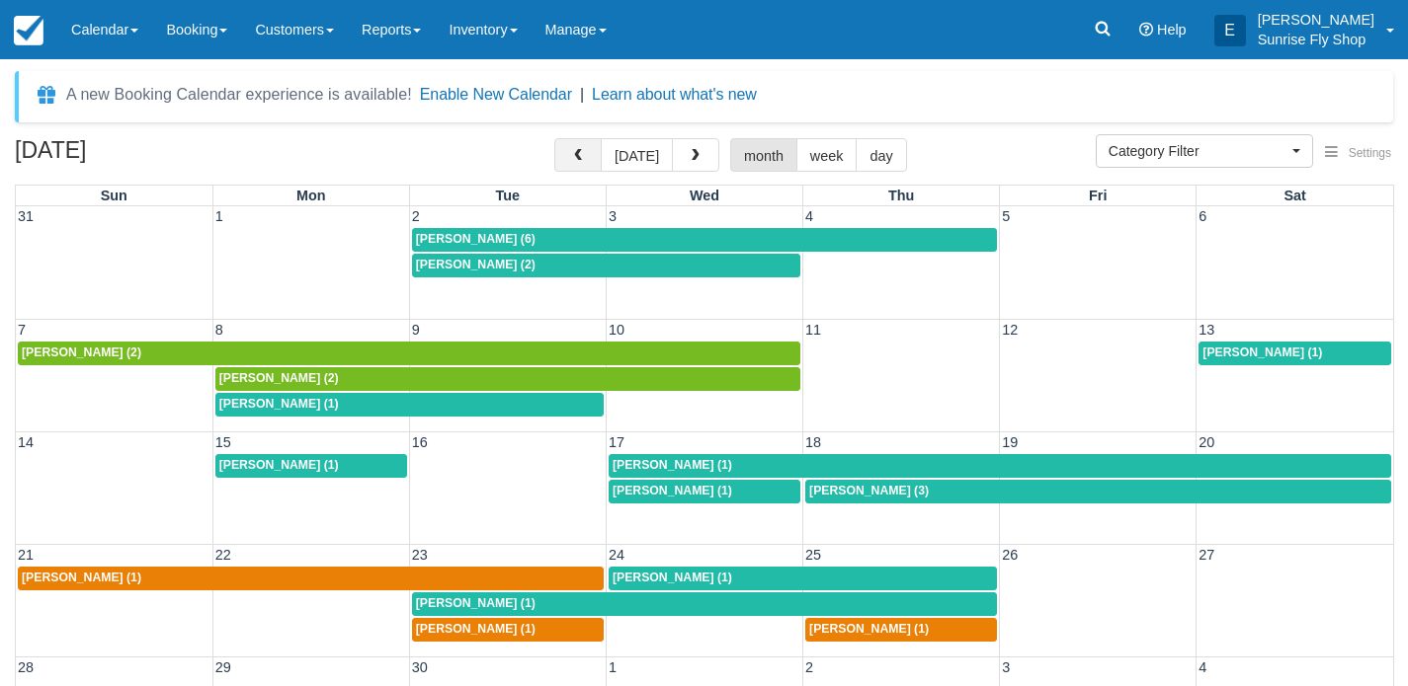
click at [579, 160] on span "button" at bounding box center [578, 156] width 14 height 14
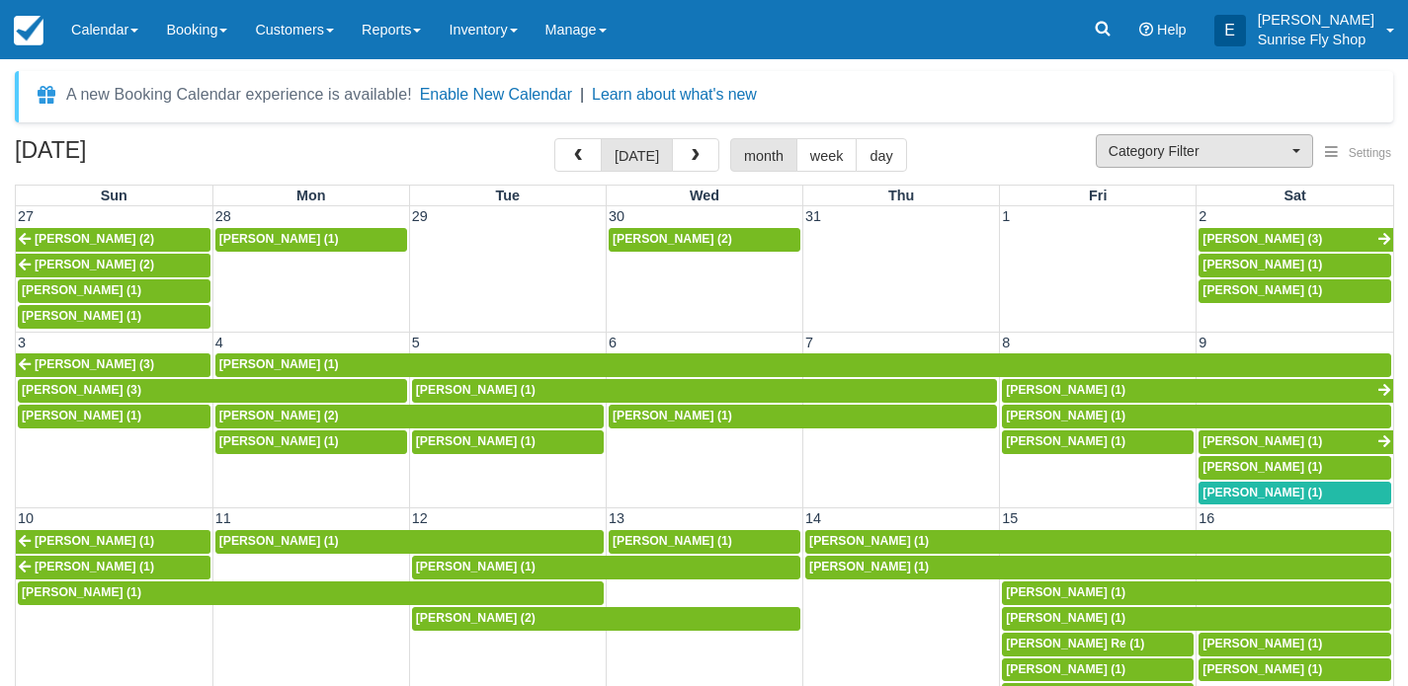
click at [1144, 150] on span "Category Filter" at bounding box center [1197, 151] width 179 height 20
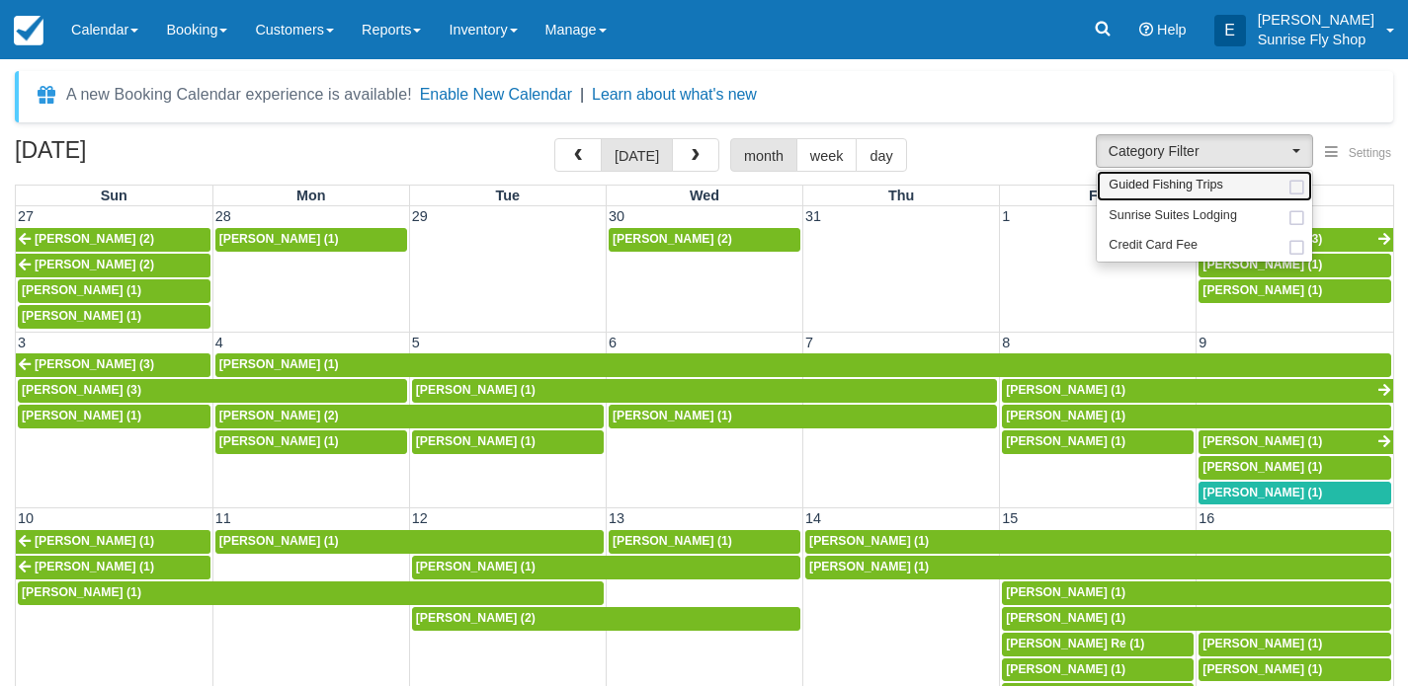
click at [1141, 189] on span "Guided Fishing Trips" at bounding box center [1165, 186] width 115 height 18
select select "2"
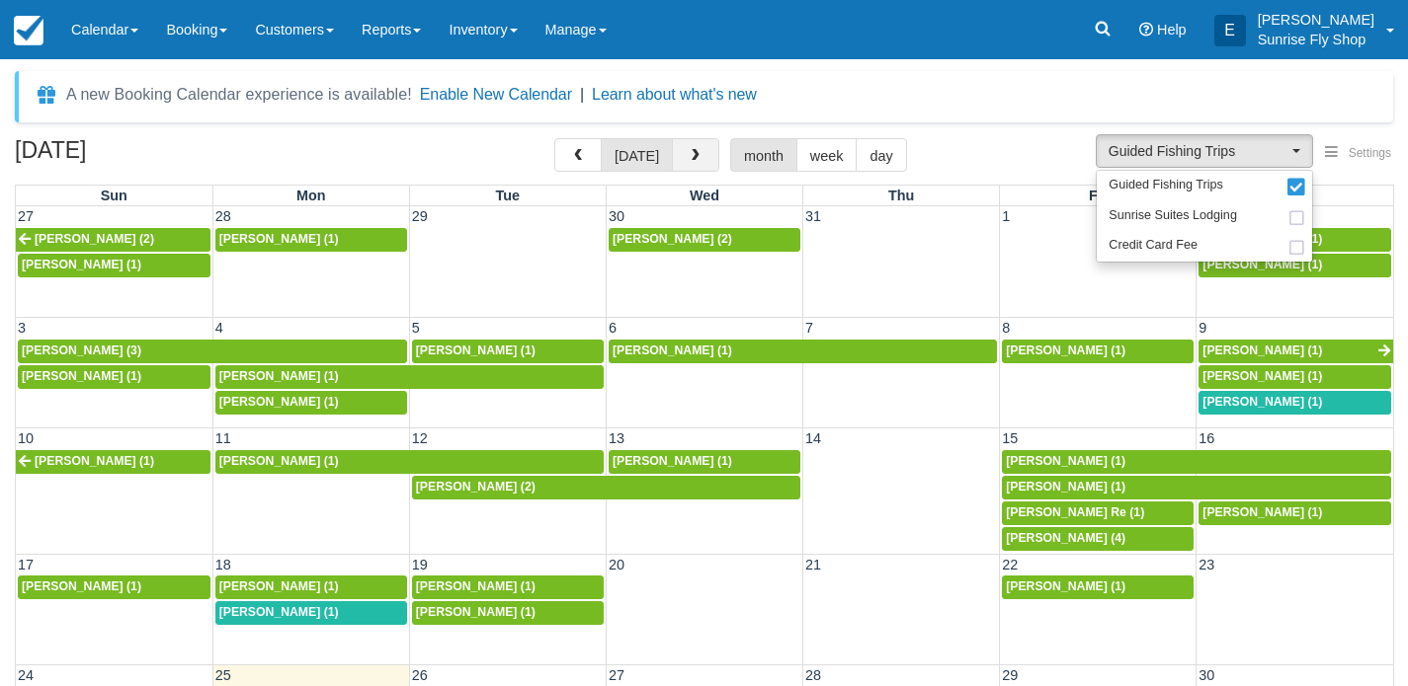
click at [691, 157] on span "button" at bounding box center [695, 156] width 14 height 14
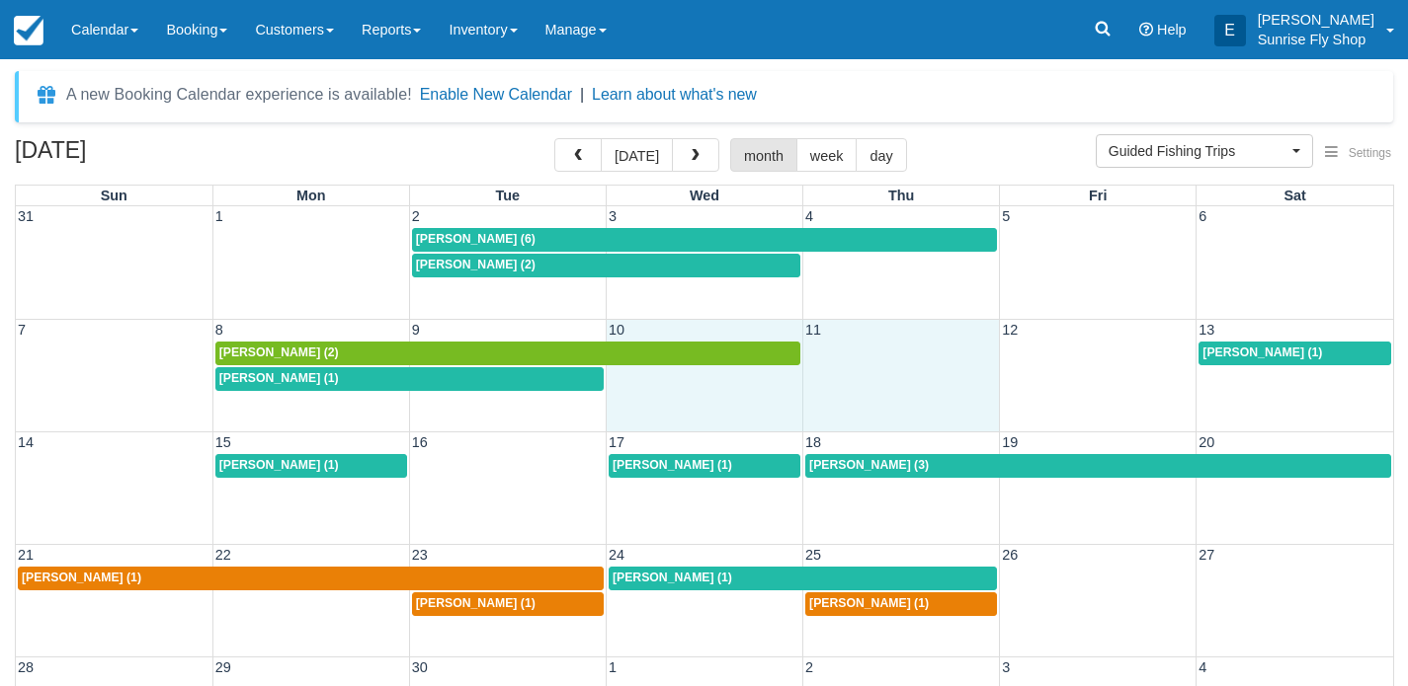
drag, startPoint x: 809, startPoint y: 379, endPoint x: 909, endPoint y: 379, distance: 99.8
click at [909, 379] on tbody "[PERSON_NAME] (2) [PERSON_NAME] (1) [PERSON_NAME] (1)" at bounding box center [704, 366] width 1377 height 51
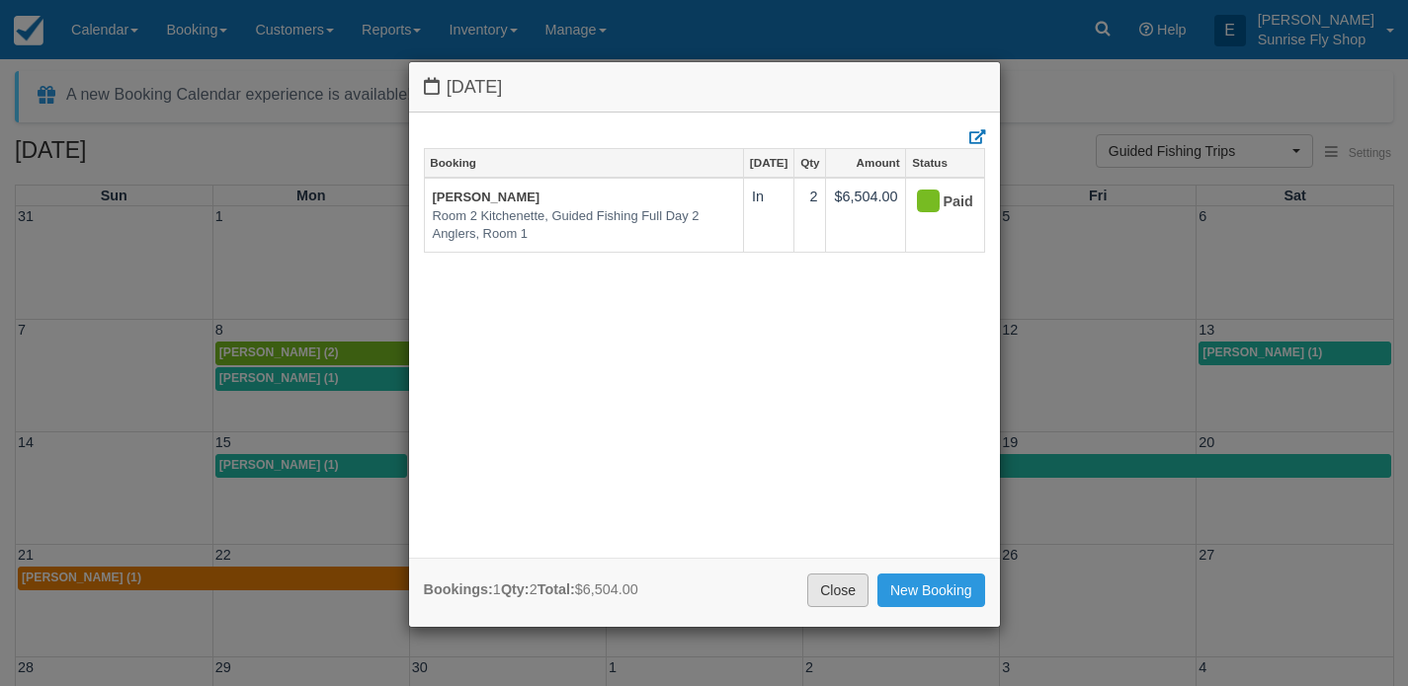
click at [837, 589] on link "Close" at bounding box center [837, 591] width 61 height 34
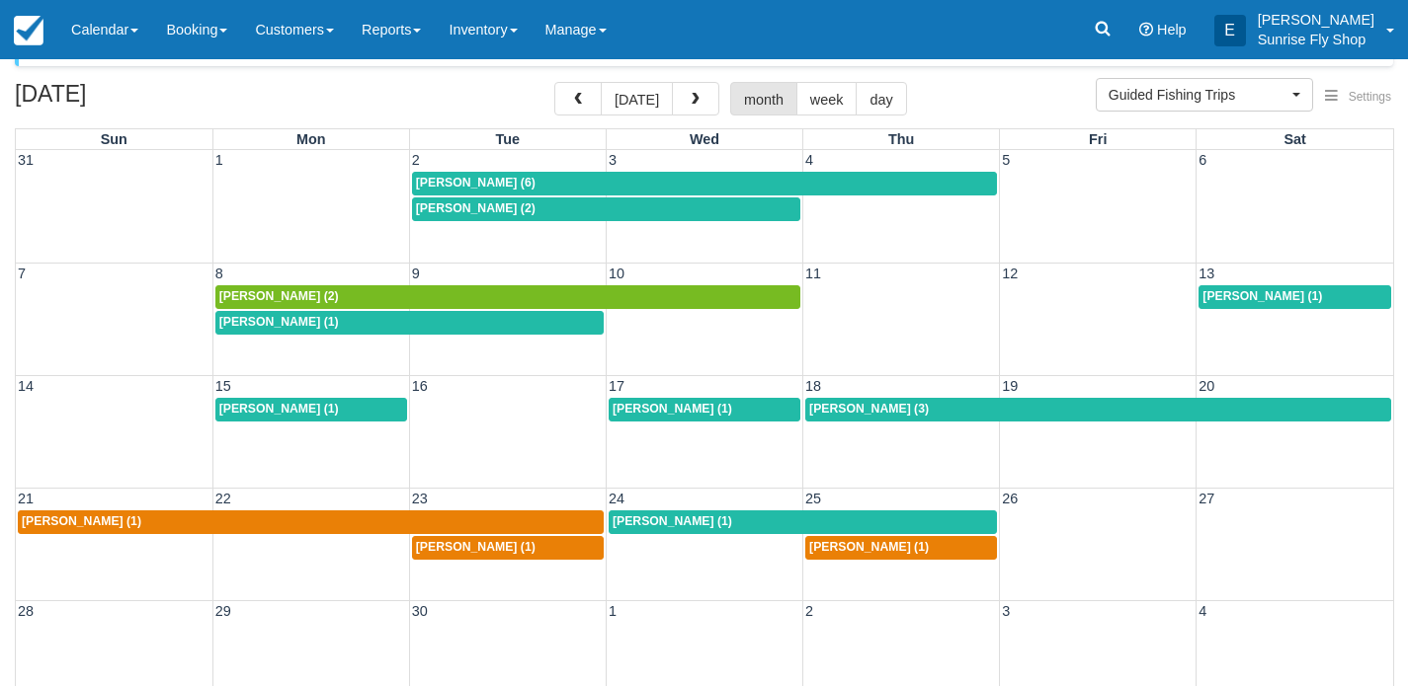
scroll to position [94, 0]
